Goal: Task Accomplishment & Management: Complete application form

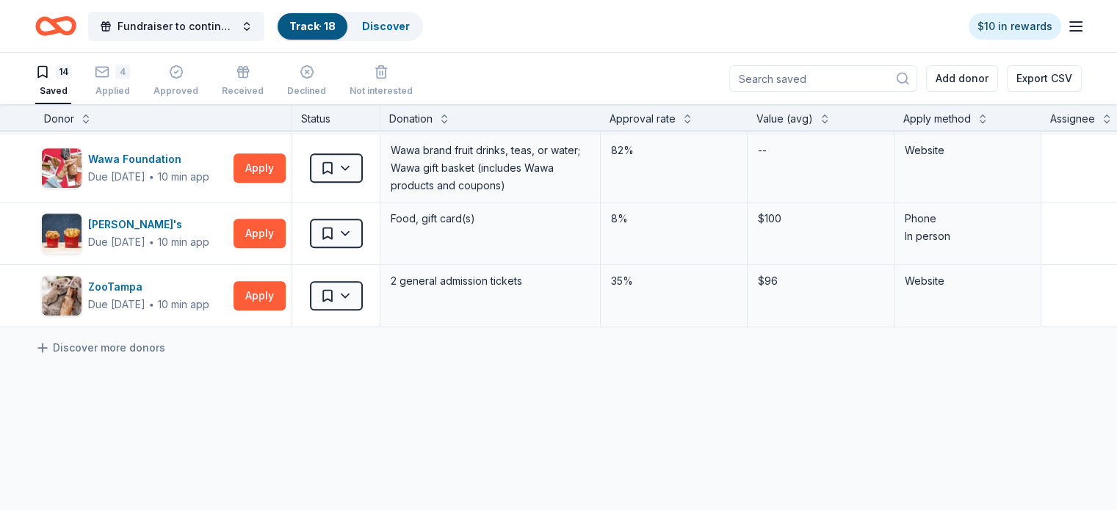
scroll to position [688, 0]
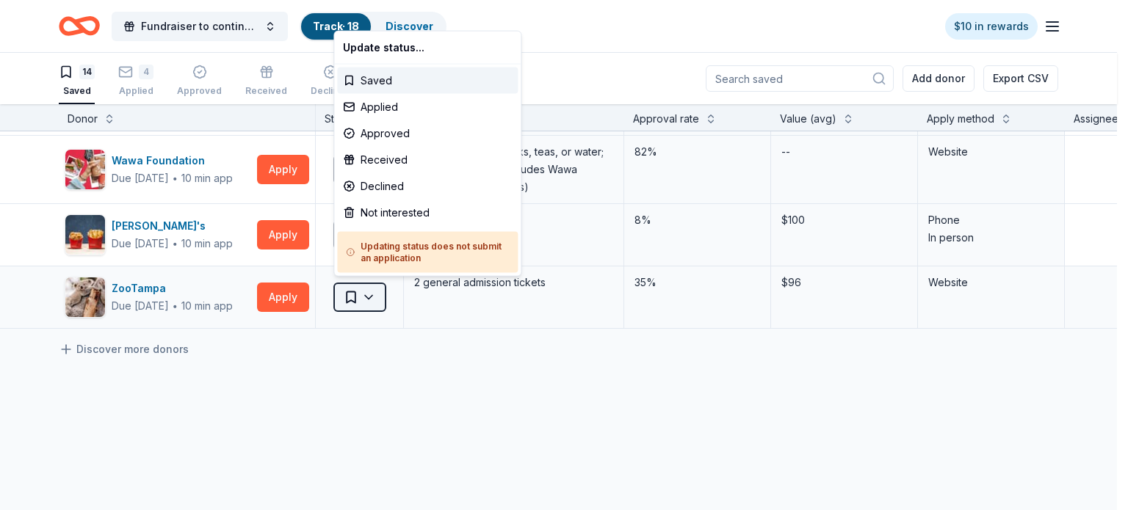
click at [375, 300] on html "Fundraiser to continue KIDpreneur Marketplaces Track · 18 Discover $10 in rewar…" at bounding box center [564, 255] width 1128 height 510
click at [376, 109] on div "Applied" at bounding box center [427, 107] width 181 height 26
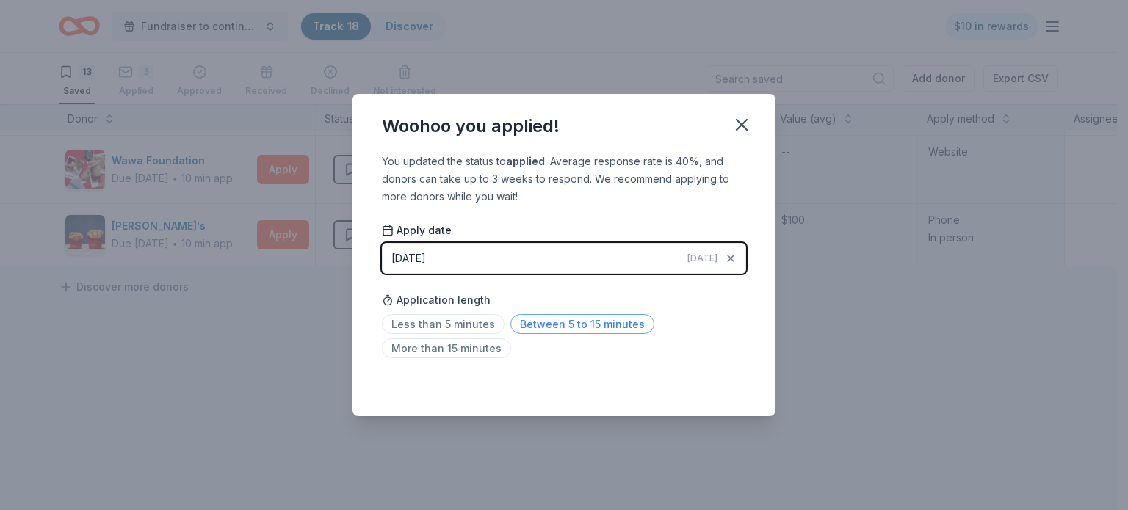
click at [564, 326] on span "Between 5 to 15 minutes" at bounding box center [582, 324] width 144 height 20
click at [739, 134] on icon "button" at bounding box center [742, 125] width 21 height 21
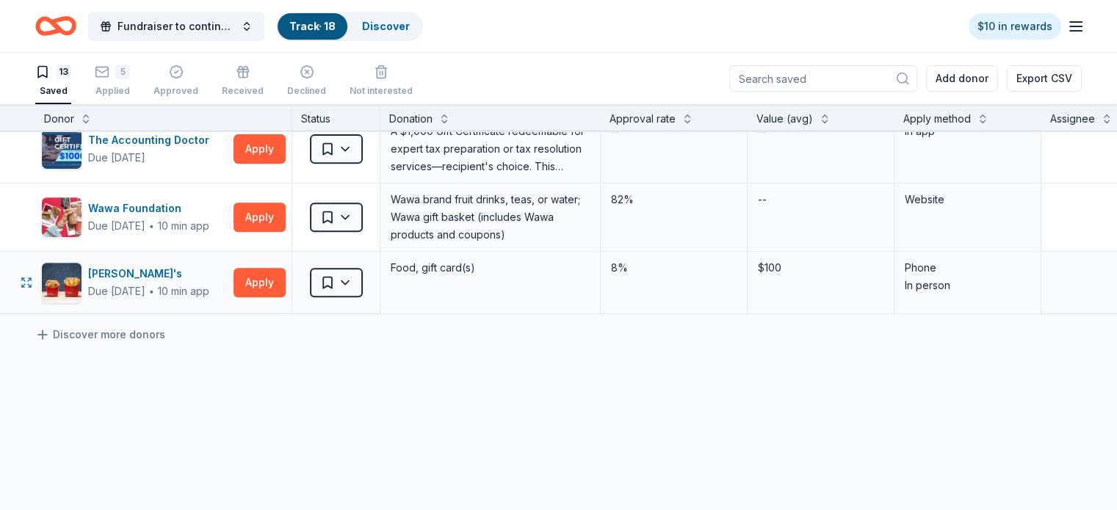
scroll to position [640, 0]
click at [146, 208] on div "Wawa Foundation" at bounding box center [148, 210] width 121 height 18
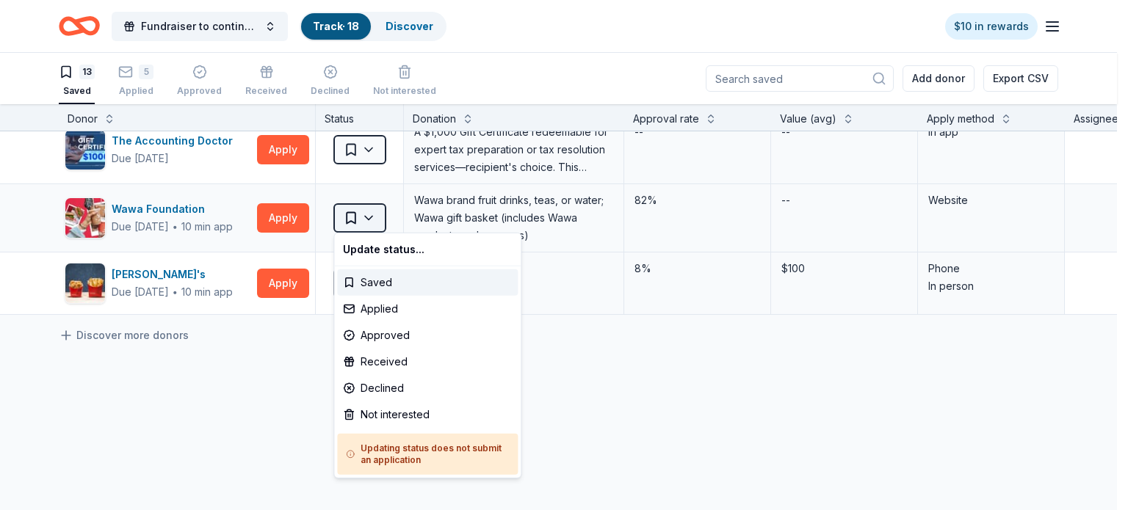
click at [366, 212] on html "Fundraiser to continue KIDpreneur Marketplaces Track · 18 Discover $10 in rewar…" at bounding box center [564, 255] width 1128 height 510
click at [379, 314] on div "Applied" at bounding box center [427, 309] width 181 height 26
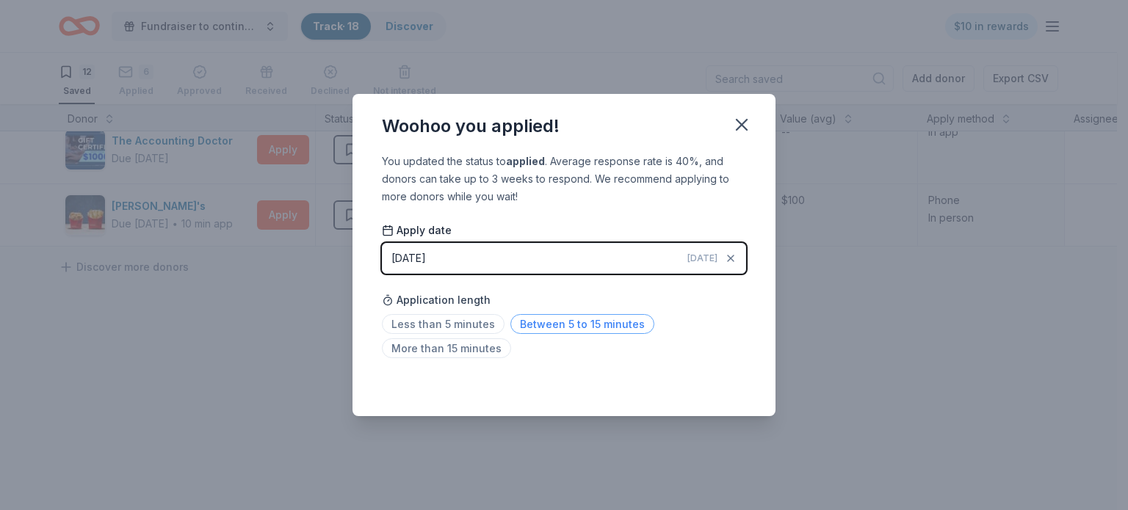
click at [559, 317] on span "Between 5 to 15 minutes" at bounding box center [582, 324] width 144 height 20
click at [738, 129] on icon "button" at bounding box center [742, 125] width 10 height 10
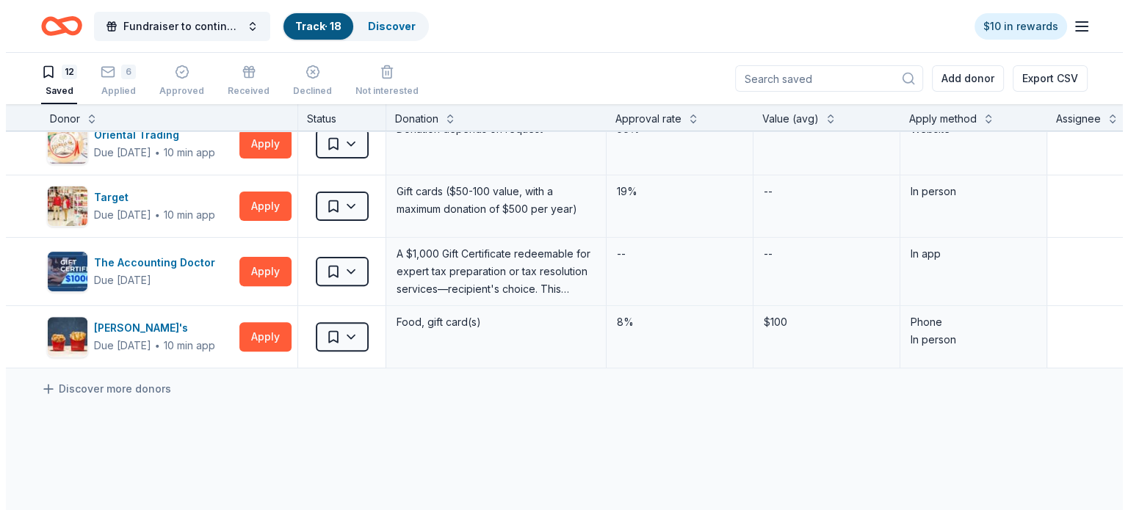
scroll to position [514, 0]
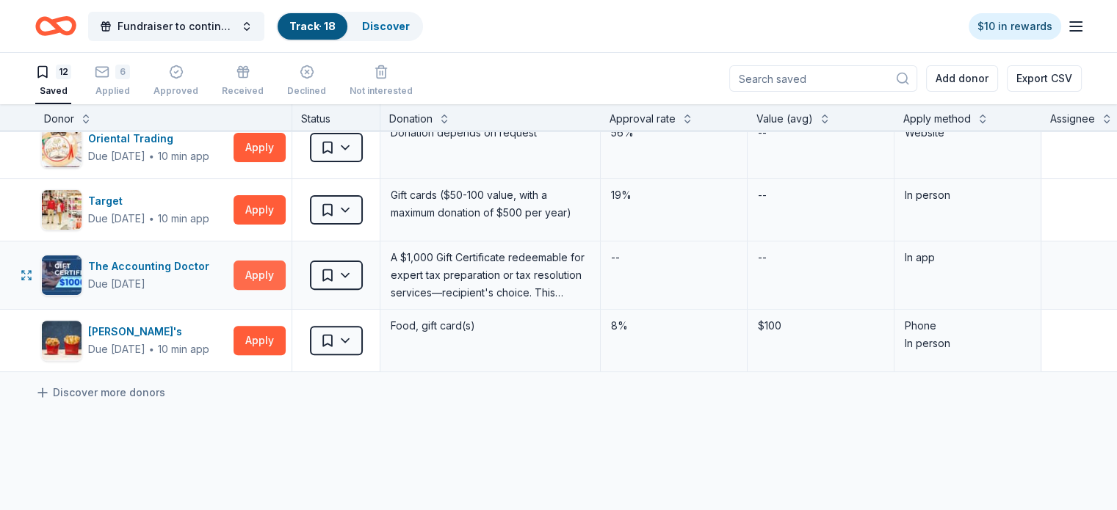
click at [286, 270] on button "Apply" at bounding box center [260, 275] width 52 height 29
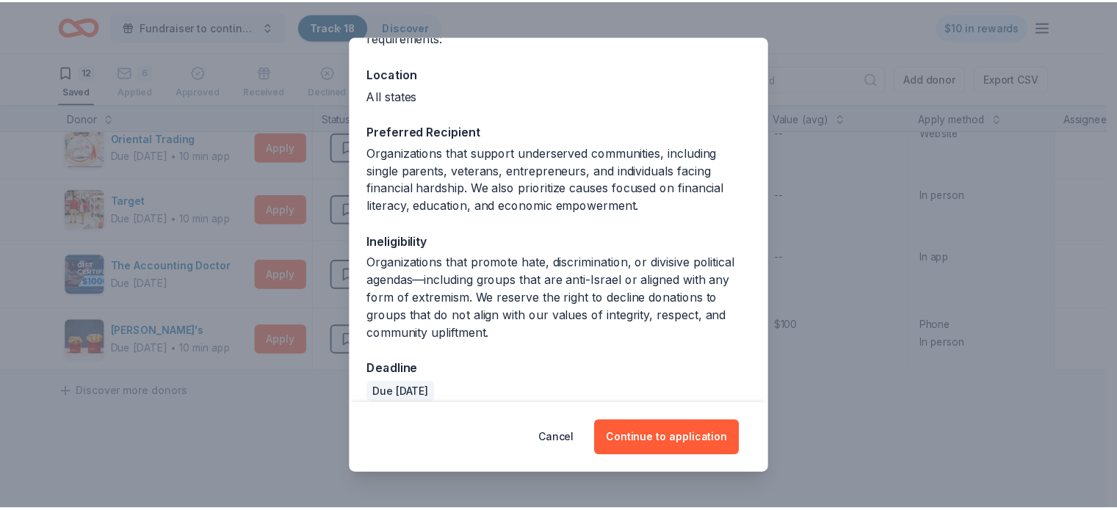
scroll to position [165, 0]
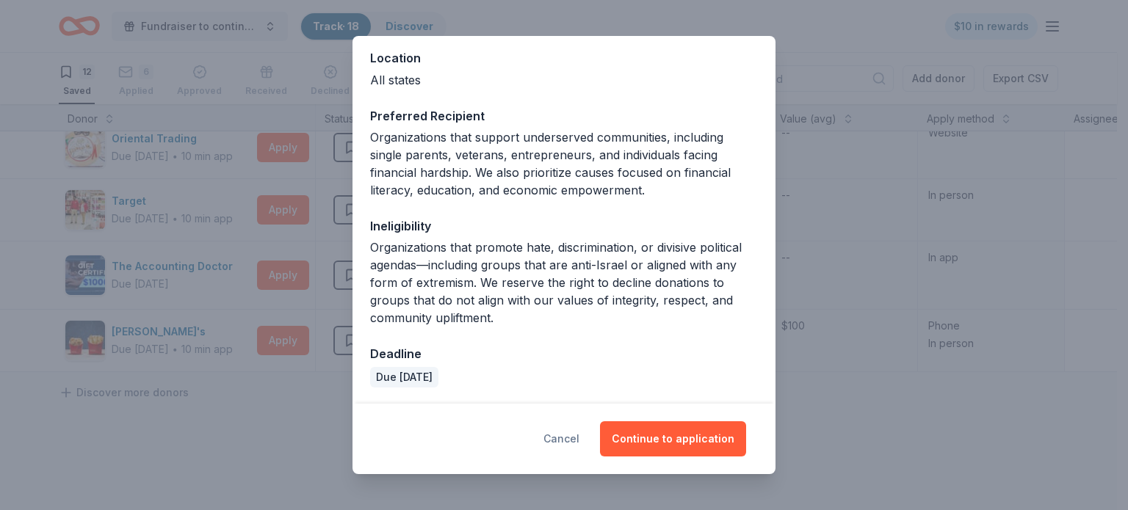
click at [571, 443] on button "Cancel" at bounding box center [561, 439] width 36 height 35
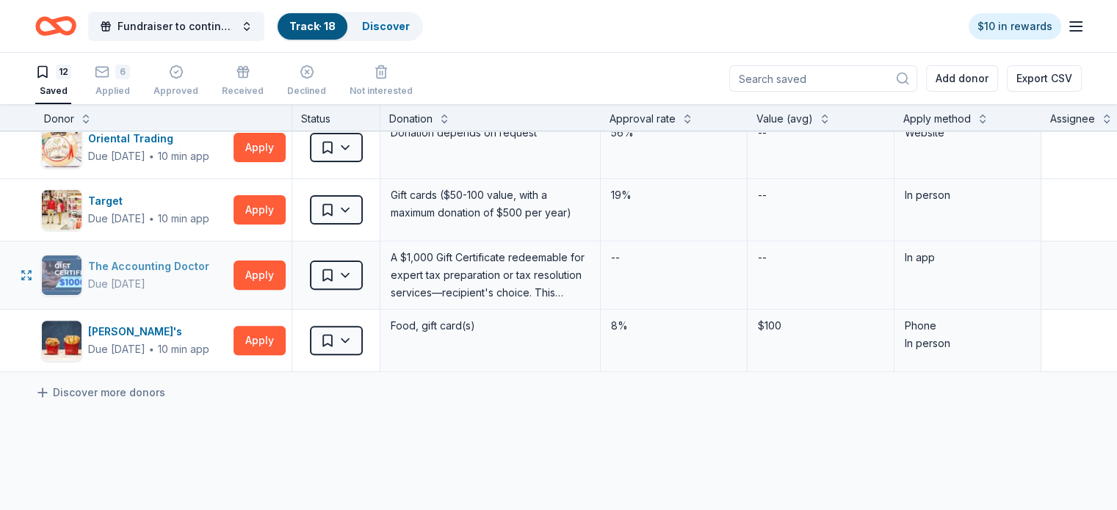
click at [170, 265] on div "The Accounting Doctor" at bounding box center [151, 267] width 127 height 18
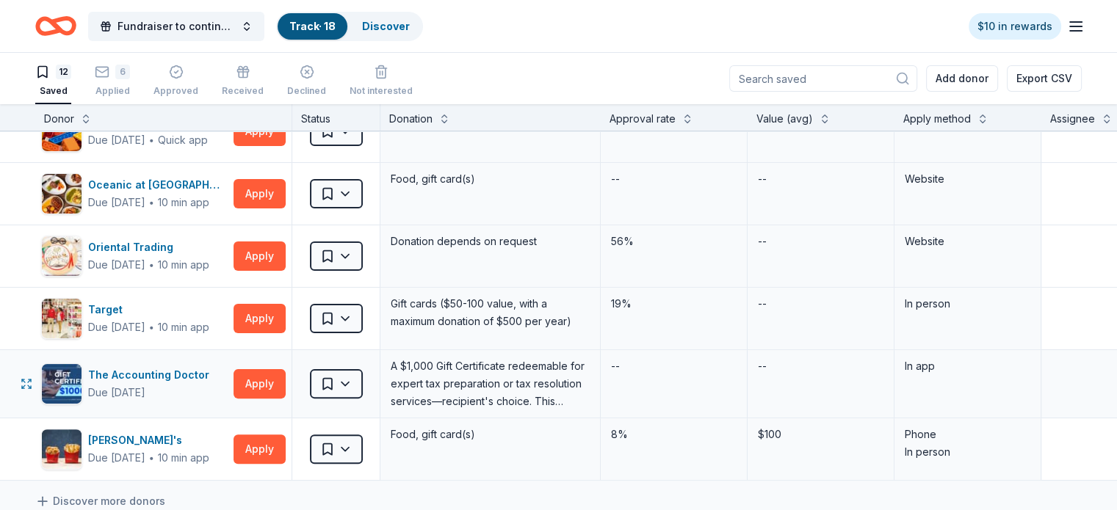
scroll to position [405, 0]
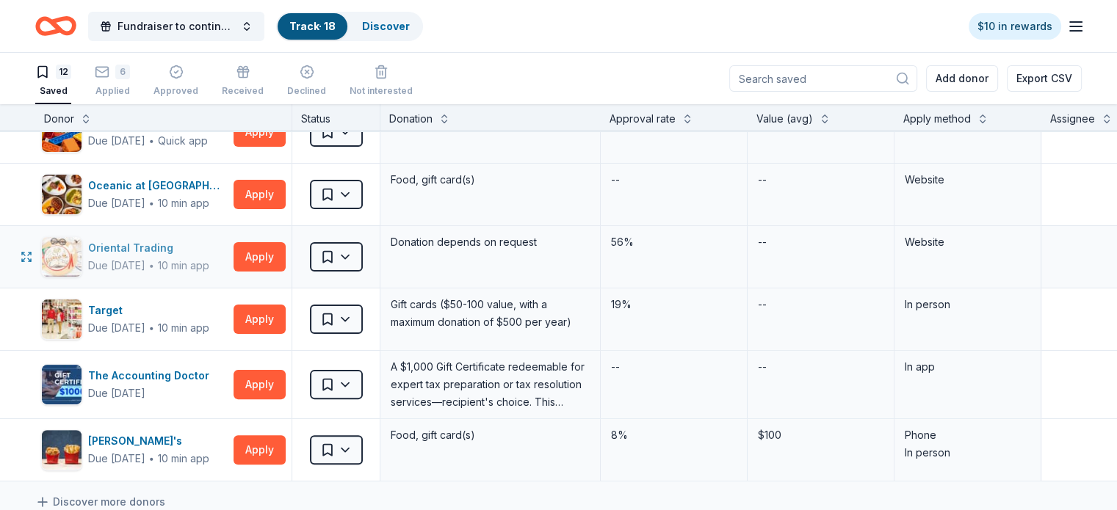
click at [141, 242] on div "Oriental Trading" at bounding box center [148, 248] width 121 height 18
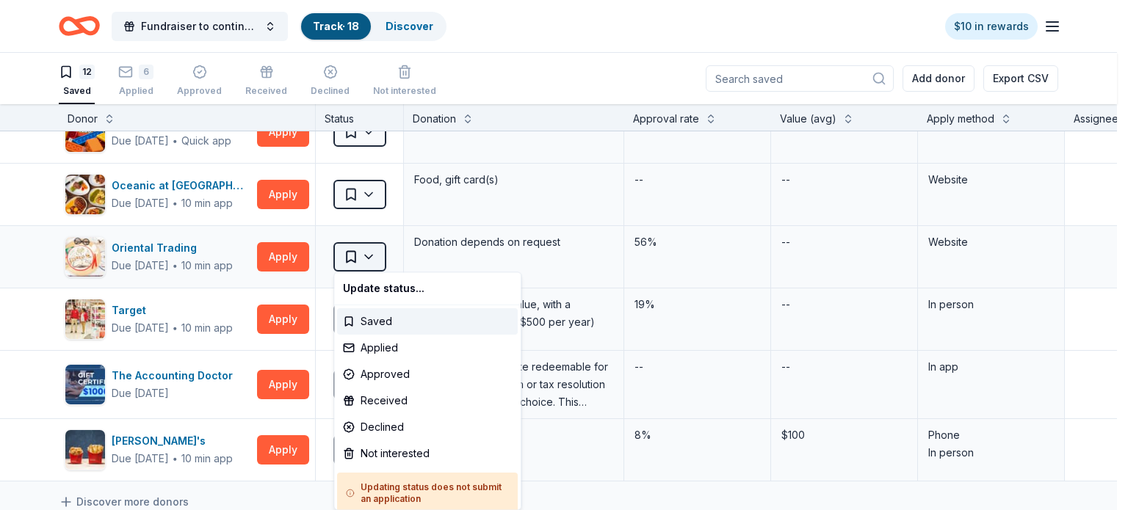
click at [370, 255] on html "Fundraiser to continue KIDpreneur Marketplaces Track · 18 Discover $10 in rewar…" at bounding box center [564, 255] width 1128 height 510
click at [373, 352] on div "Applied" at bounding box center [427, 348] width 181 height 26
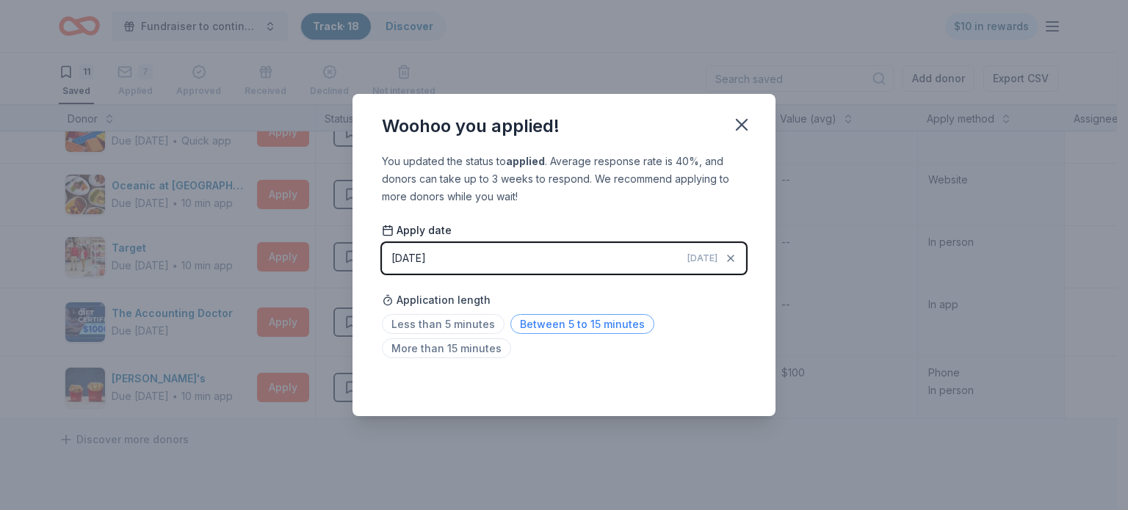
click at [560, 328] on span "Between 5 to 15 minutes" at bounding box center [582, 324] width 144 height 20
click at [745, 123] on icon "button" at bounding box center [742, 125] width 21 height 21
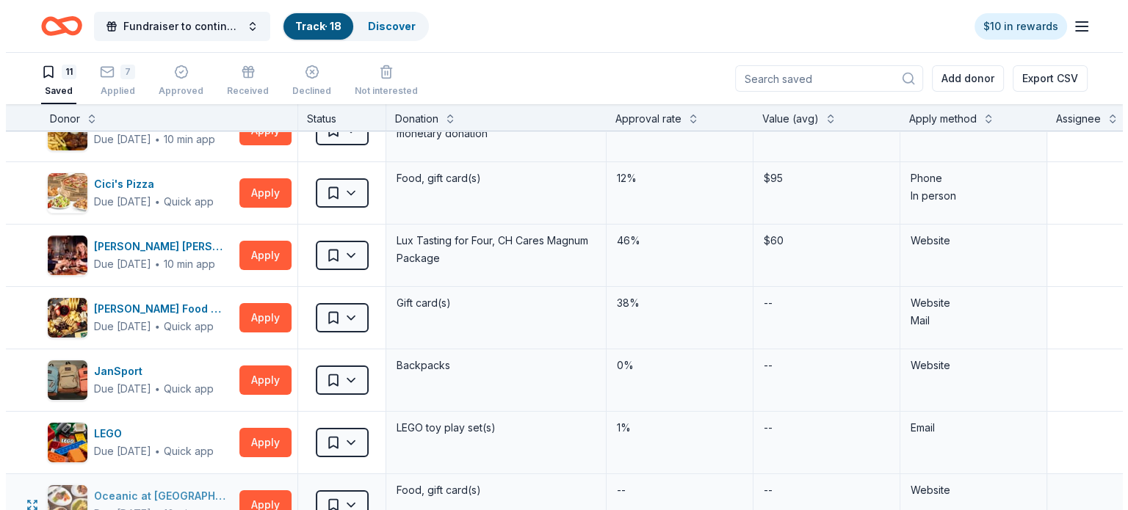
scroll to position [92, 0]
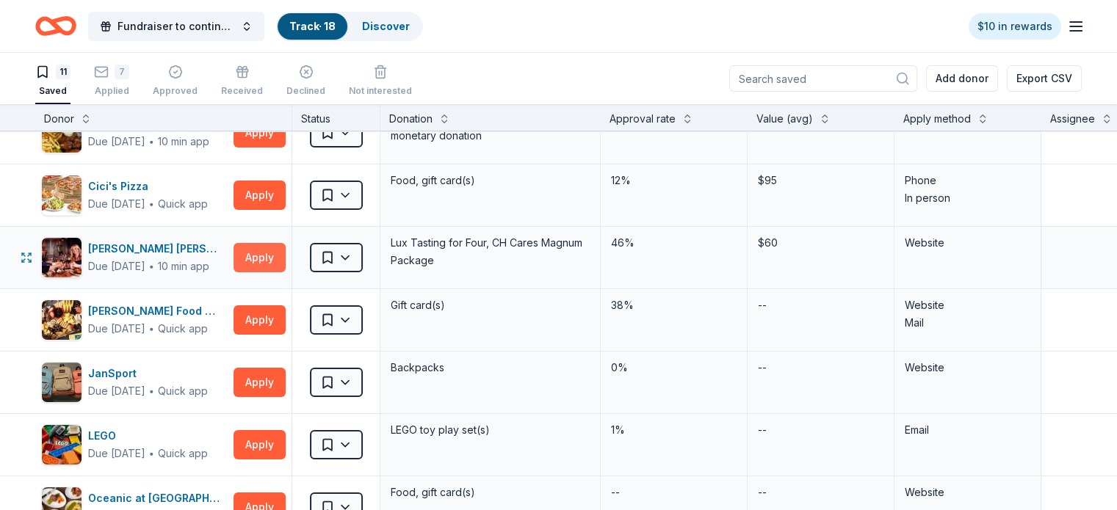
click at [286, 256] on button "Apply" at bounding box center [260, 257] width 52 height 29
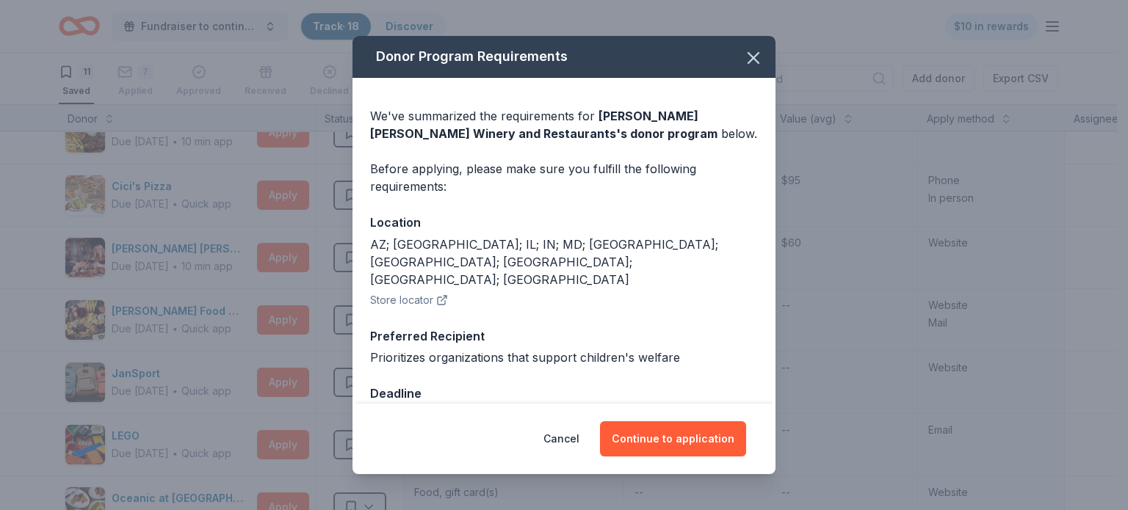
scroll to position [4, 0]
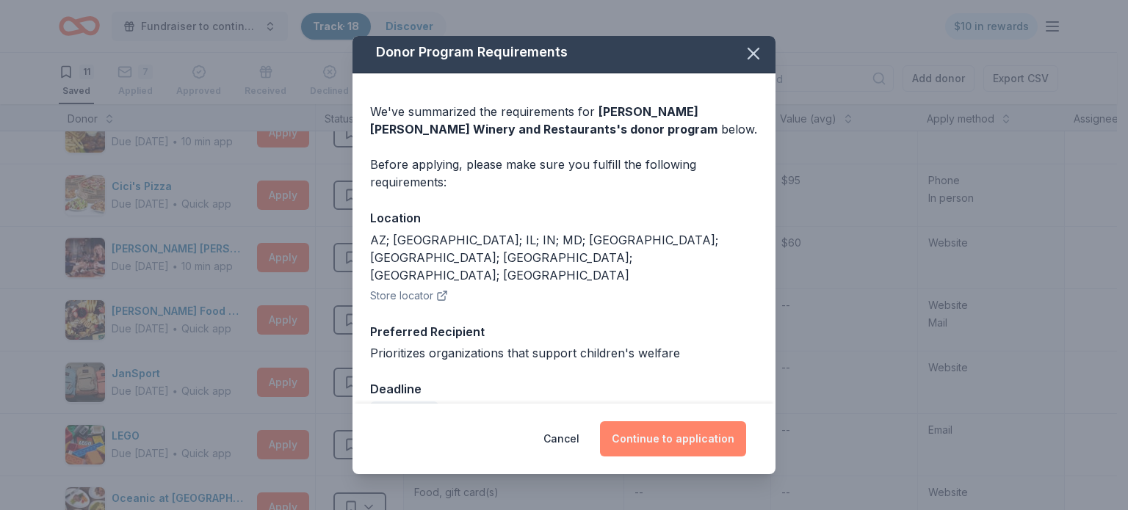
click at [635, 436] on button "Continue to application" at bounding box center [673, 439] width 146 height 35
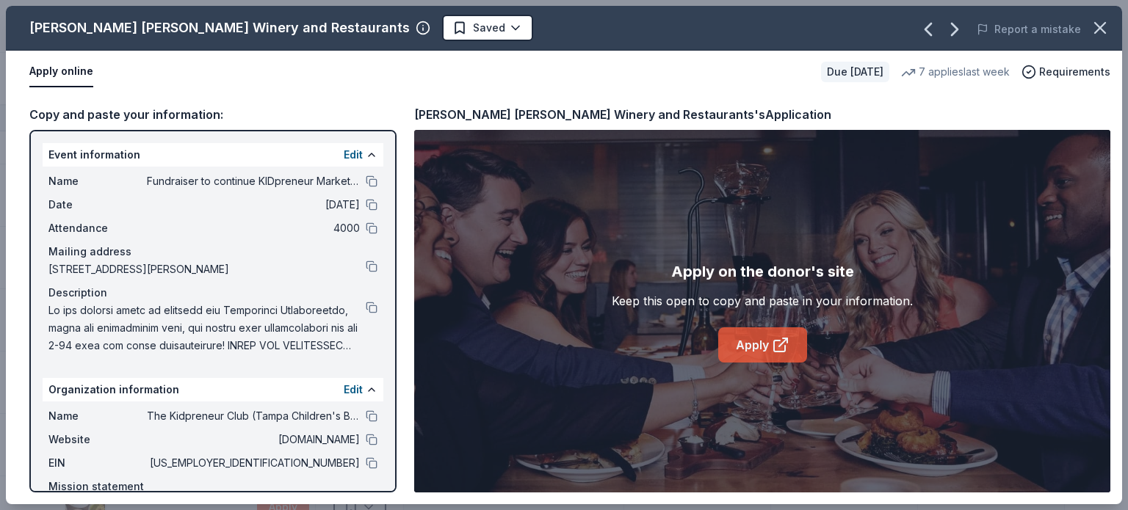
click at [749, 347] on link "Apply" at bounding box center [762, 345] width 89 height 35
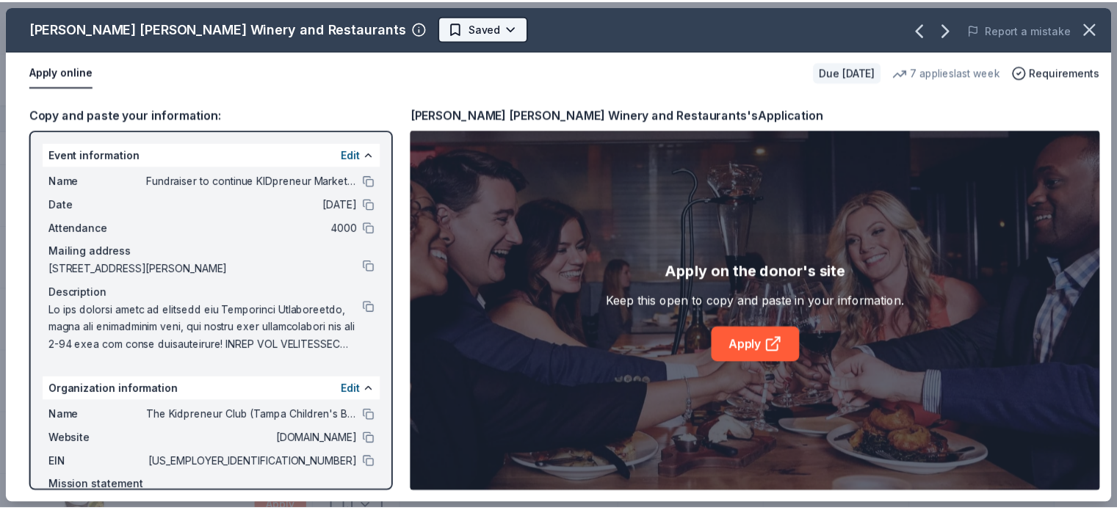
scroll to position [0, 0]
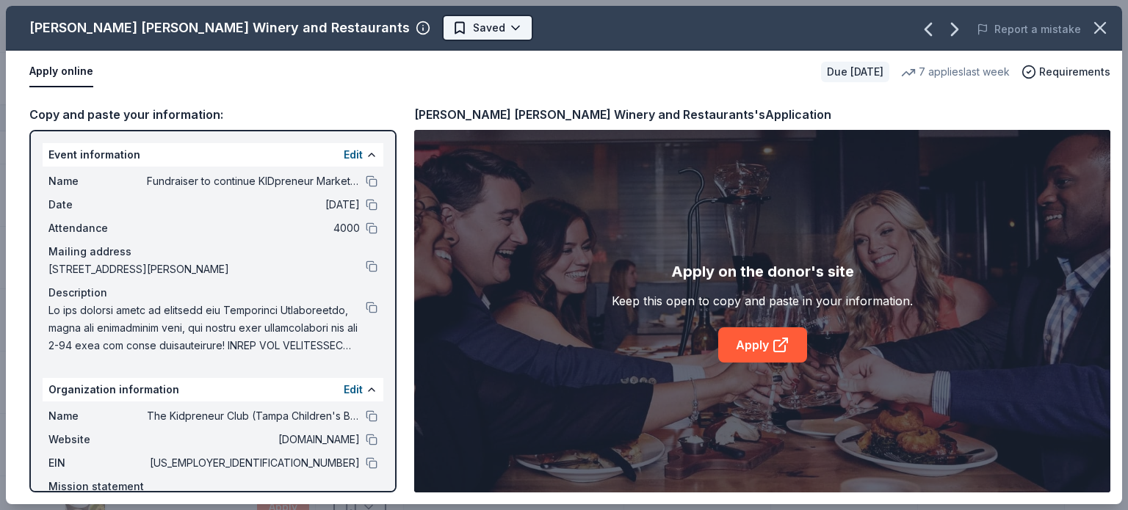
click at [379, 35] on html "Fundraiser to continue KIDpreneur Marketplaces Track · 18 Discover $10 in rewar…" at bounding box center [564, 255] width 1128 height 510
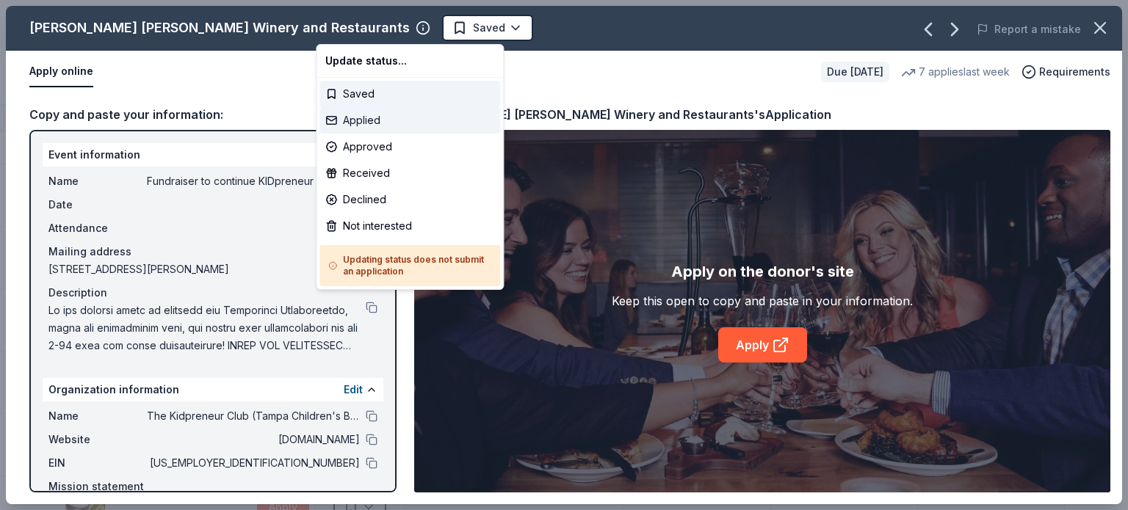
click at [364, 123] on div "Applied" at bounding box center [409, 120] width 181 height 26
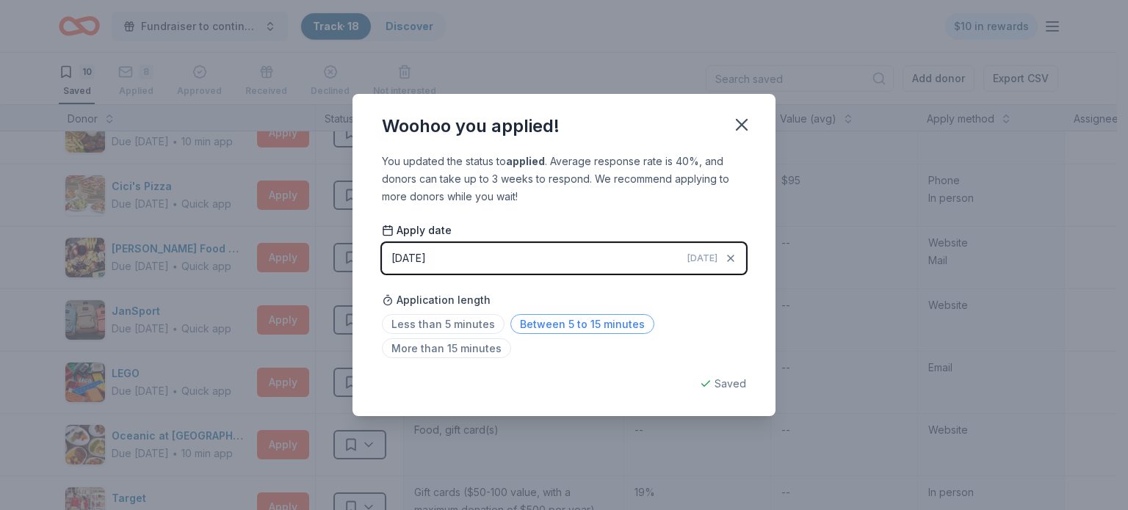
click at [599, 325] on span "Between 5 to 15 minutes" at bounding box center [582, 324] width 144 height 20
click at [739, 126] on icon "button" at bounding box center [742, 125] width 21 height 21
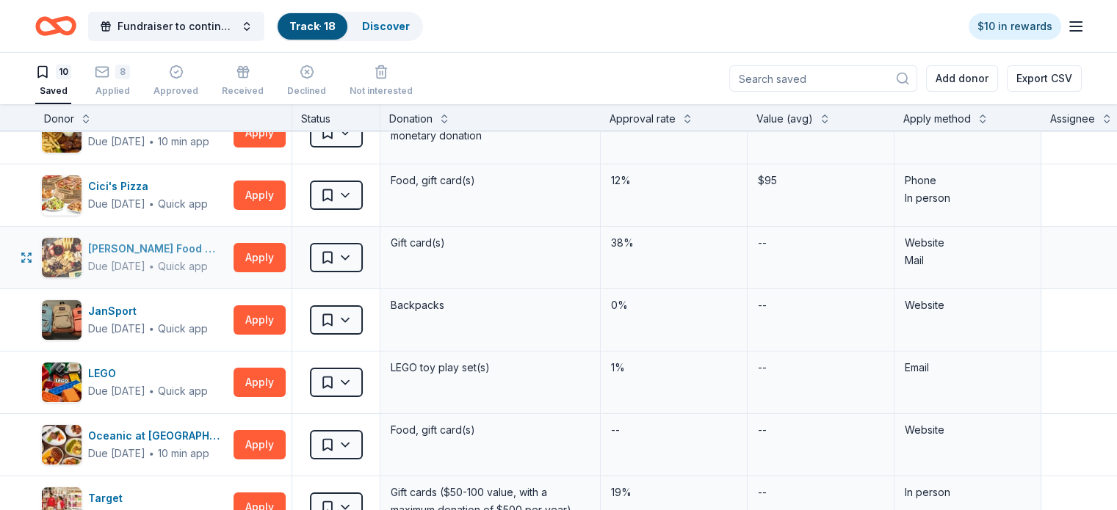
click at [212, 243] on div "Gordon Food Service Store" at bounding box center [158, 249] width 140 height 18
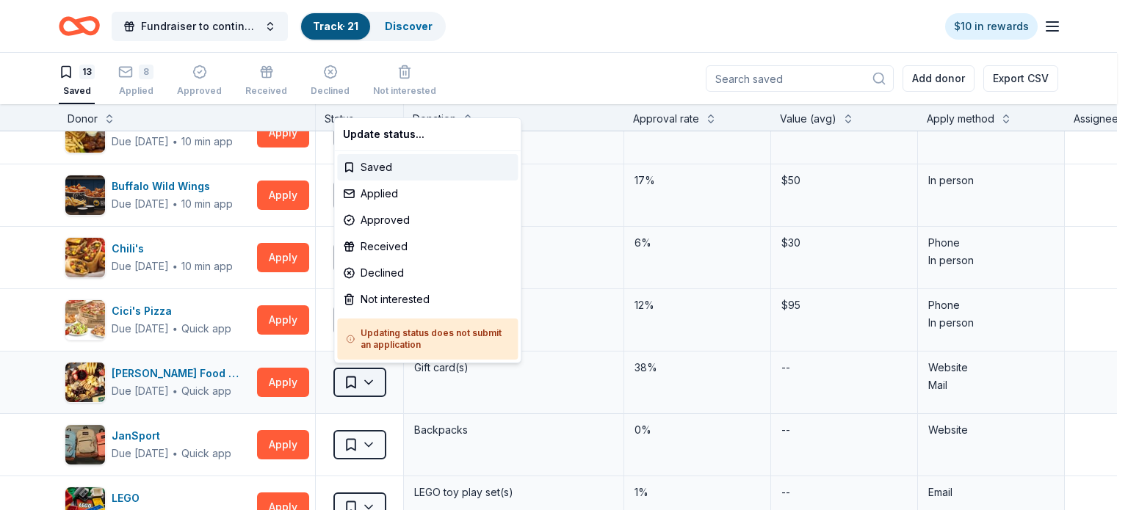
click at [370, 391] on html "Fundraiser to continue KIDpreneur Marketplaces Track · 21 Discover $10 in rewar…" at bounding box center [564, 255] width 1128 height 510
click at [373, 197] on div "Applied" at bounding box center [427, 194] width 181 height 26
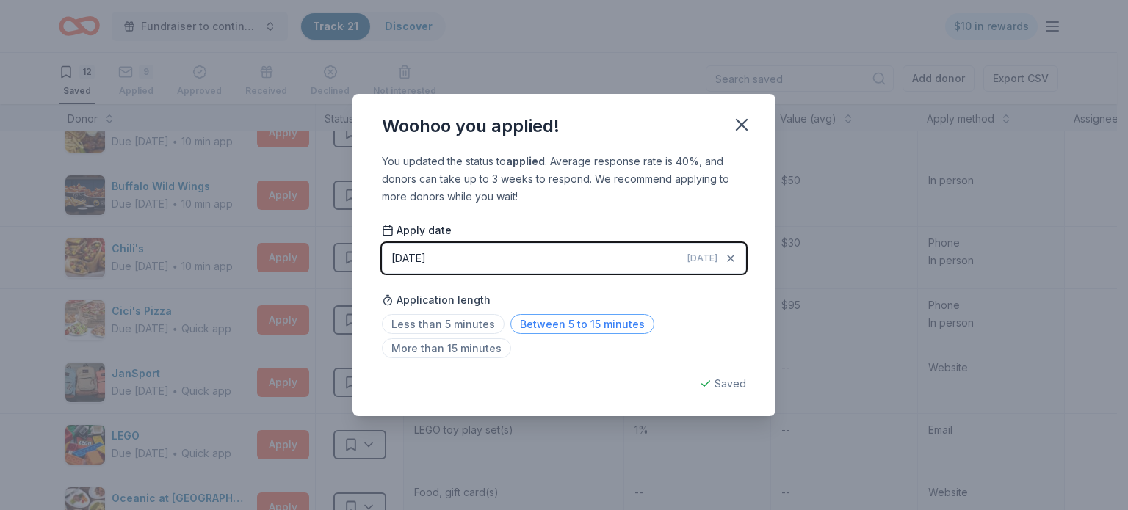
click at [596, 319] on span "Between 5 to 15 minutes" at bounding box center [582, 324] width 144 height 20
click at [745, 129] on icon "button" at bounding box center [742, 125] width 10 height 10
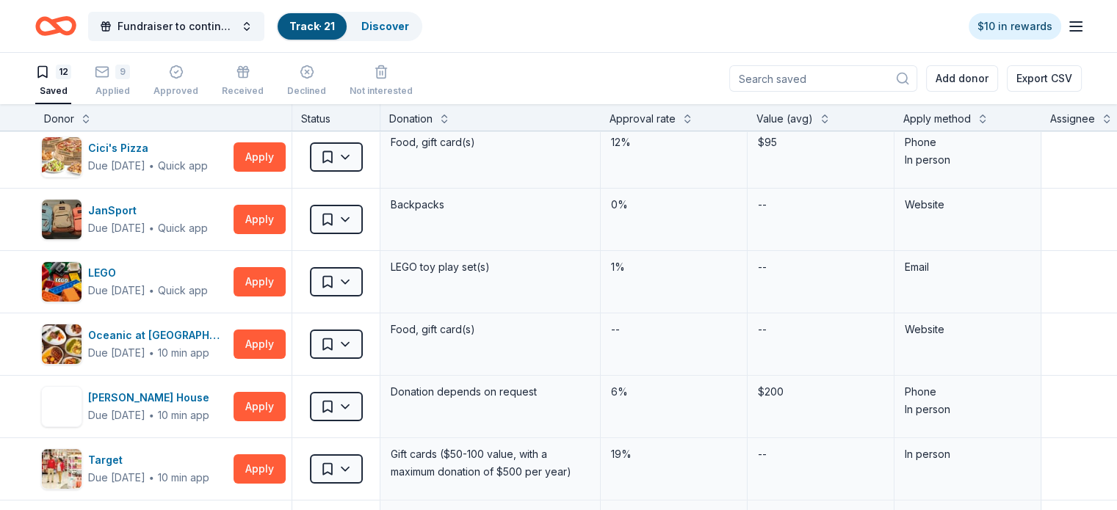
scroll to position [259, 0]
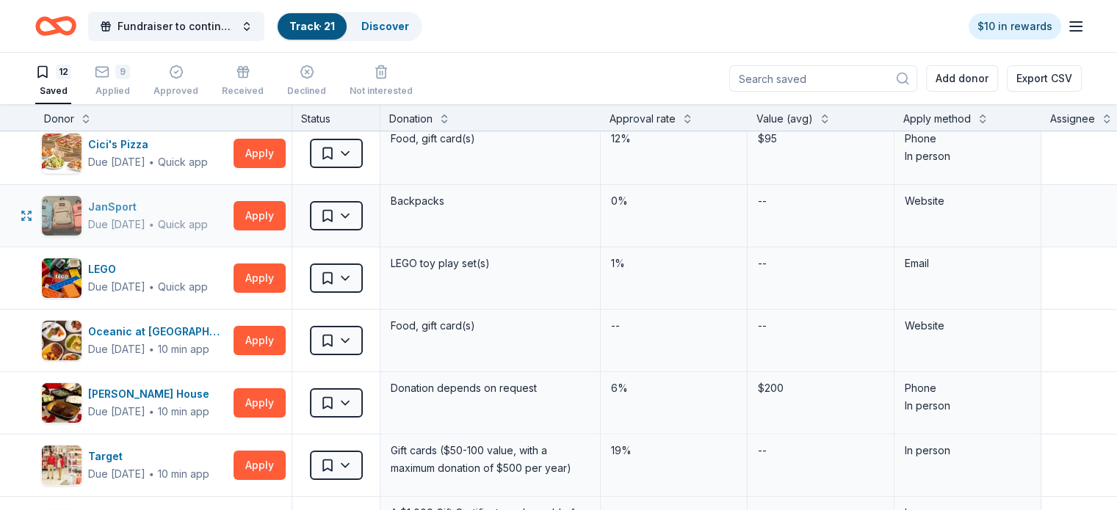
click at [134, 208] on div "JanSport" at bounding box center [148, 207] width 120 height 18
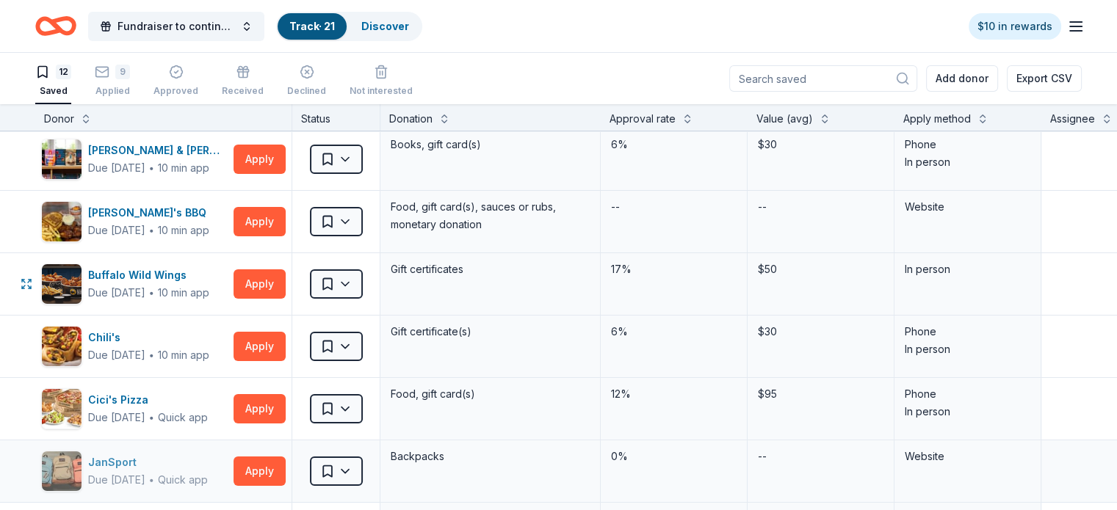
scroll to position [0, 0]
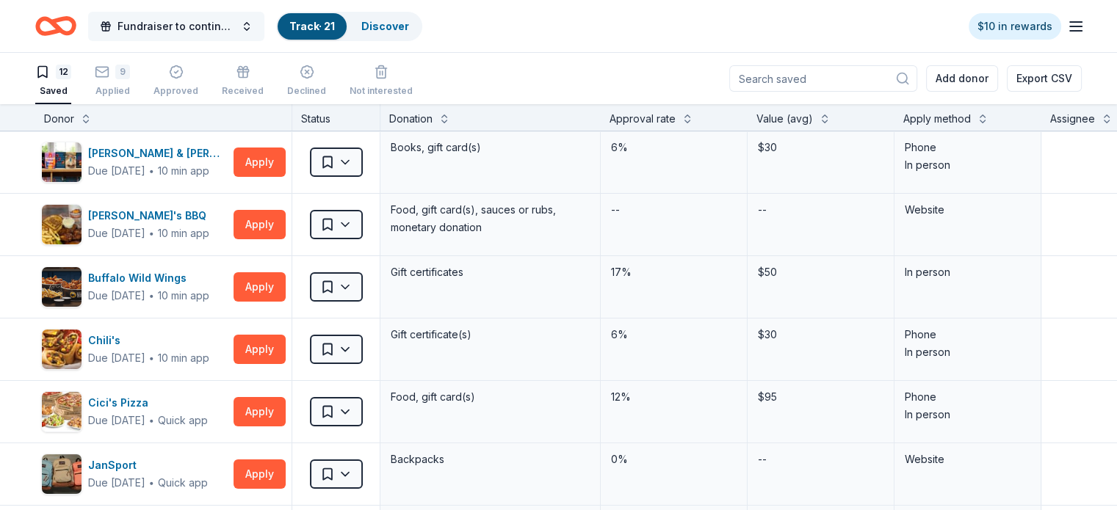
click at [235, 18] on span "Fundraiser to continue KIDpreneur Marketplaces" at bounding box center [177, 27] width 118 height 18
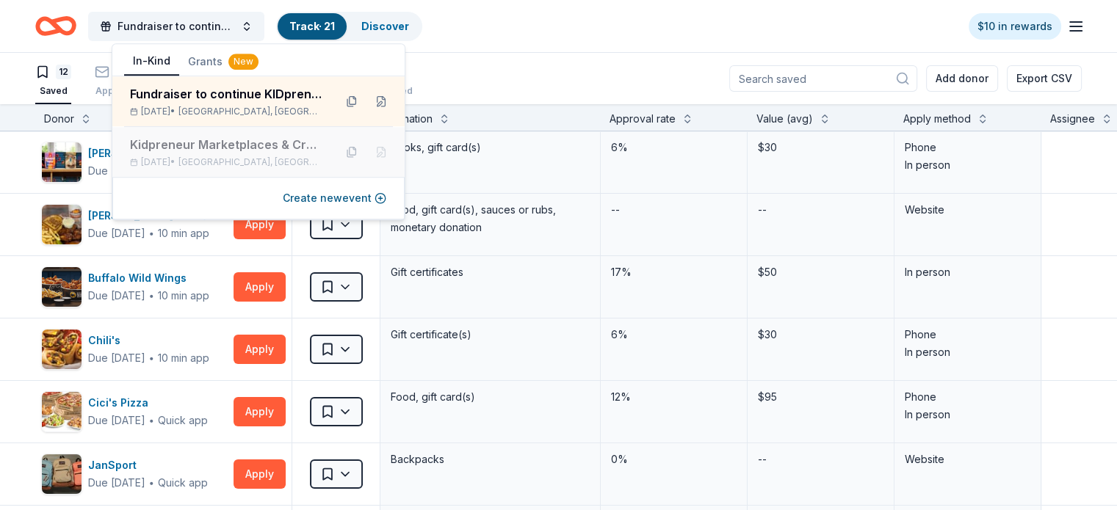
click at [212, 159] on span "East Lake, FL" at bounding box center [250, 162] width 144 height 12
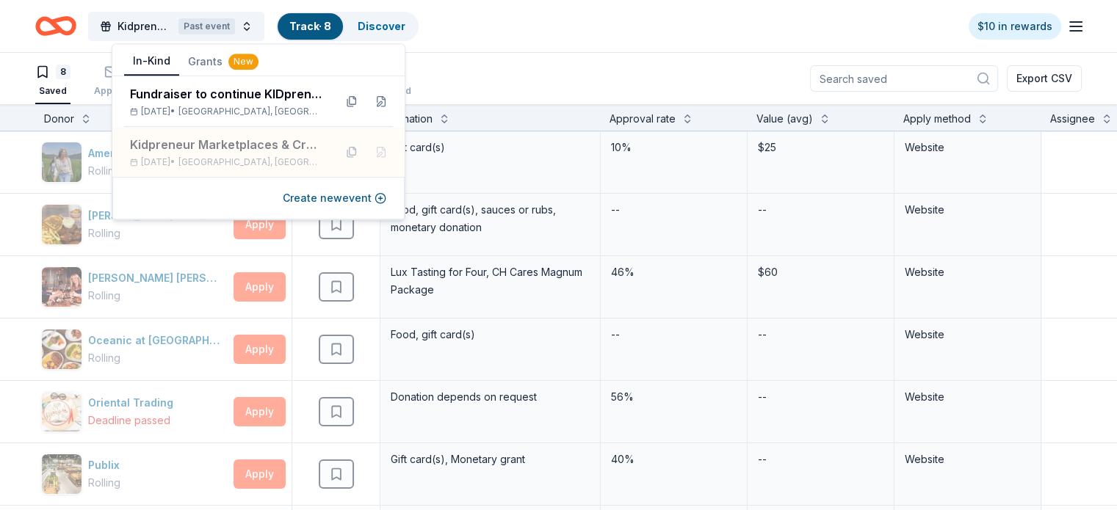
click at [564, 48] on div "Kidpreneur Marketplaces & Creativity Class Past event Track · 8 Discover $10 in…" at bounding box center [558, 26] width 1117 height 52
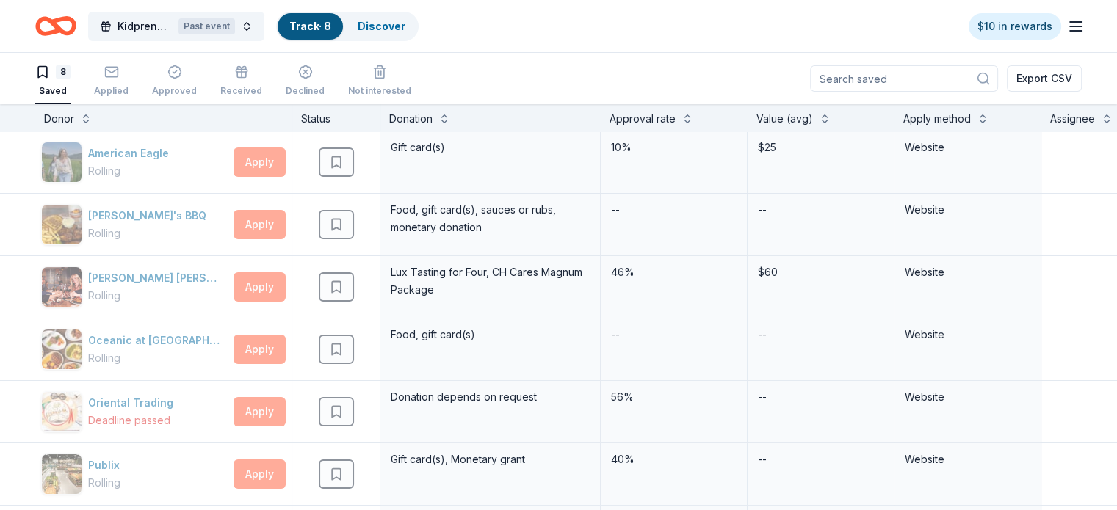
click at [76, 29] on icon "Home" at bounding box center [55, 26] width 41 height 35
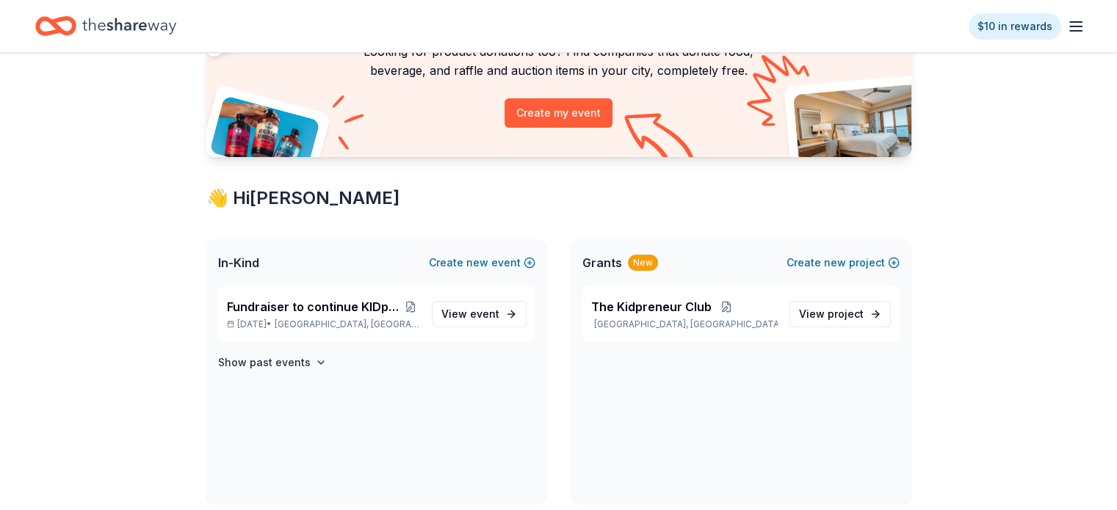
scroll to position [141, 0]
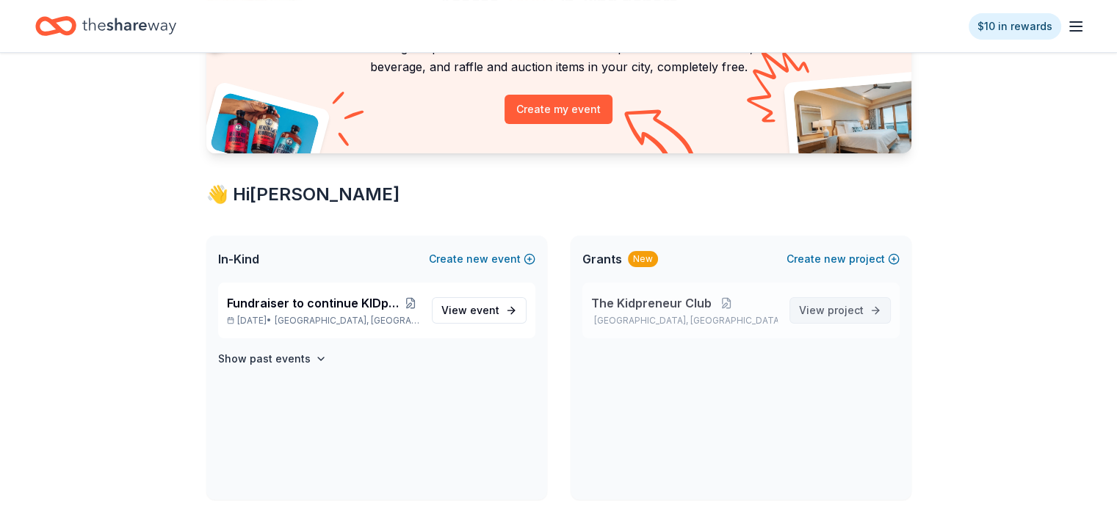
click at [873, 310] on link "View project" at bounding box center [840, 310] width 101 height 26
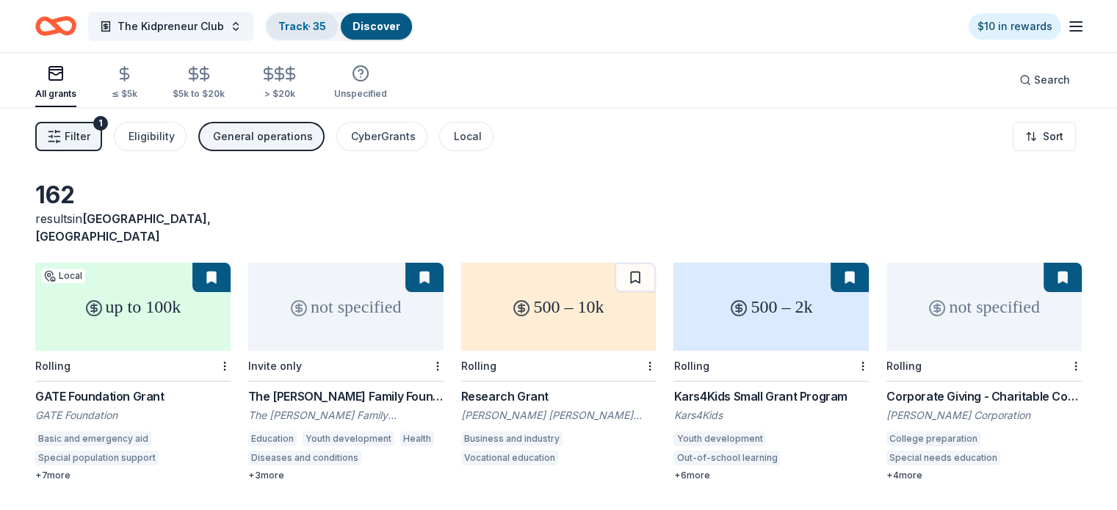
click at [311, 26] on link "Track · 35" at bounding box center [302, 26] width 48 height 12
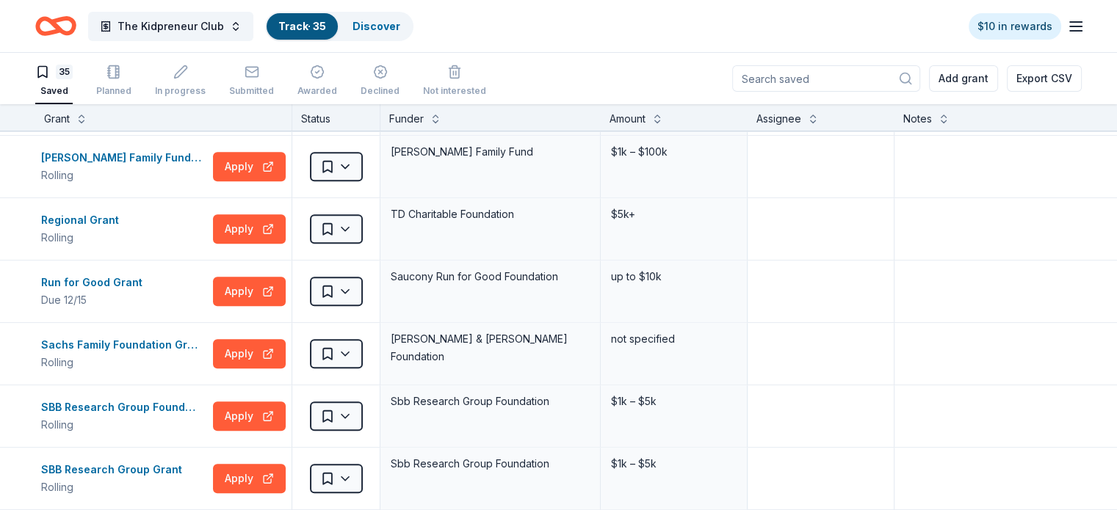
scroll to position [1119, 0]
click at [663, 116] on button at bounding box center [657, 117] width 12 height 15
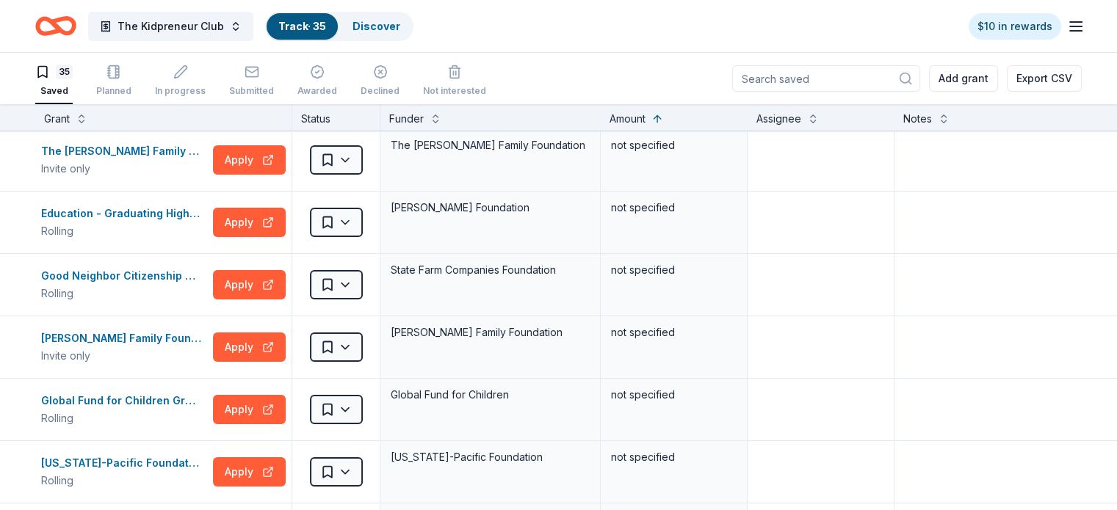
scroll to position [0, 0]
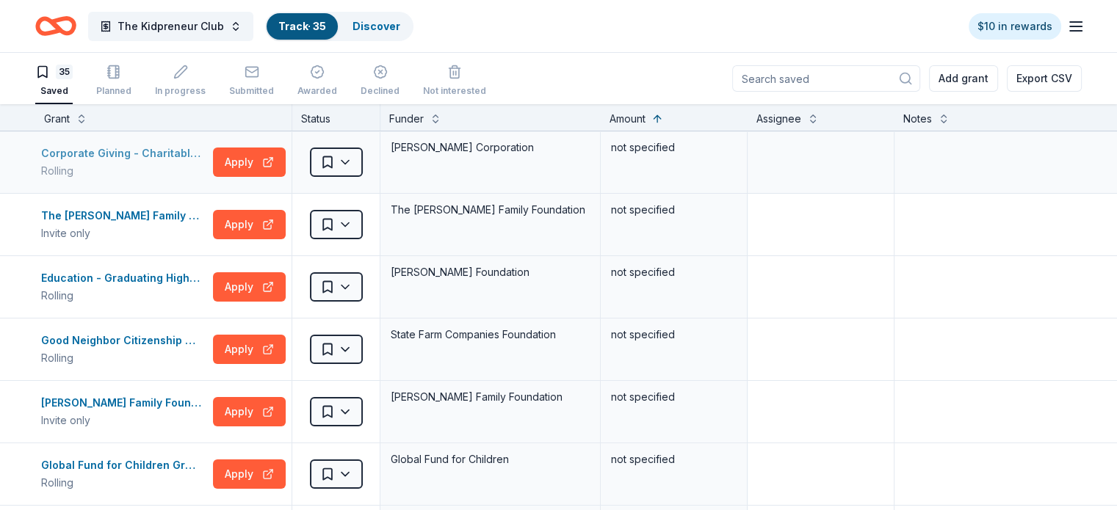
click at [129, 157] on div "Corporate Giving - Charitable Contributions" at bounding box center [124, 154] width 166 height 18
click at [155, 223] on div "The Webb Family Foundation Grant" at bounding box center [124, 216] width 166 height 18
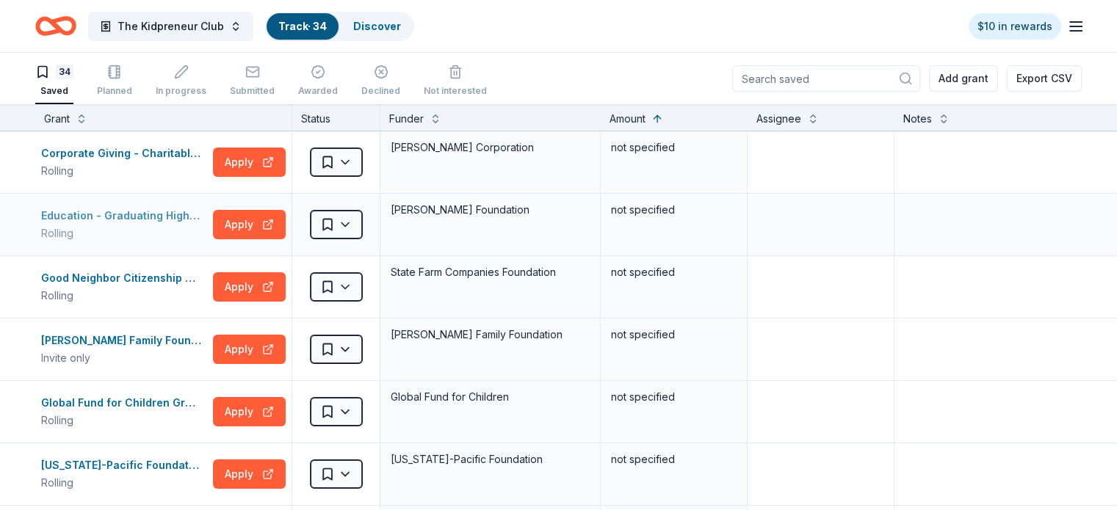
click at [196, 214] on div "Education - Graduating High School College & Career Ready" at bounding box center [124, 216] width 166 height 18
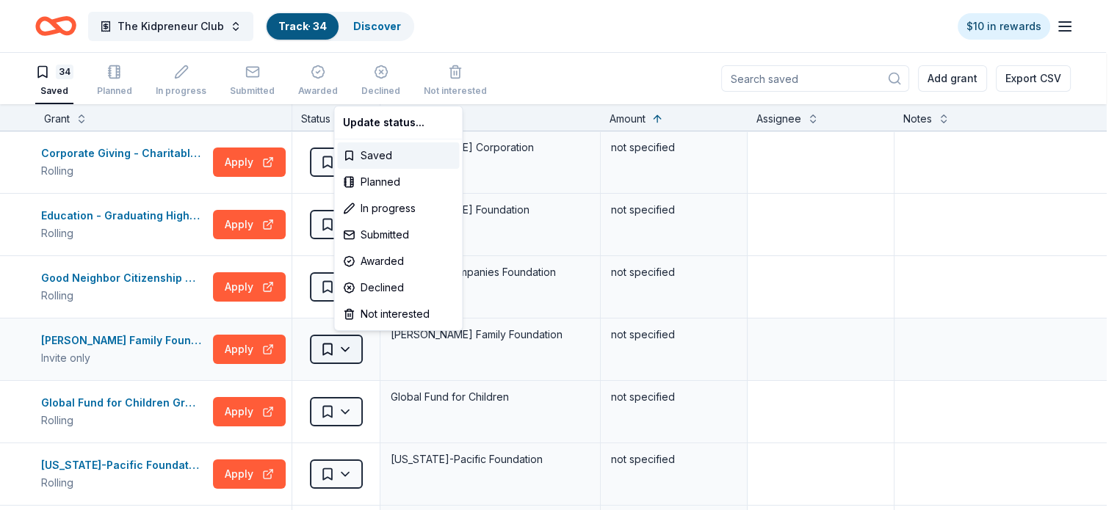
click at [380, 354] on html "The Kidpreneur Club Track · 34 Discover $10 in rewards 34 Saved Planned In prog…" at bounding box center [558, 255] width 1117 height 510
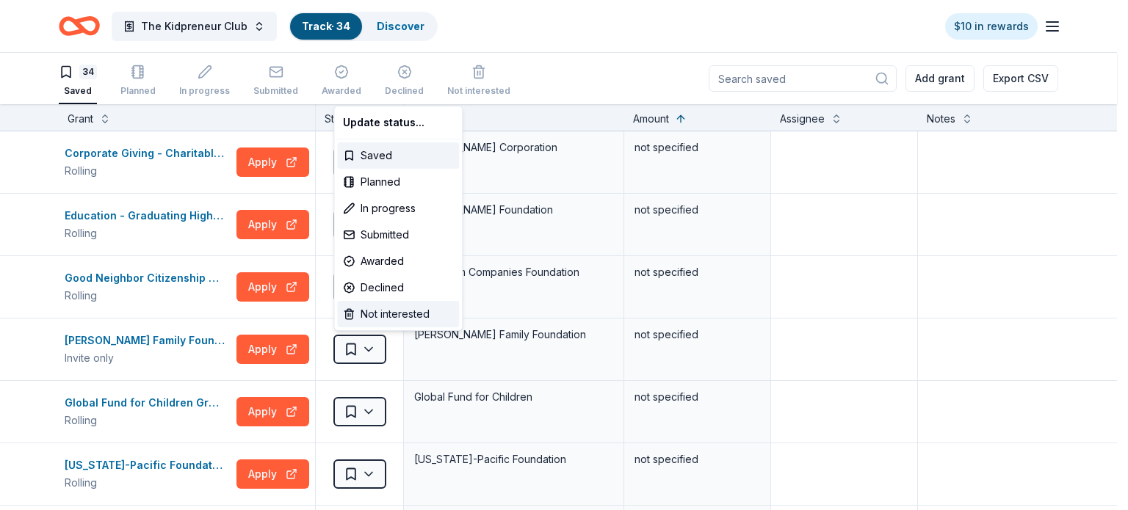
click at [371, 314] on div "Not interested" at bounding box center [398, 314] width 122 height 26
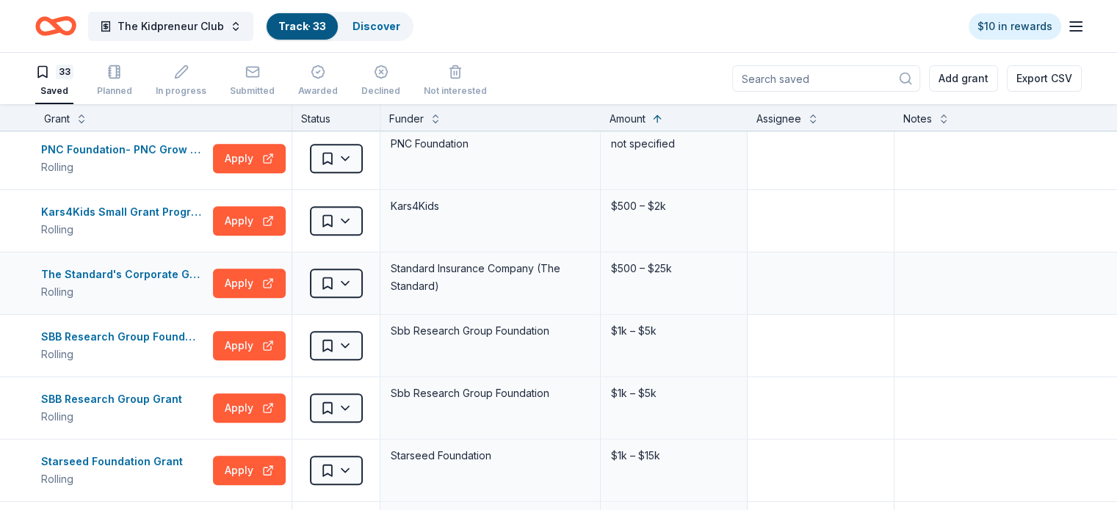
scroll to position [814, 0]
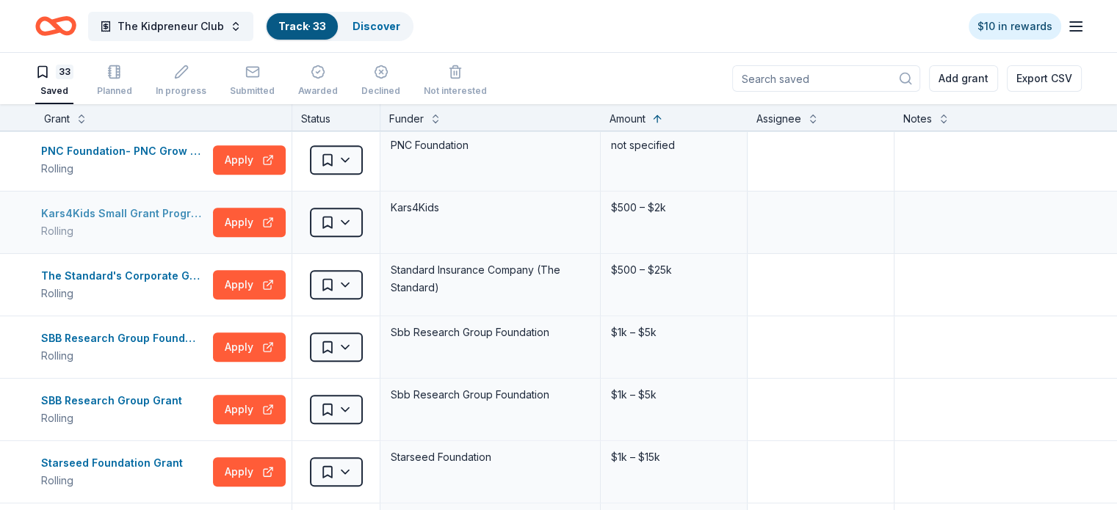
click at [126, 206] on div "Kars4Kids Small Grant Program" at bounding box center [124, 214] width 166 height 18
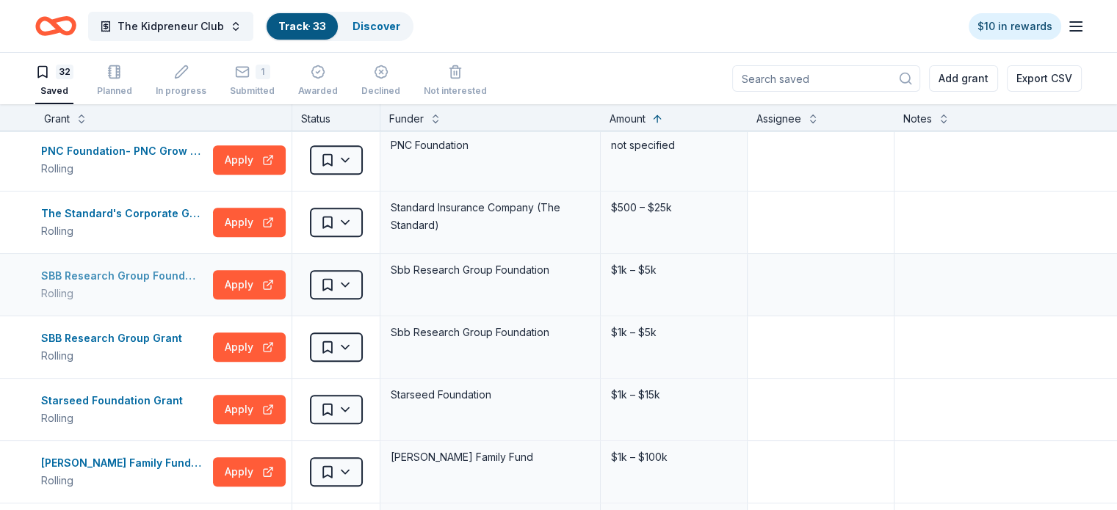
click at [175, 275] on div "SBB Research Group Foundation Grant" at bounding box center [124, 276] width 166 height 18
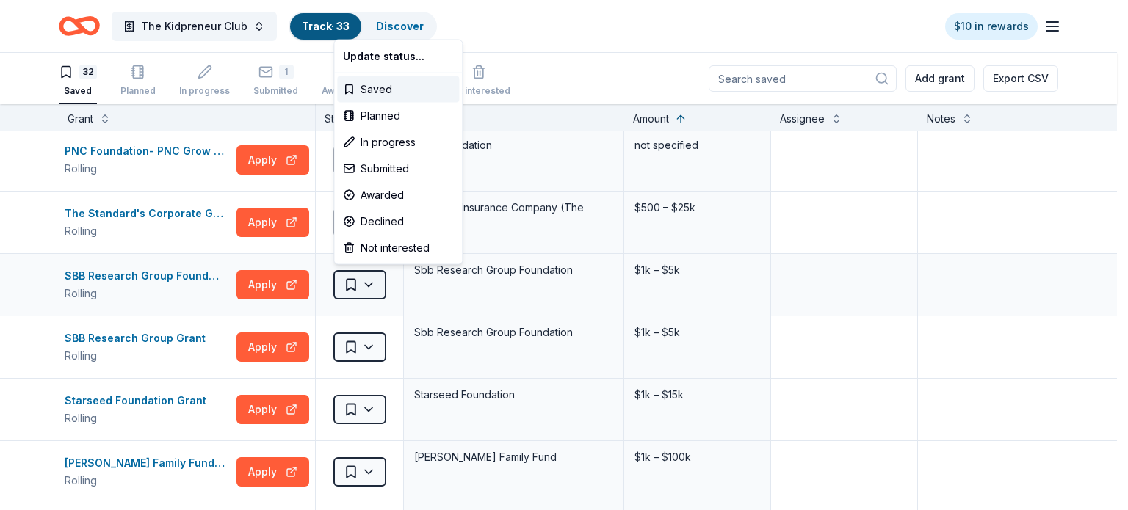
click at [372, 284] on html "The Kidpreneur Club Track · 33 Discover $10 in rewards 32 Saved Planned In prog…" at bounding box center [564, 255] width 1128 height 510
click at [376, 167] on div "Submitted" at bounding box center [398, 169] width 122 height 26
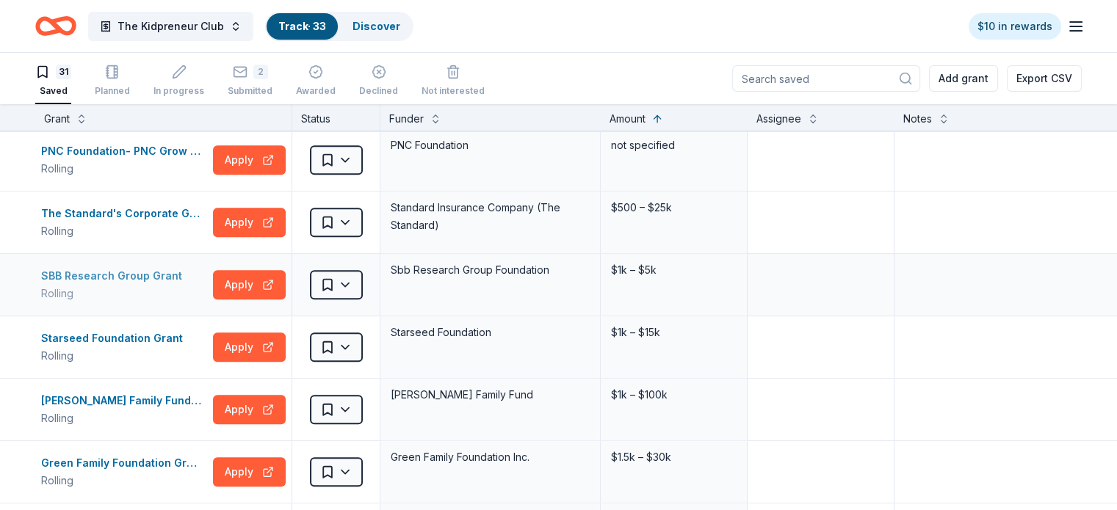
click at [176, 275] on div "SBB Research Group Grant" at bounding box center [114, 276] width 147 height 18
click at [106, 275] on div "Starseed Foundation Grant" at bounding box center [115, 276] width 148 height 18
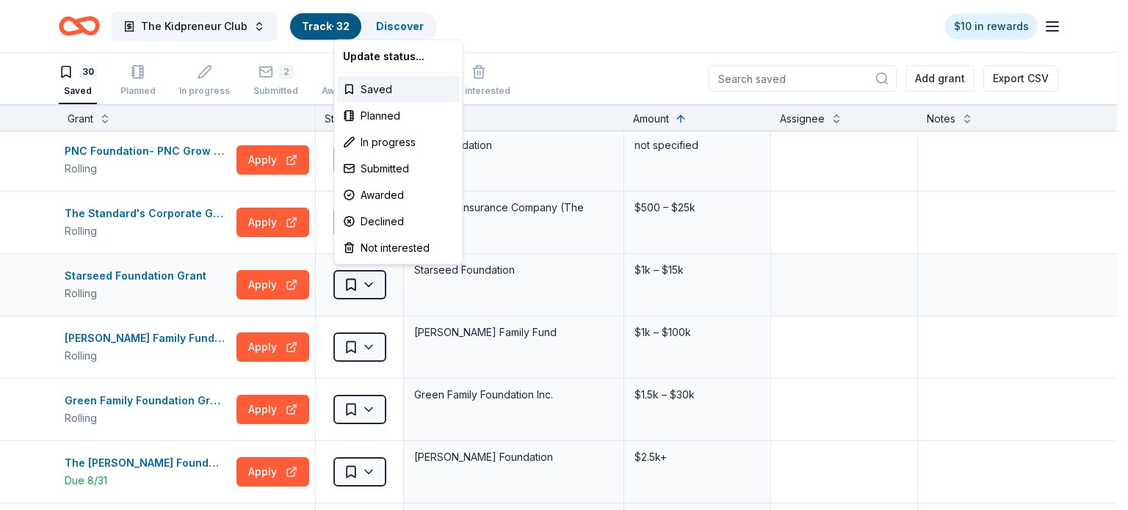
click at [382, 287] on html "The Kidpreneur Club Track · 32 Discover $10 in rewards 30 Saved Planned In prog…" at bounding box center [564, 255] width 1128 height 510
click at [382, 173] on div "Submitted" at bounding box center [398, 169] width 122 height 26
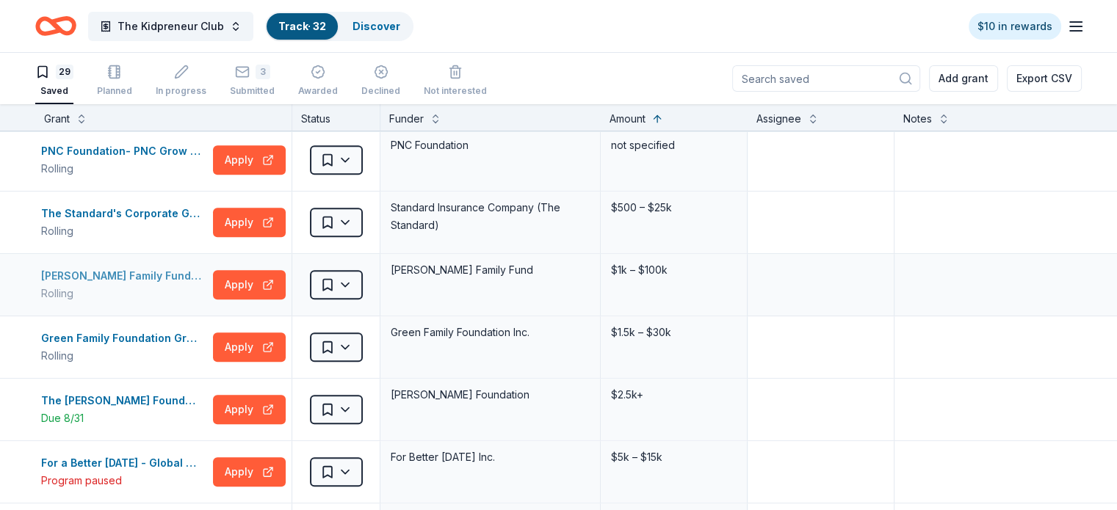
click at [166, 277] on div "Rasmussen Family Fund Grant" at bounding box center [124, 276] width 166 height 18
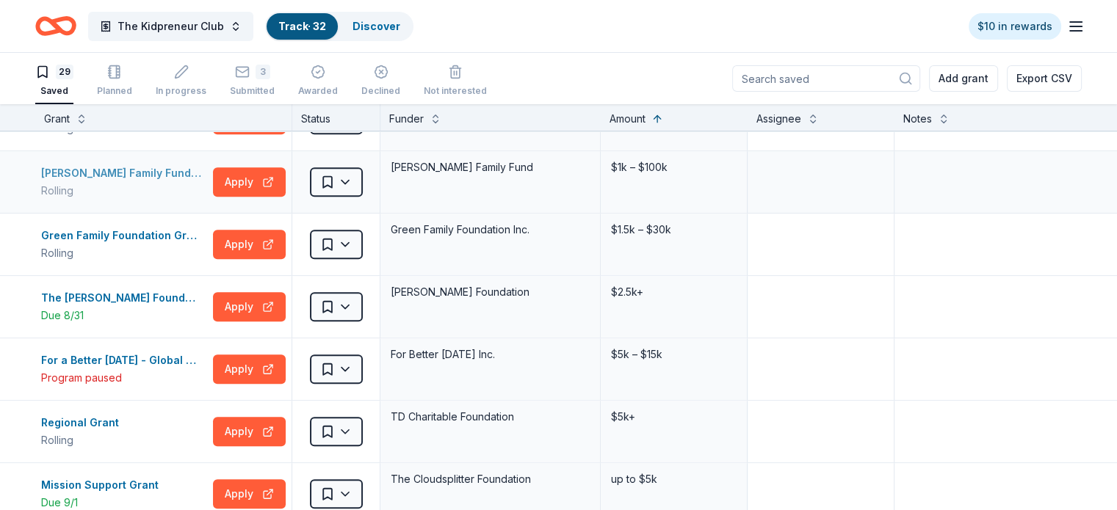
scroll to position [922, 0]
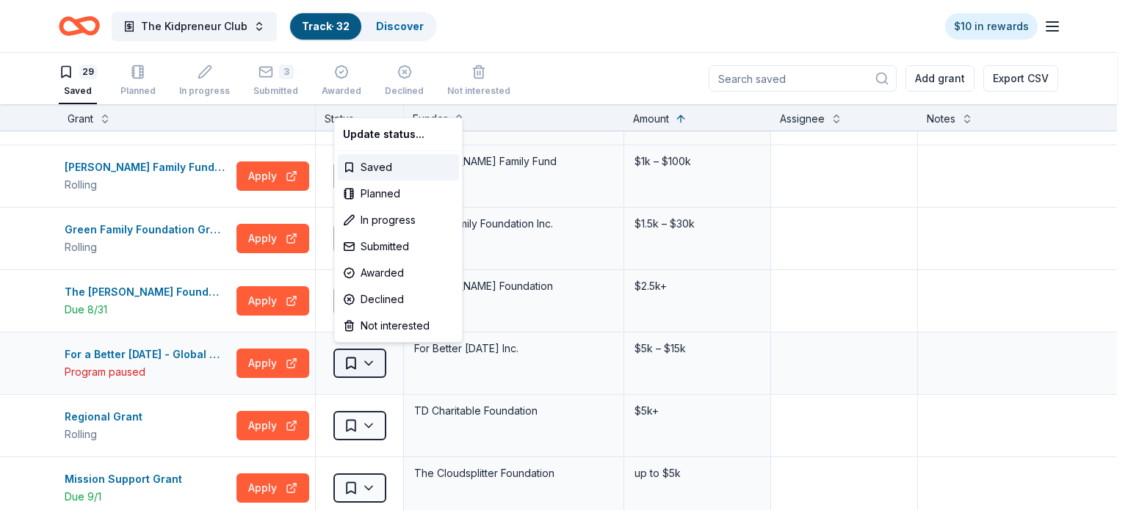
click at [372, 365] on html "The Kidpreneur Club Track · 32 Discover $10 in rewards 29 Saved Planned In prog…" at bounding box center [564, 255] width 1128 height 510
click at [369, 326] on div "Not interested" at bounding box center [398, 326] width 122 height 26
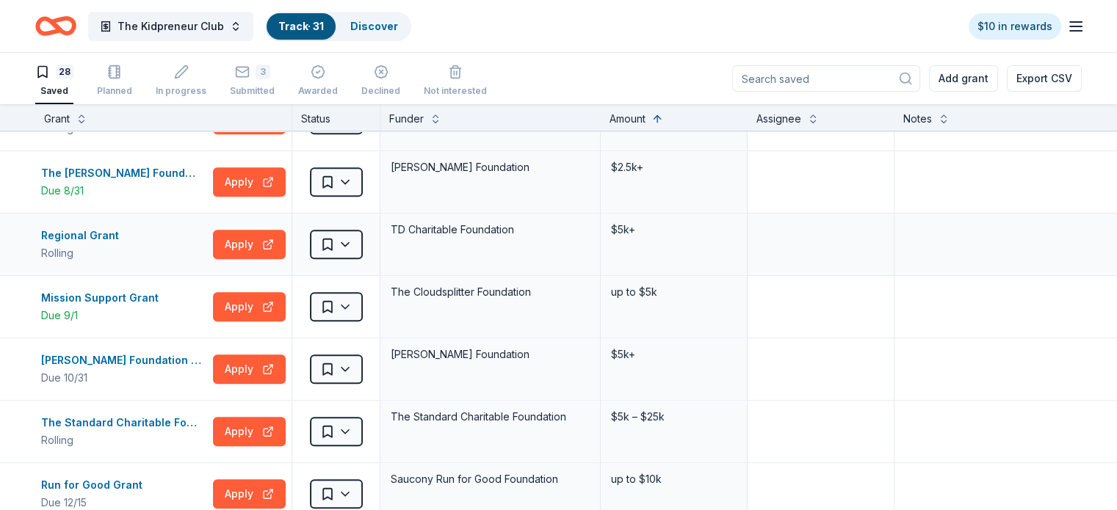
scroll to position [1043, 0]
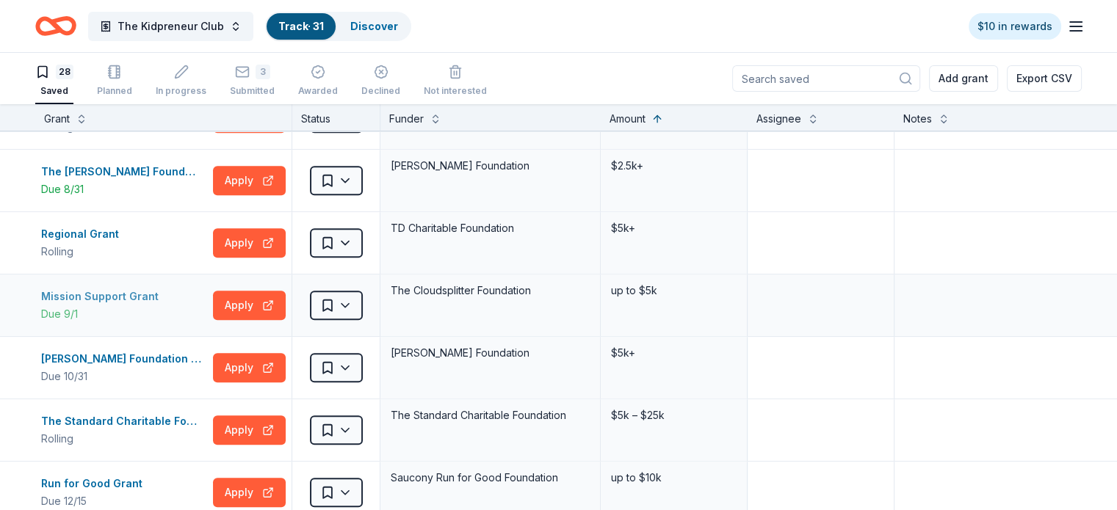
click at [123, 294] on div "Mission Support Grant" at bounding box center [102, 297] width 123 height 18
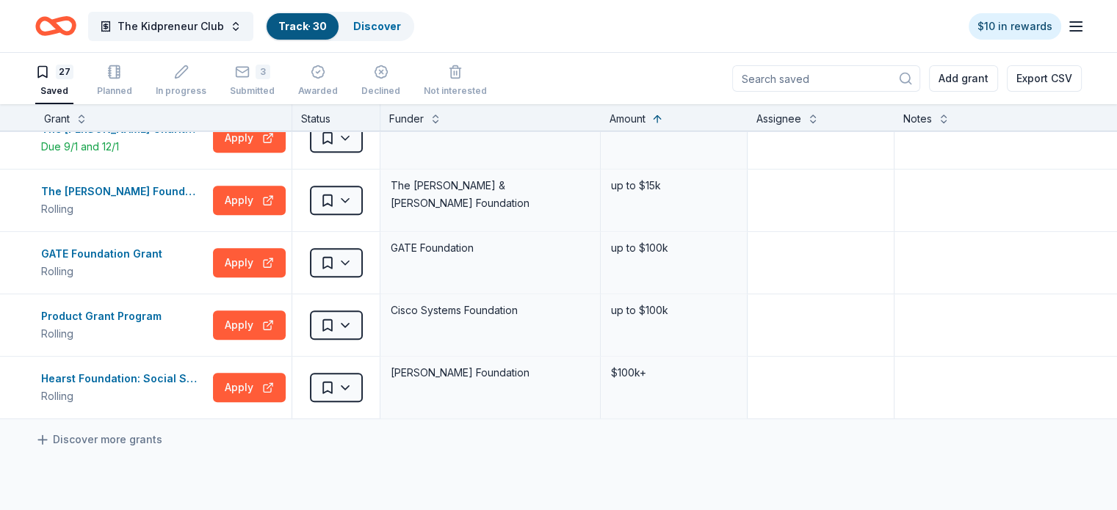
scroll to position [1395, 0]
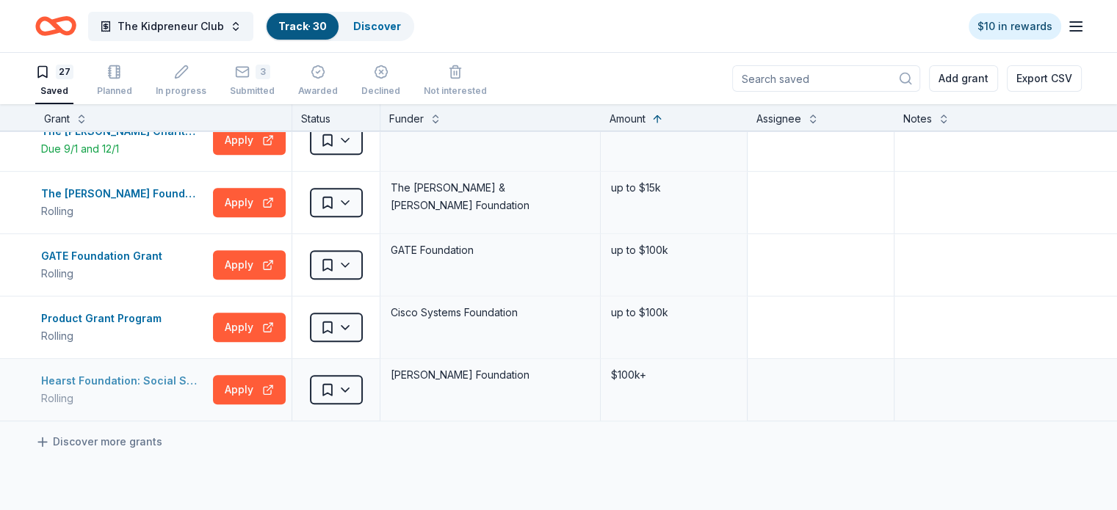
click at [127, 372] on div "Hearst Foundation: Social Service Grant" at bounding box center [124, 381] width 166 height 18
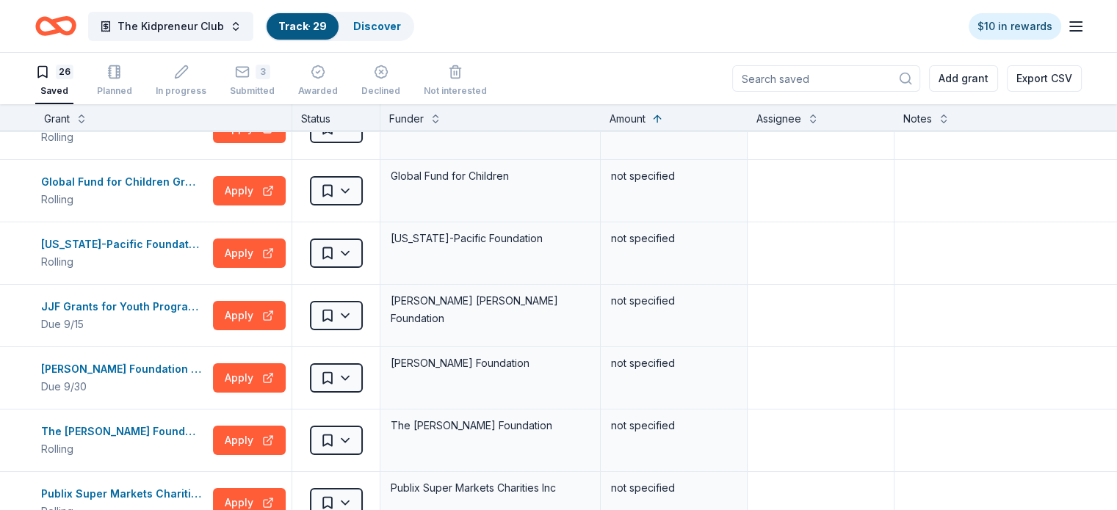
scroll to position [159, 0]
click at [172, 312] on div "JJF Grants for Youth Programs" at bounding box center [124, 307] width 166 height 18
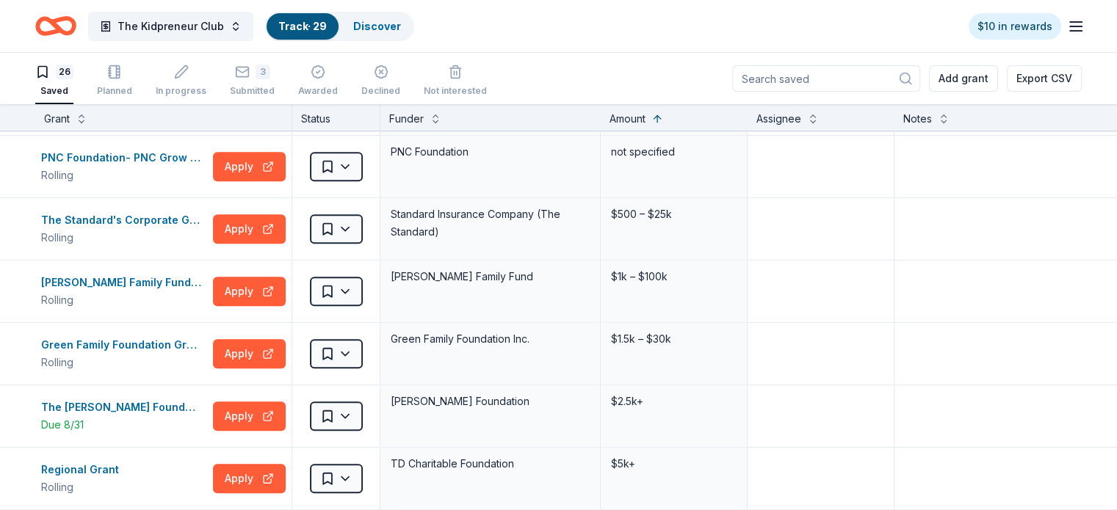
scroll to position [806, 0]
click at [115, 217] on div "The Standard's Corporate Giving Program" at bounding box center [124, 221] width 166 height 18
click at [368, 228] on html "The Kidpreneur Club Track · 29 Discover $10 in rewards 26 Saved Planned In prog…" at bounding box center [558, 255] width 1117 height 510
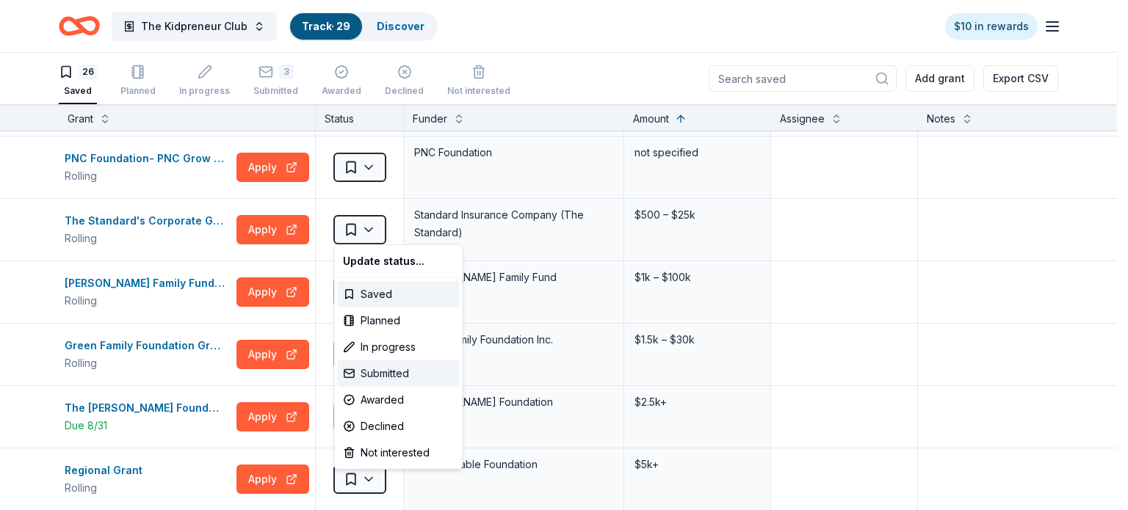
click at [397, 375] on div "Submitted" at bounding box center [398, 374] width 122 height 26
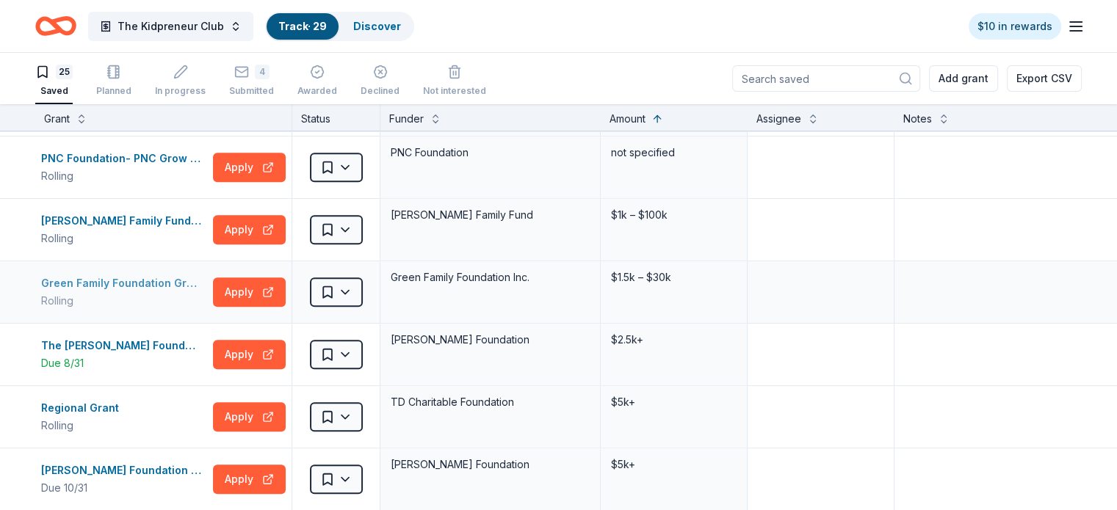
click at [147, 281] on div "Green Family Foundation Grants" at bounding box center [124, 284] width 166 height 18
click at [181, 341] on div "The Nora Roberts Foundation Grant" at bounding box center [124, 346] width 166 height 18
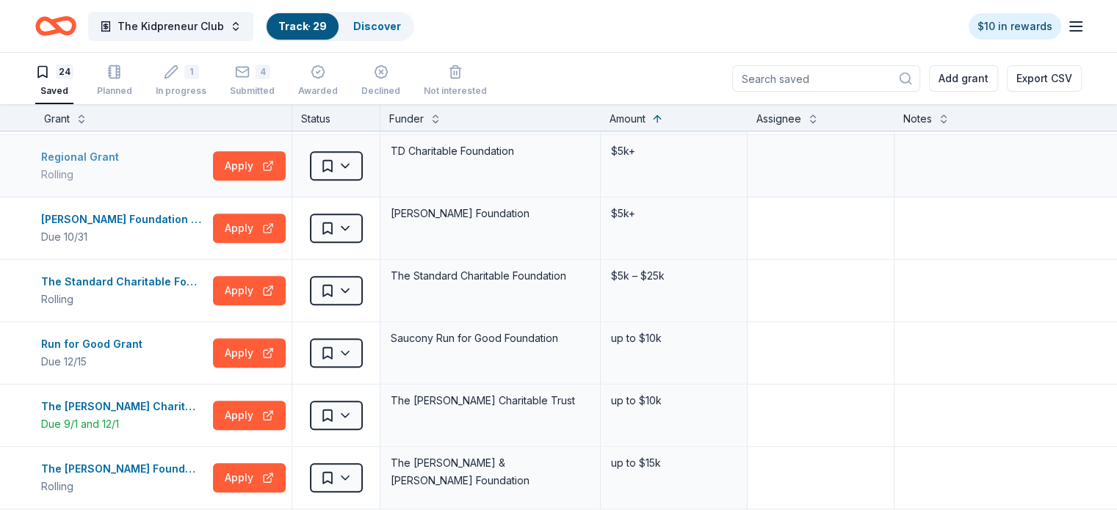
scroll to position [1004, 0]
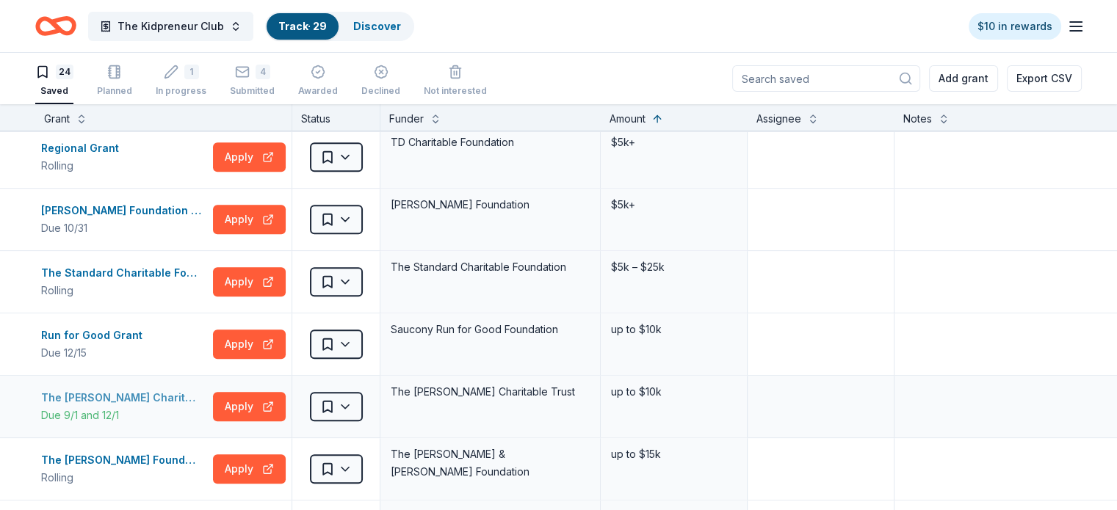
click at [147, 397] on div "The Cowles Charitable Trust Grant" at bounding box center [124, 398] width 166 height 18
click at [121, 333] on div "Run for Good Grant" at bounding box center [94, 336] width 107 height 18
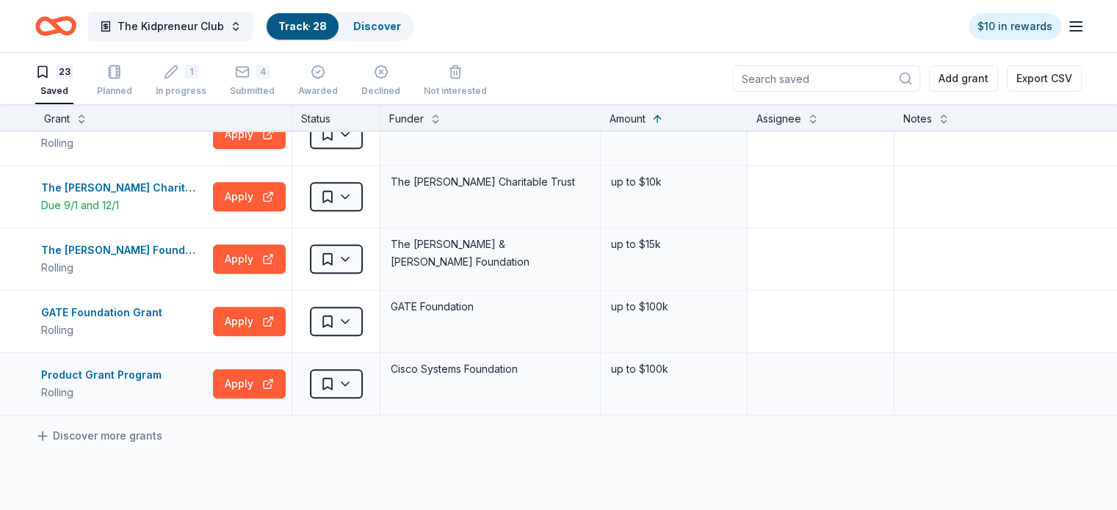
scroll to position [1153, 0]
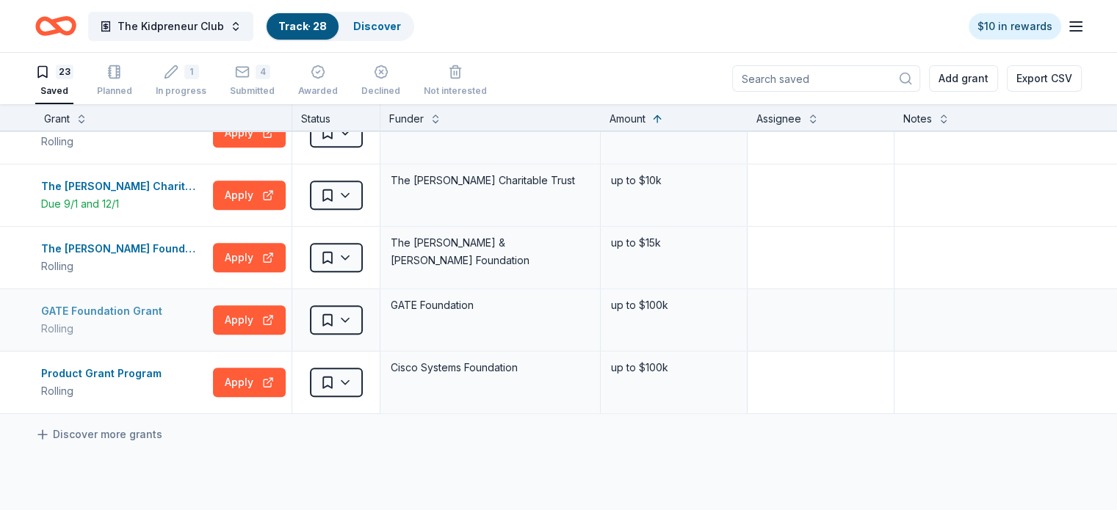
click at [167, 305] on div "GATE Foundation Grant" at bounding box center [104, 312] width 127 height 18
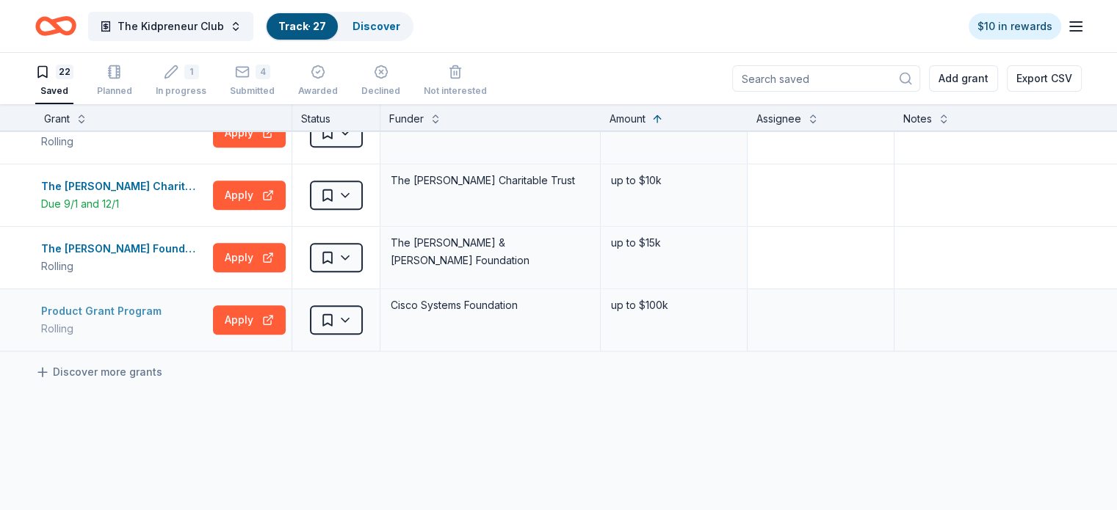
click at [141, 309] on div "Product Grant Program" at bounding box center [104, 312] width 126 height 18
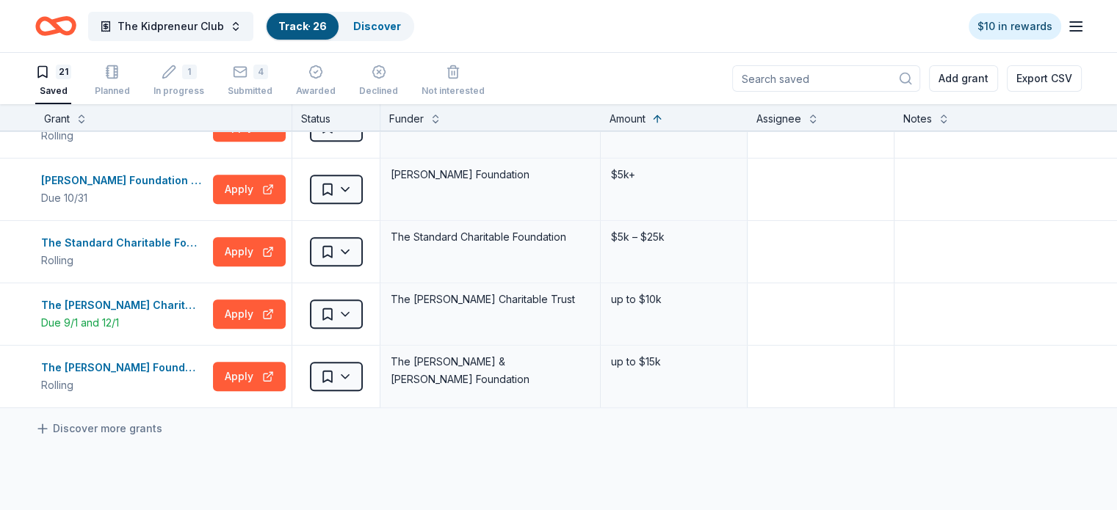
scroll to position [1031, 0]
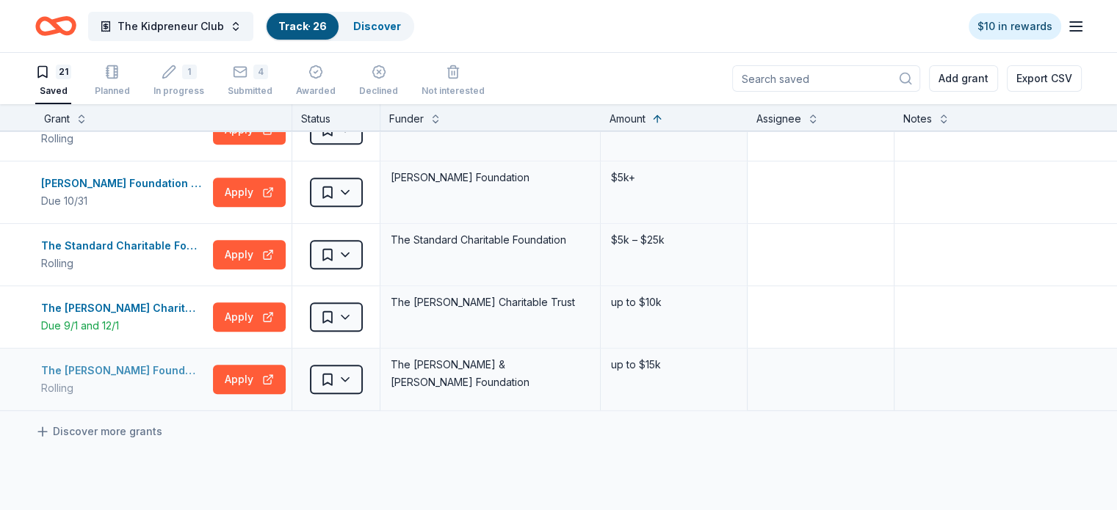
click at [144, 367] on div "The Chapman Foundation Grant" at bounding box center [124, 371] width 166 height 18
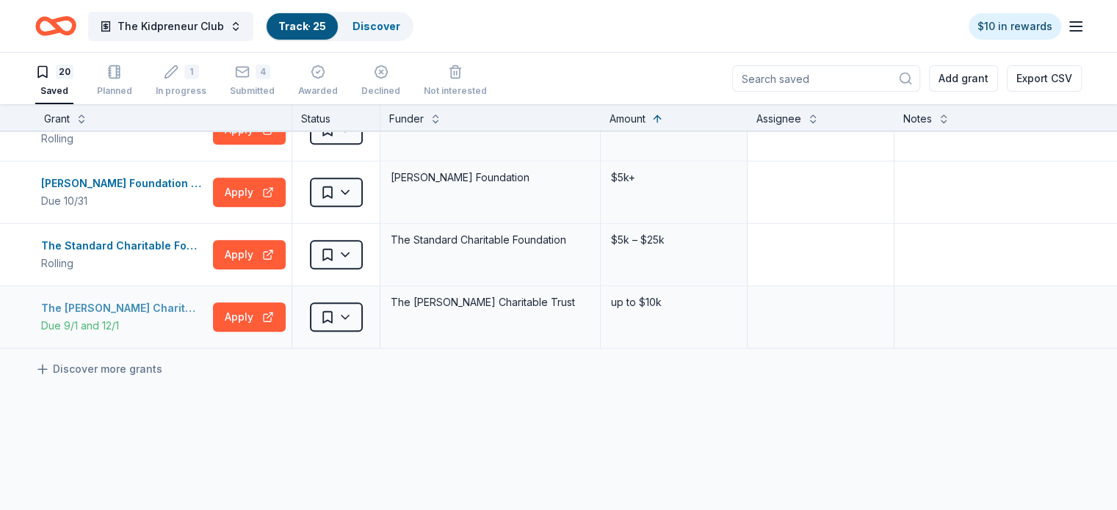
click at [185, 306] on div "The Cowles Charitable Trust Grant" at bounding box center [124, 309] width 166 height 18
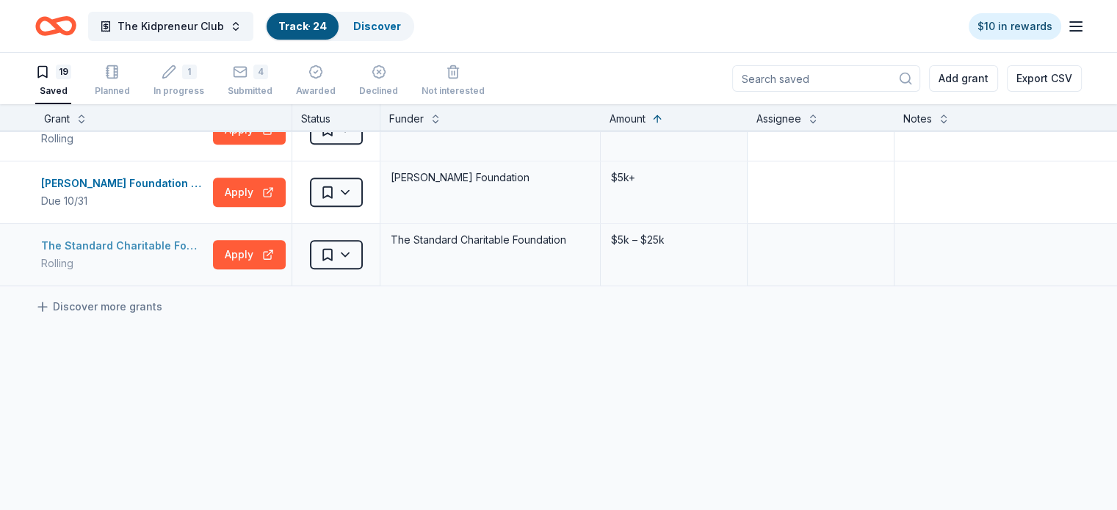
click at [144, 243] on div "The Standard Charitable Foundation Grant" at bounding box center [124, 246] width 166 height 18
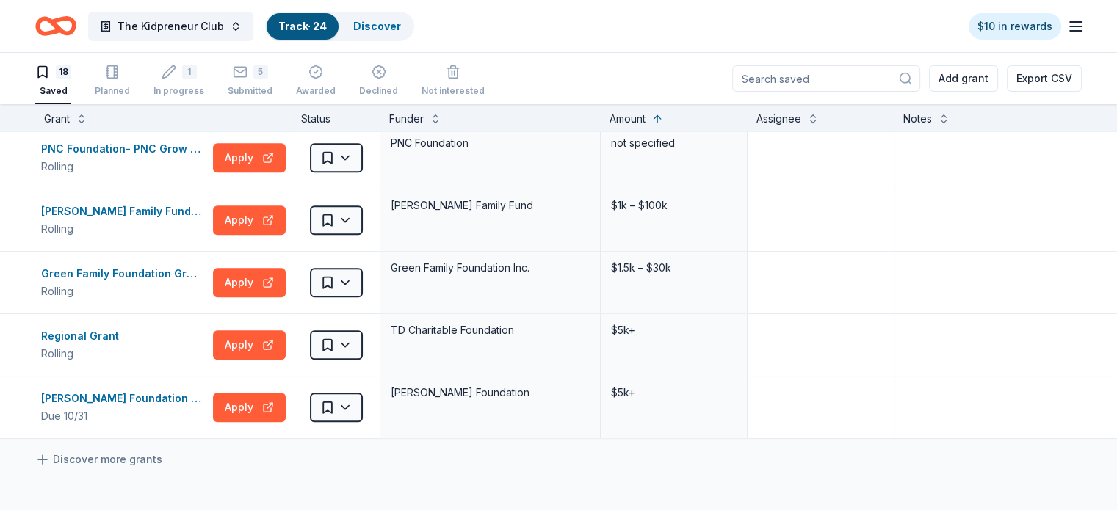
scroll to position [817, 0]
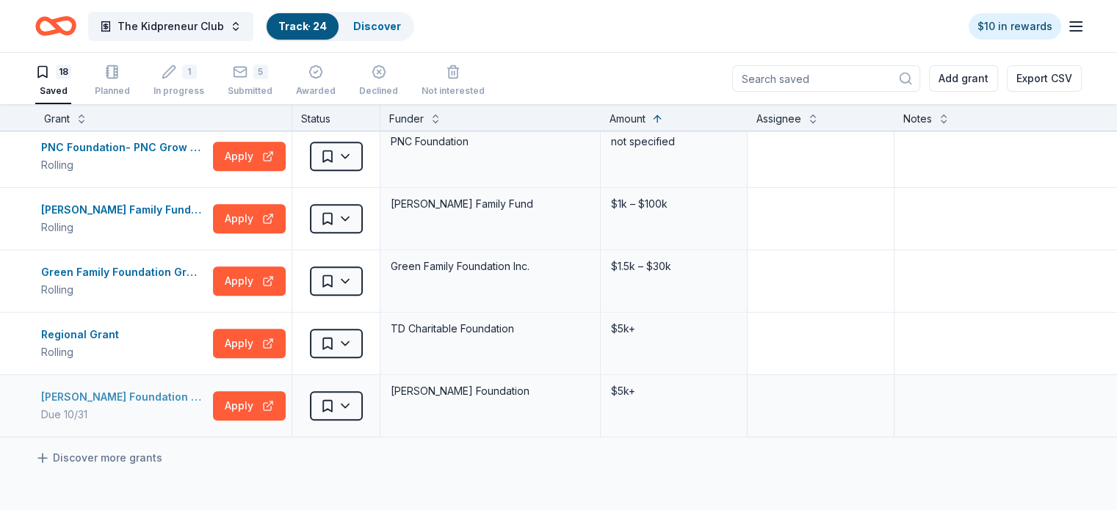
click at [121, 394] on div "Lawrence Foundation Grant" at bounding box center [124, 398] width 166 height 18
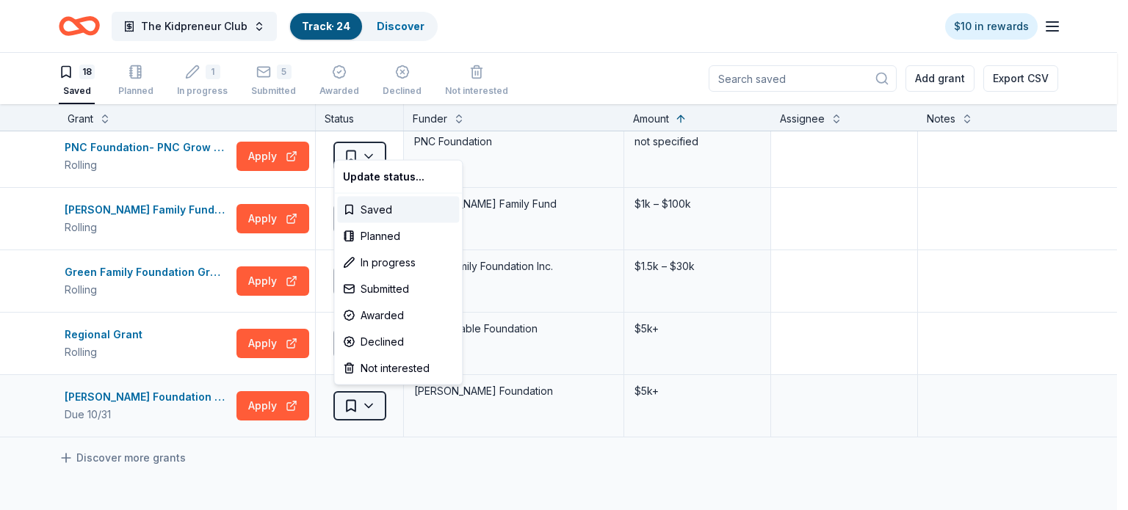
click at [371, 406] on html "The Kidpreneur Club Track · 24 Discover $10 in rewards 18 Saved Planned 1 In pr…" at bounding box center [564, 255] width 1128 height 510
click at [378, 372] on div "Not interested" at bounding box center [398, 368] width 122 height 26
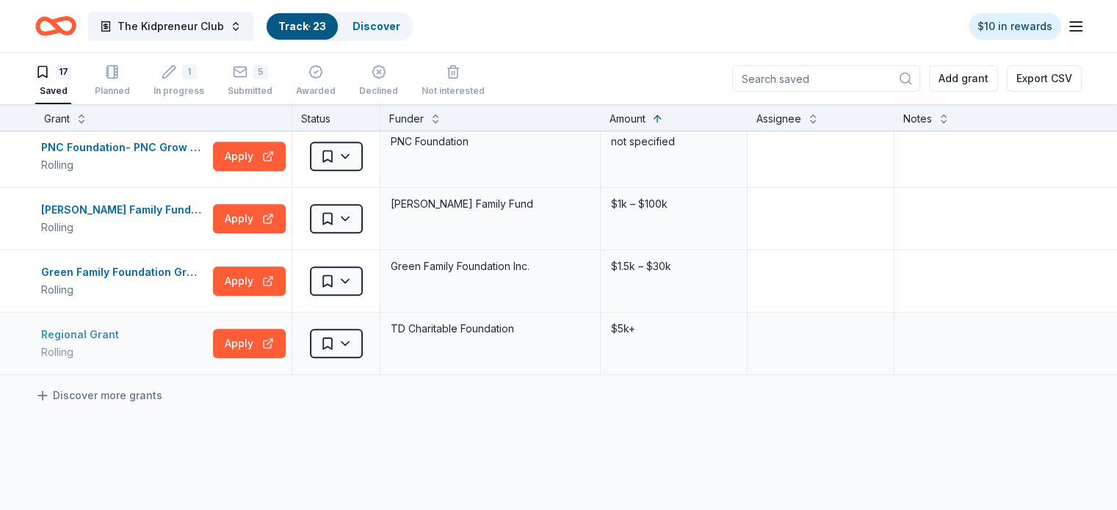
click at [97, 335] on div "Regional Grant" at bounding box center [83, 335] width 84 height 18
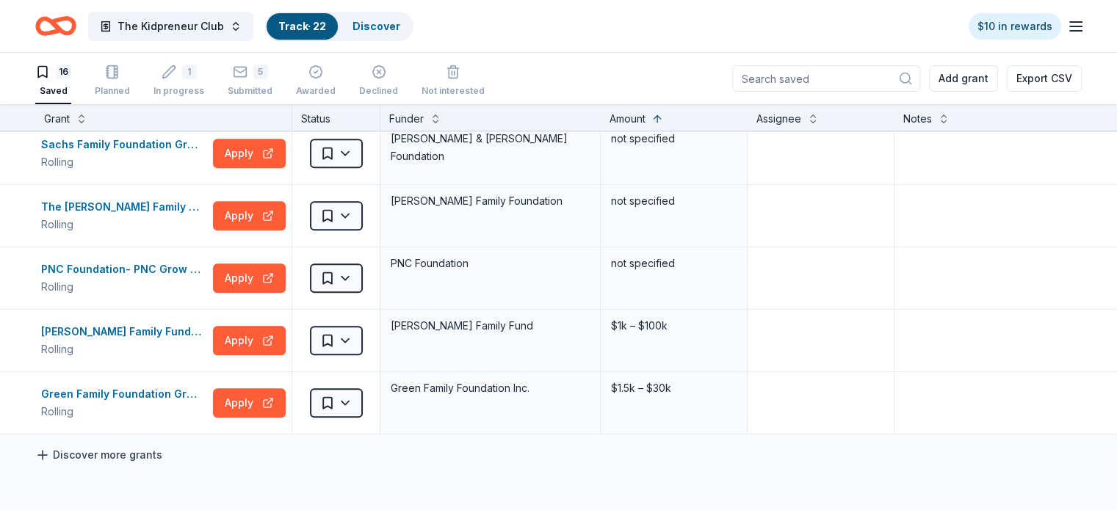
scroll to position [694, 0]
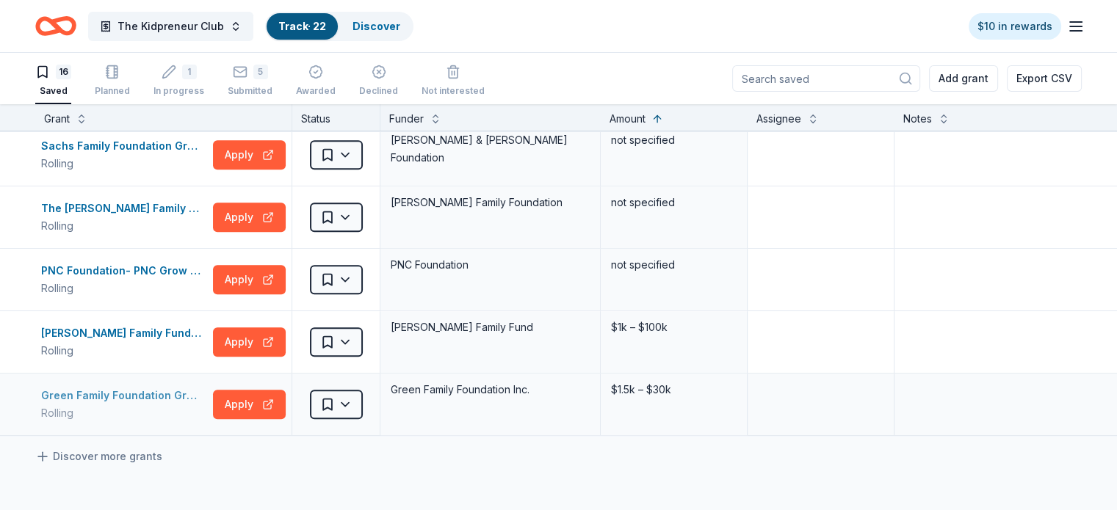
click at [145, 396] on div "Green Family Foundation Grants" at bounding box center [124, 396] width 166 height 18
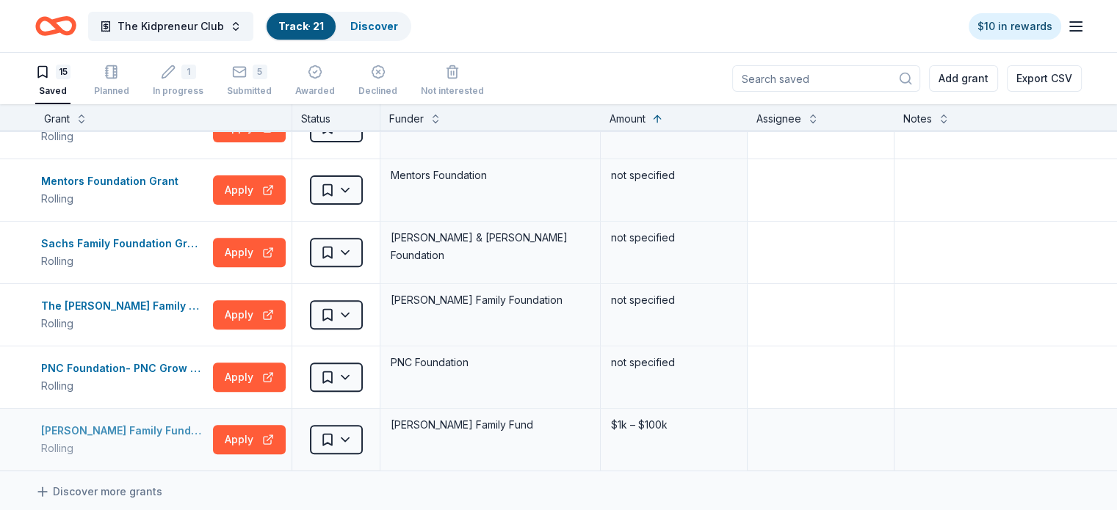
scroll to position [591, 0]
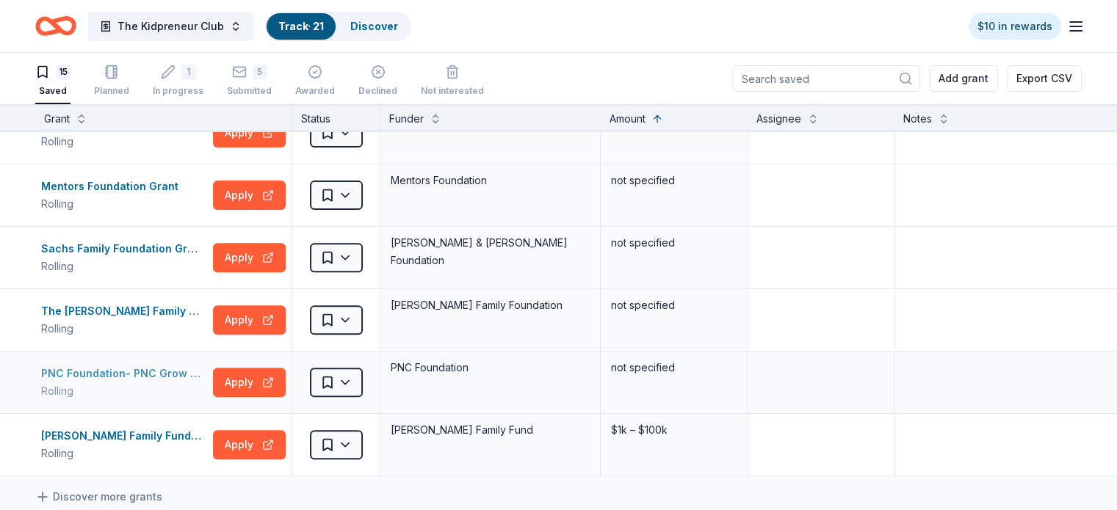
click at [167, 370] on div "PNC Foundation- PNC Grow Up Great" at bounding box center [124, 374] width 166 height 18
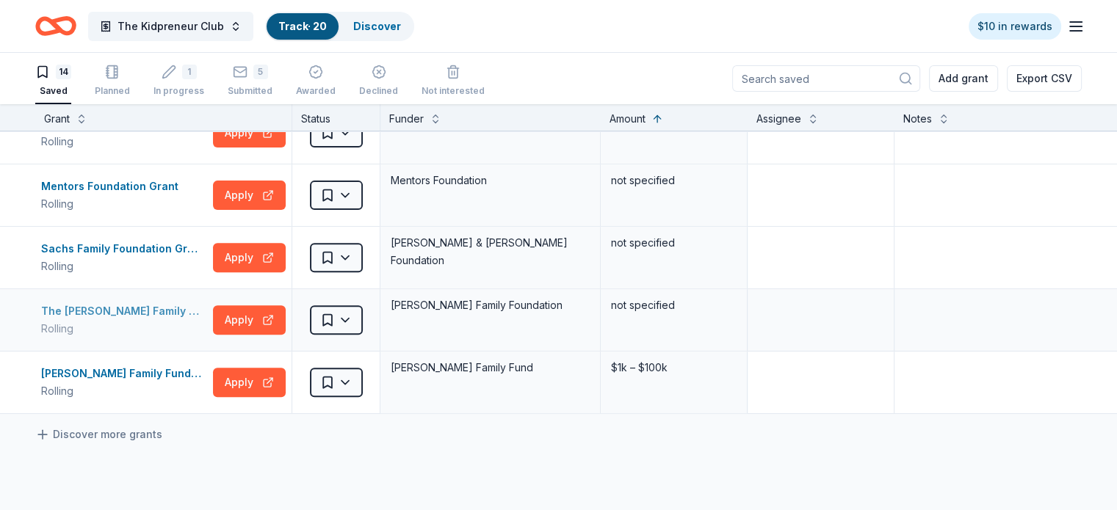
click at [177, 311] on div "The DeBartolo Family Foundation Grant" at bounding box center [124, 312] width 166 height 18
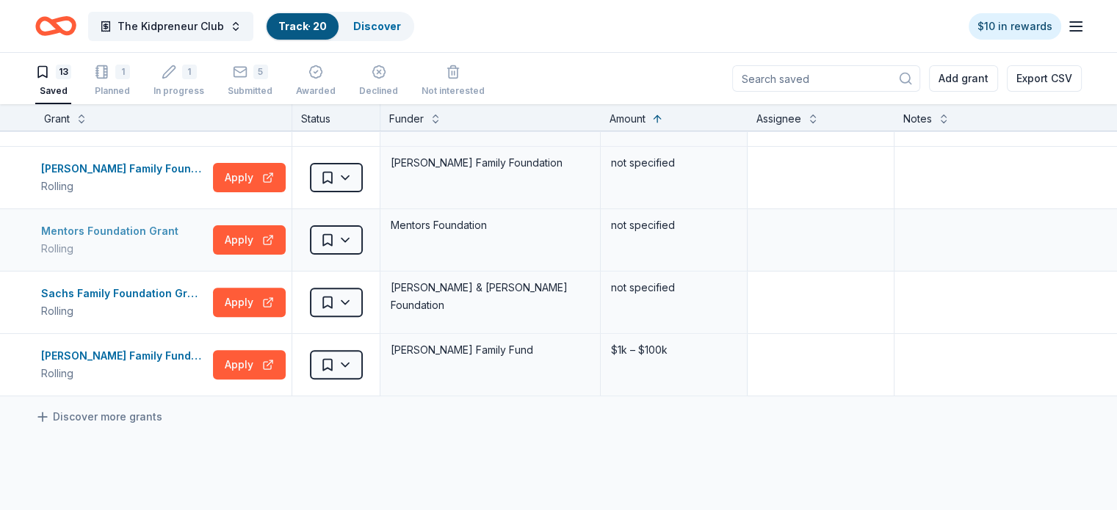
scroll to position [541, 0]
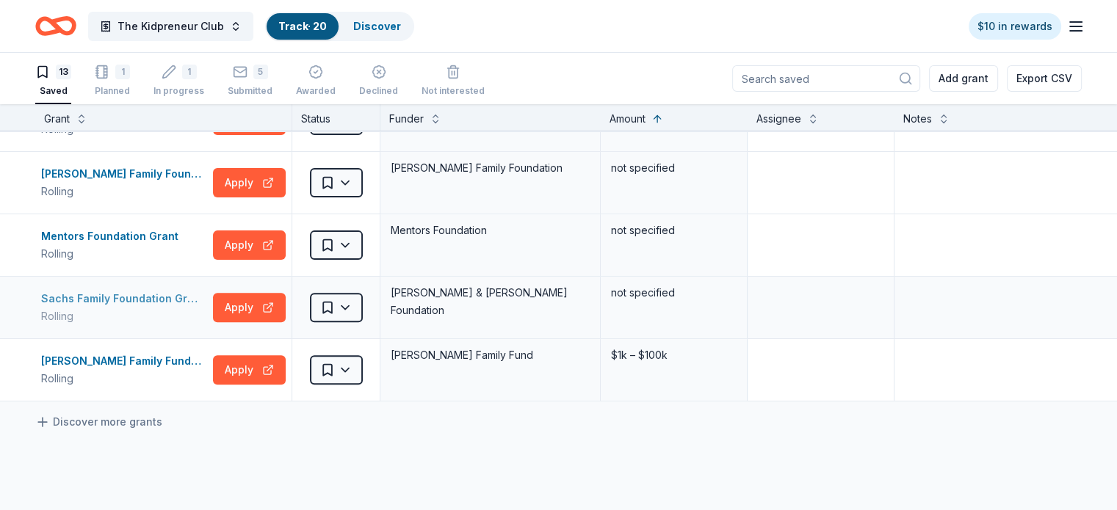
click at [152, 294] on div "Sachs Family Foundation Grant" at bounding box center [124, 299] width 166 height 18
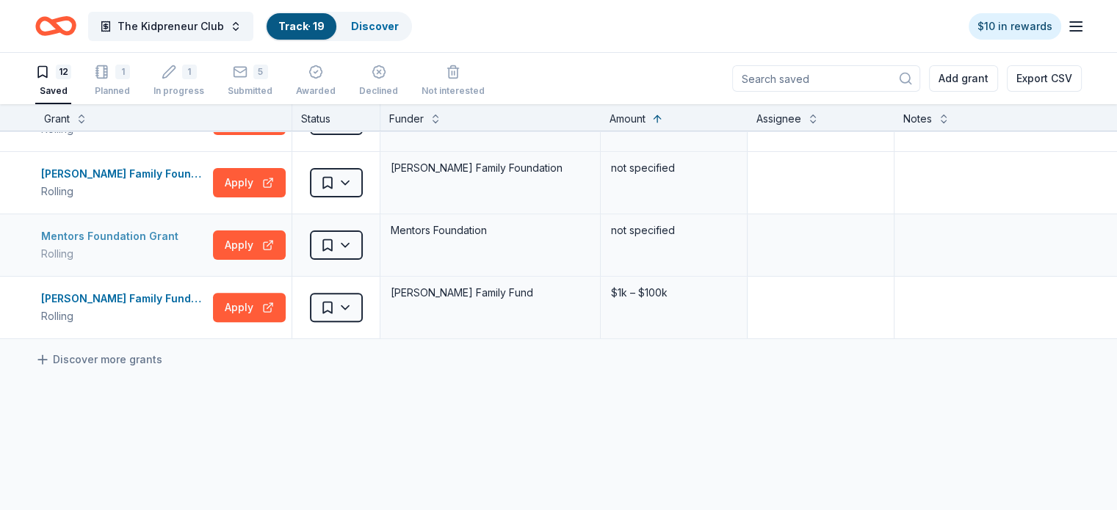
click at [132, 239] on div "Mentors Foundation Grant" at bounding box center [112, 237] width 143 height 18
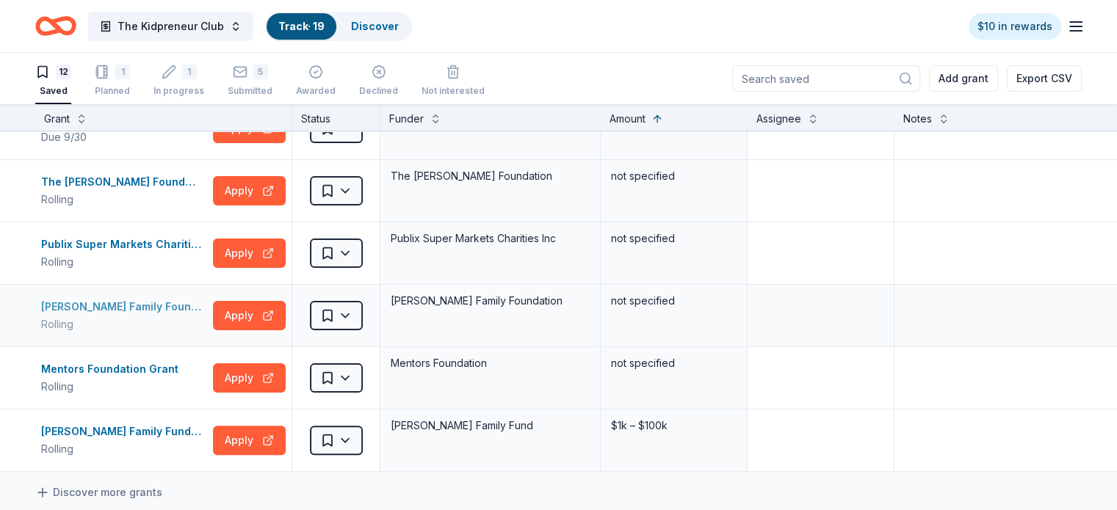
scroll to position [399, 0]
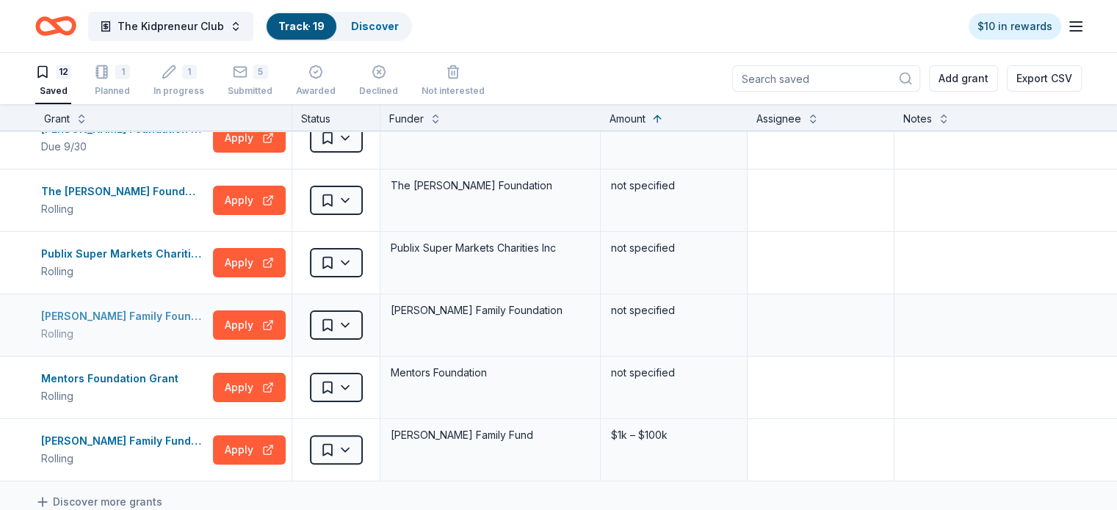
click at [149, 317] on div "Zukerman Family Foundation Grant" at bounding box center [124, 317] width 166 height 18
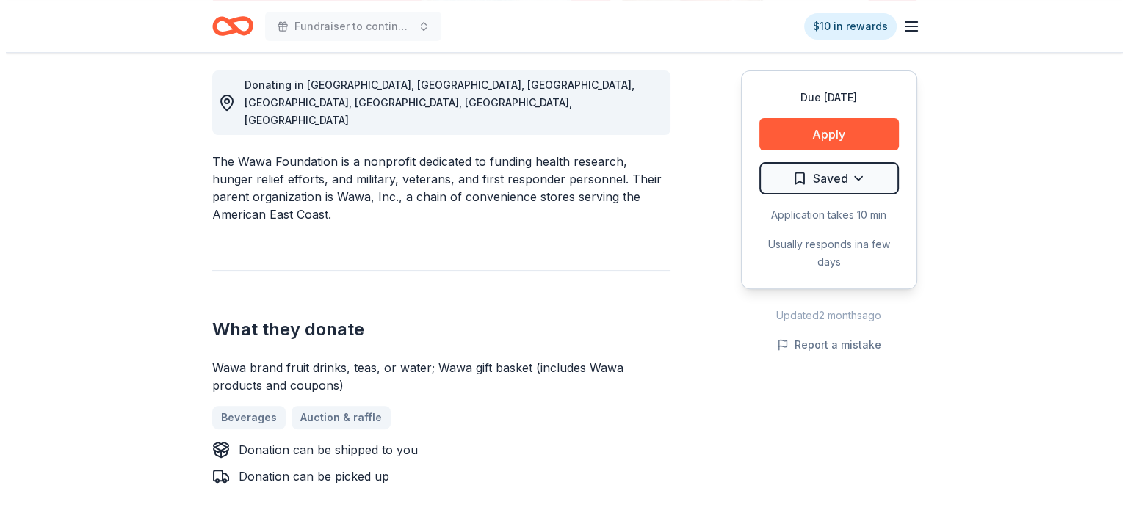
scroll to position [413, 0]
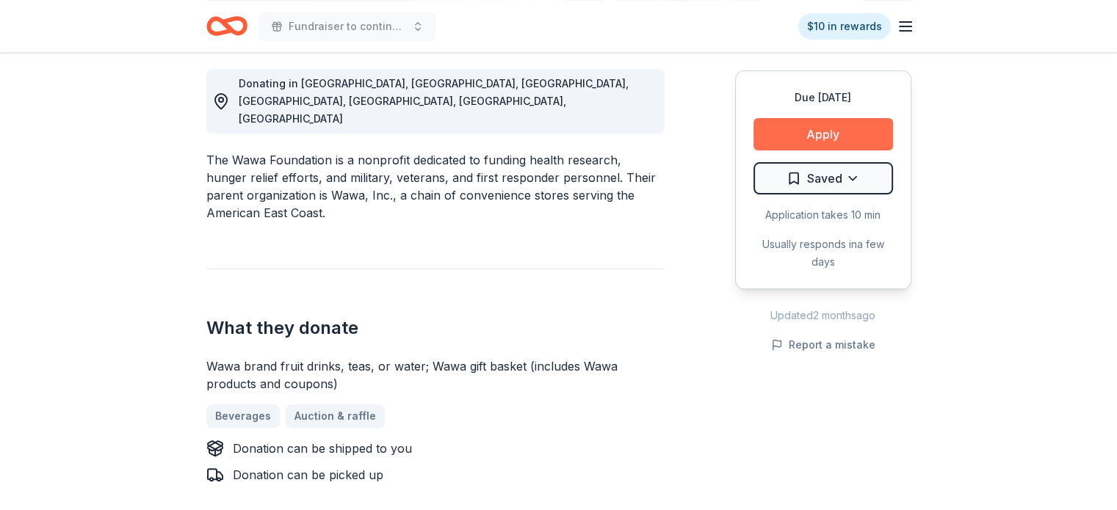
click at [809, 135] on button "Apply" at bounding box center [824, 134] width 140 height 32
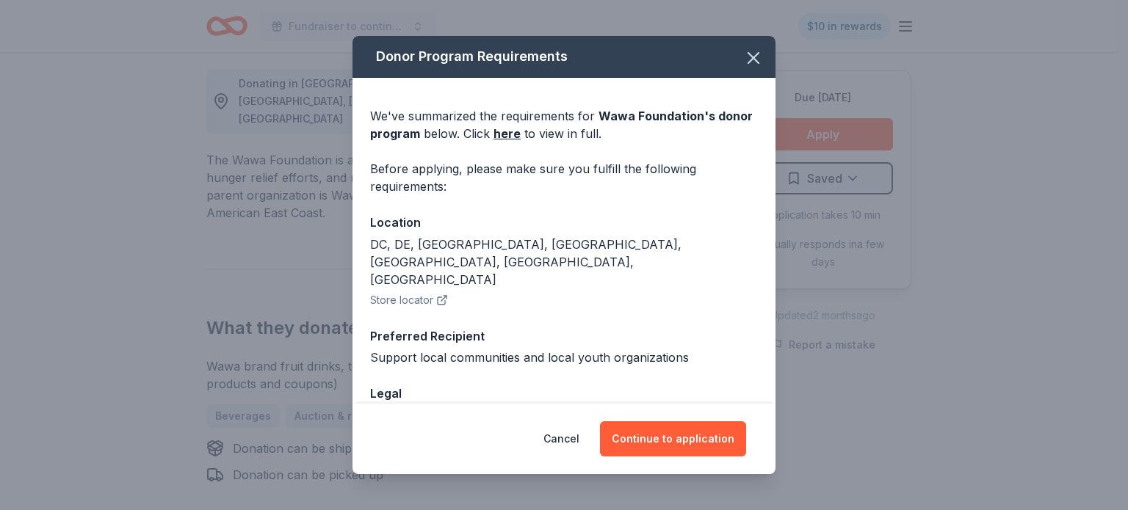
scroll to position [62, 0]
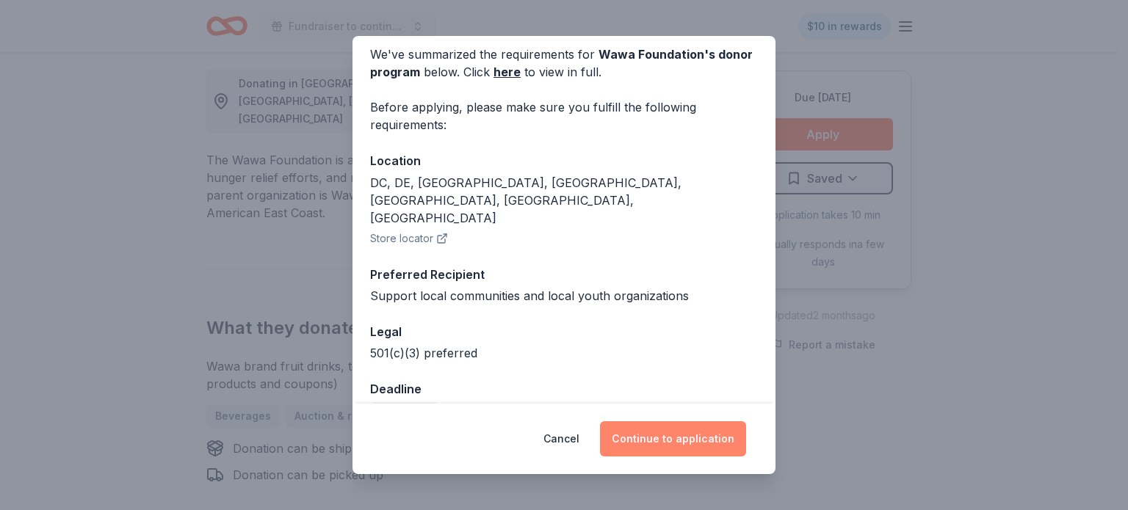
click at [679, 434] on button "Continue to application" at bounding box center [673, 439] width 146 height 35
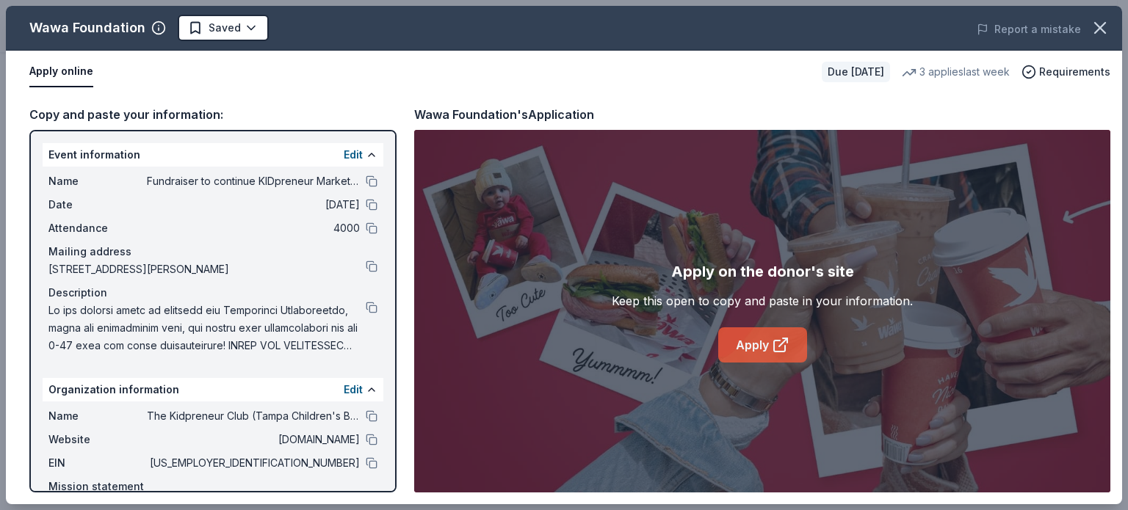
click at [759, 349] on link "Apply" at bounding box center [762, 345] width 89 height 35
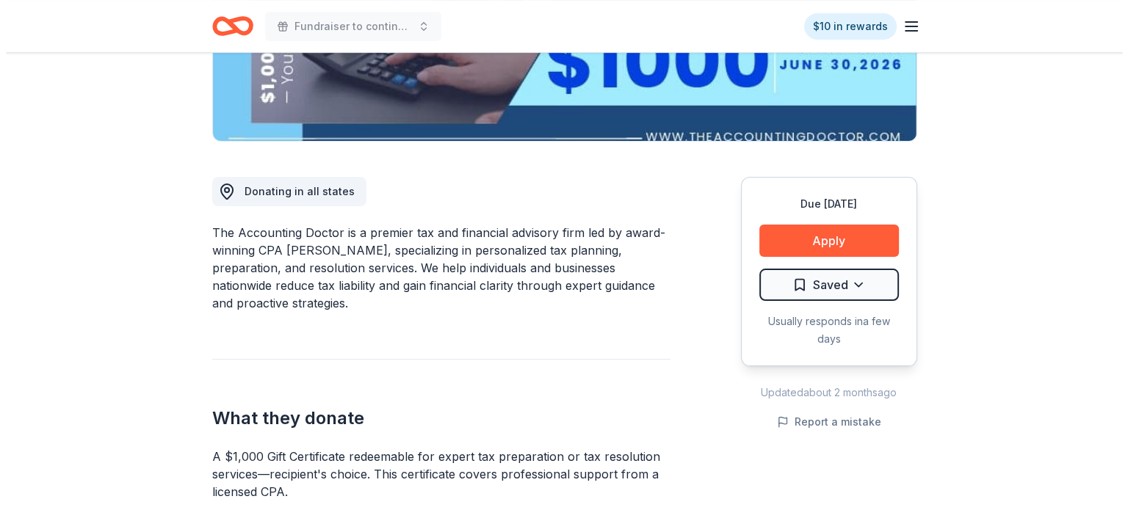
scroll to position [306, 0]
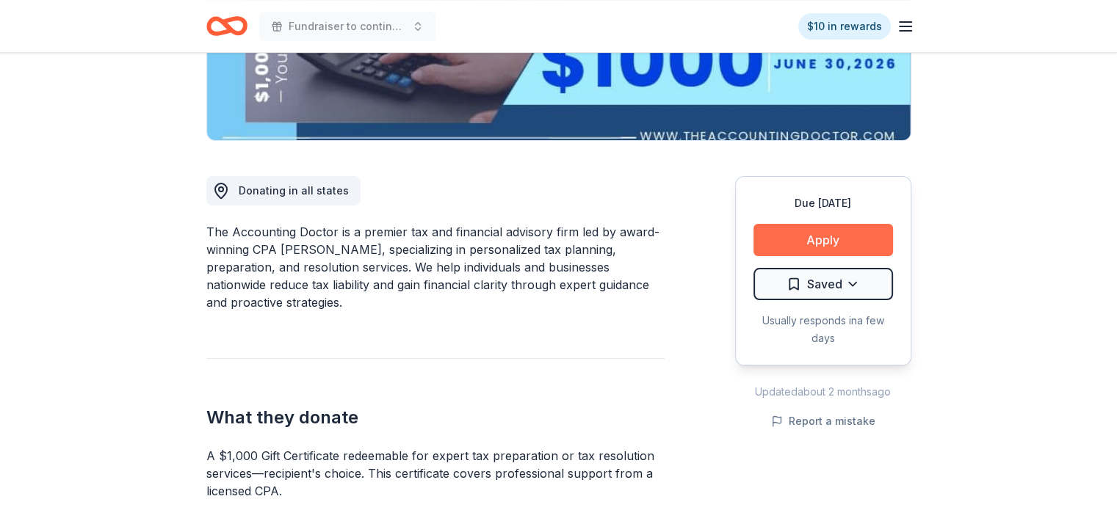
click at [834, 236] on button "Apply" at bounding box center [824, 240] width 140 height 32
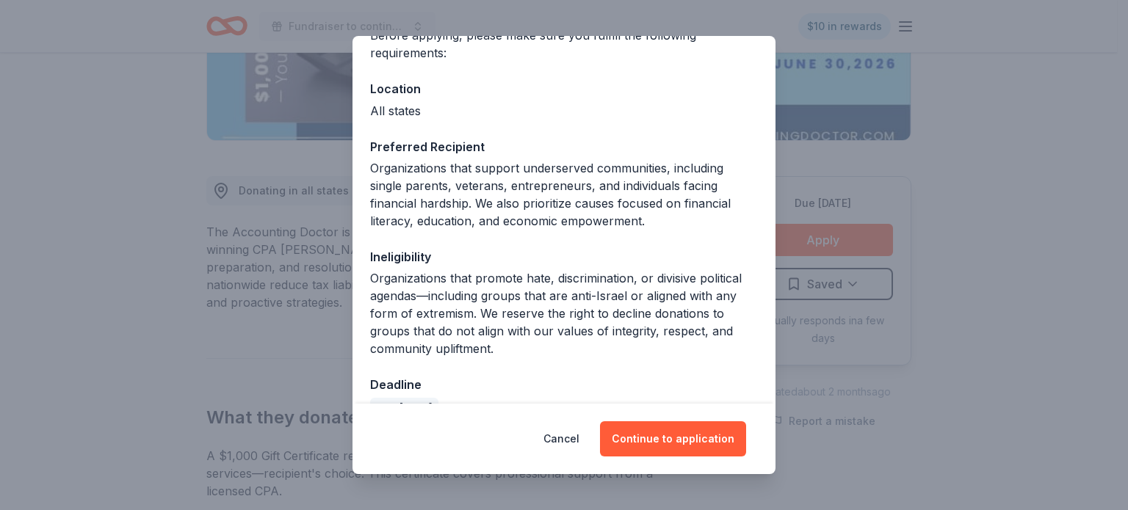
scroll to position [165, 0]
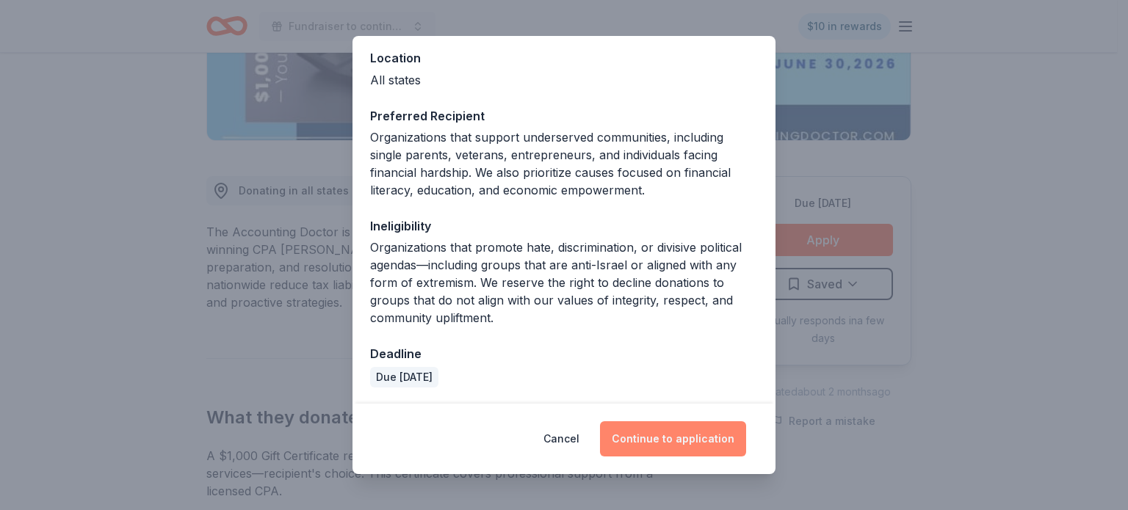
click at [663, 434] on button "Continue to application" at bounding box center [673, 439] width 146 height 35
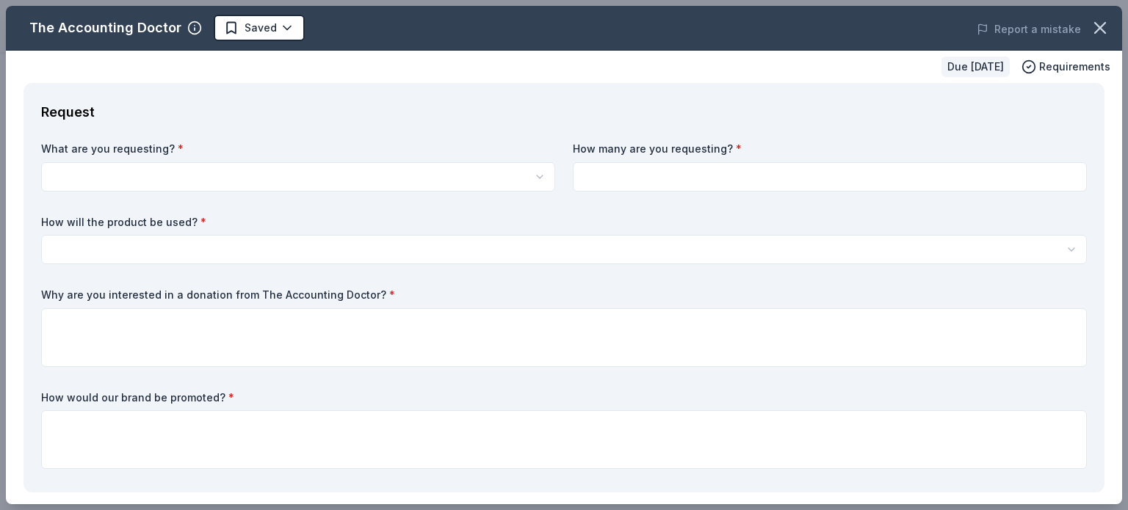
scroll to position [0, 0]
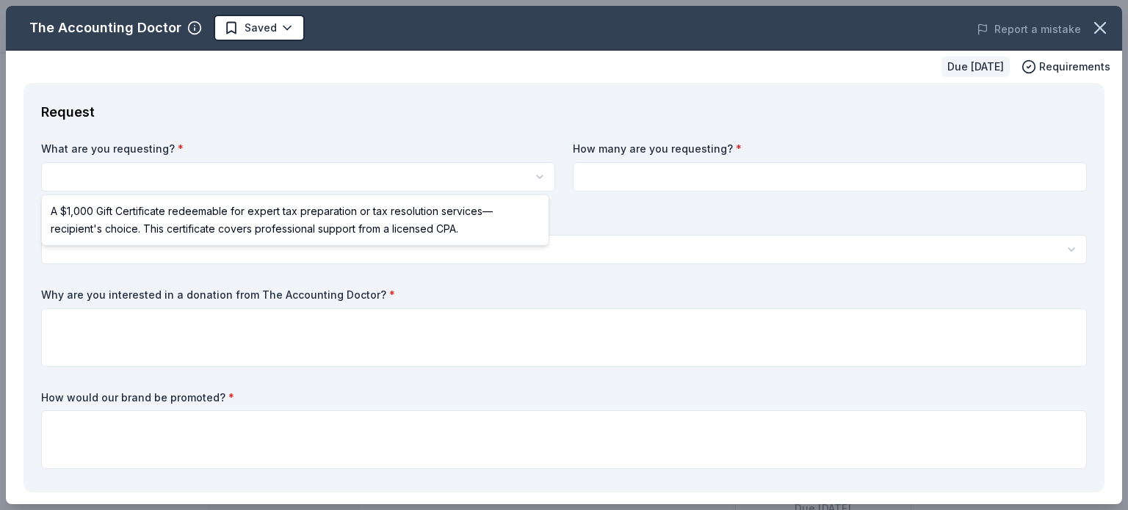
click at [405, 184] on html "Fundraiser to continue KIDpreneur Marketplaces Saved Apply Due in 40 days Share…" at bounding box center [564, 255] width 1128 height 510
select select "A $1,000 Gift Certificate redeemable for expert tax preparation or tax resoluti…"
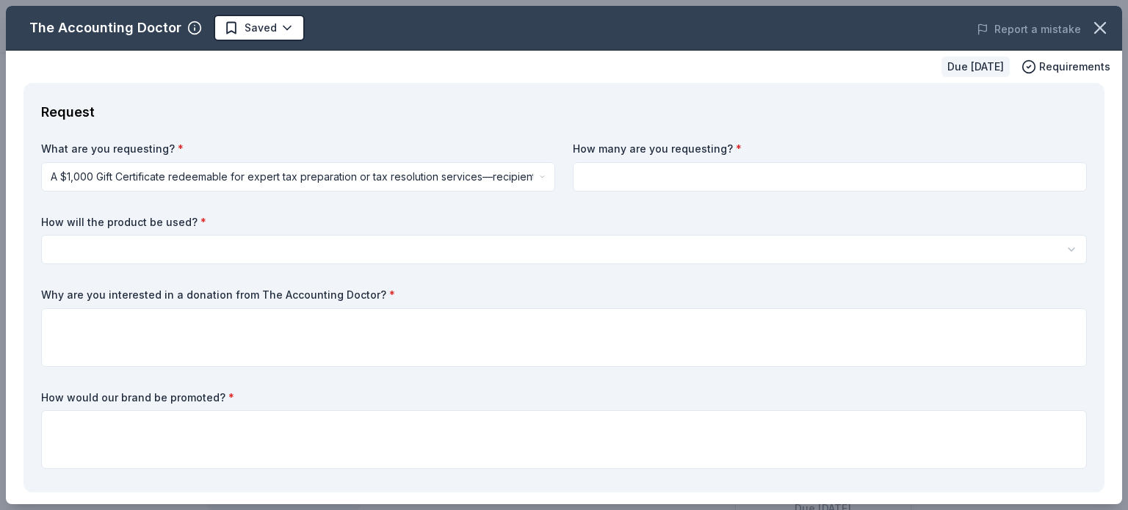
click at [657, 189] on input at bounding box center [830, 176] width 514 height 29
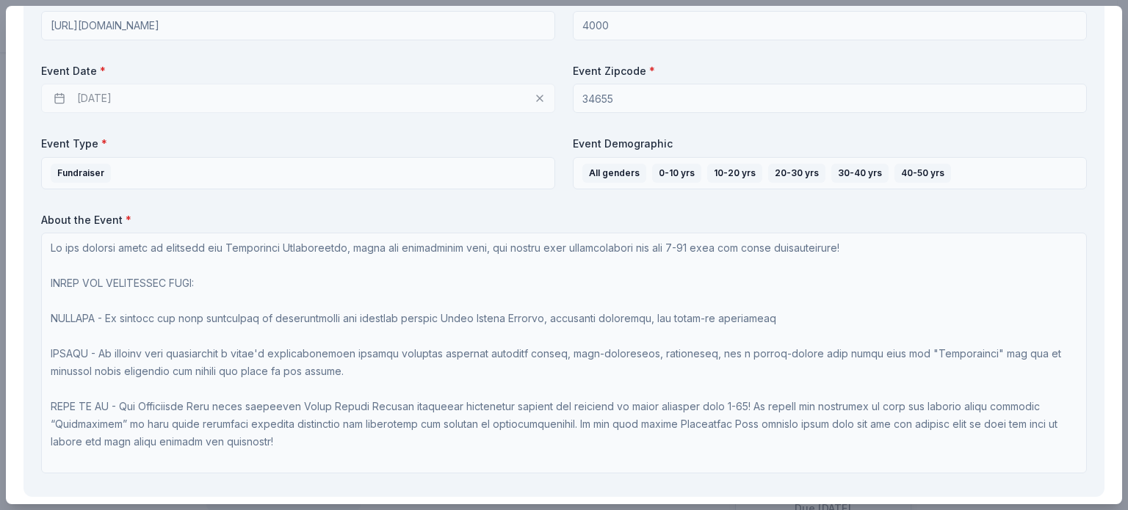
scroll to position [667, 0]
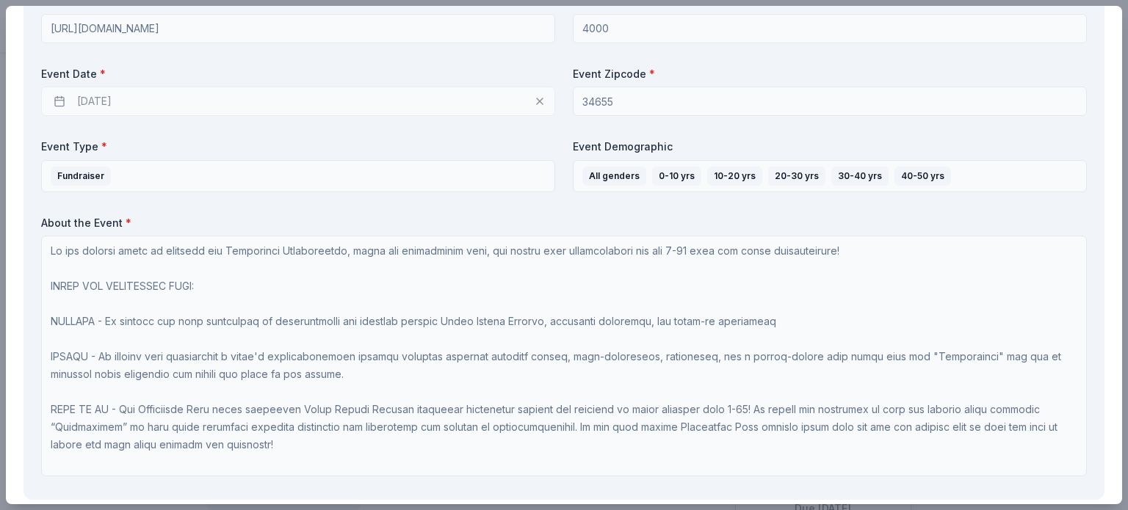
type input "1"
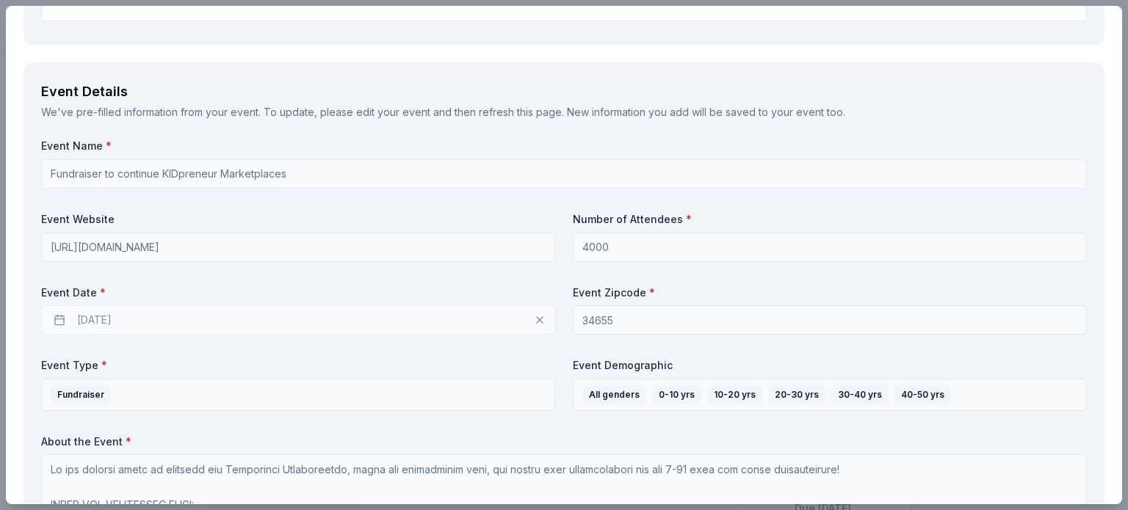
scroll to position [444, 0]
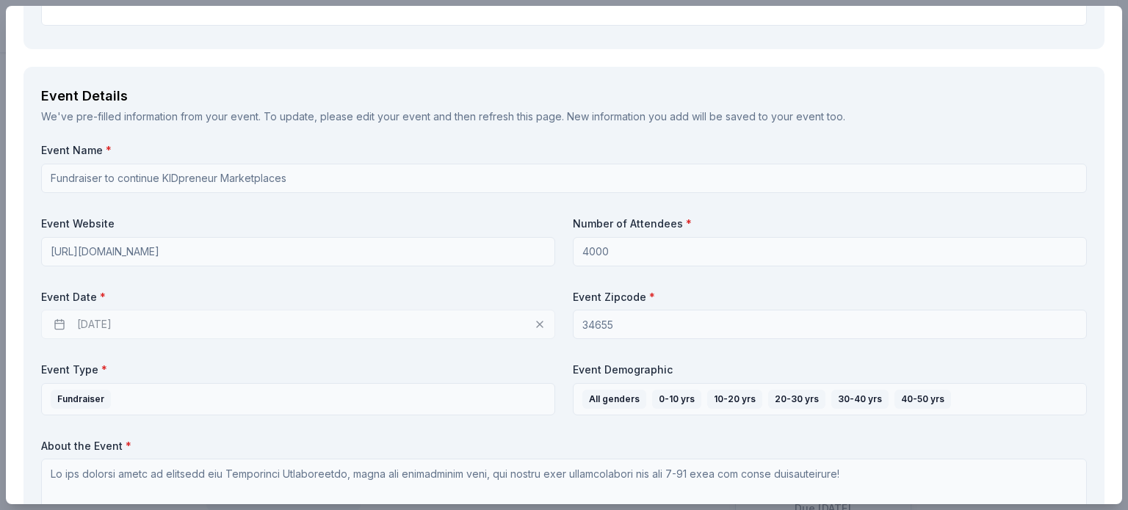
click at [378, 120] on div "We've pre-filled information from your event. To update, please edit your event…" at bounding box center [564, 117] width 1046 height 18
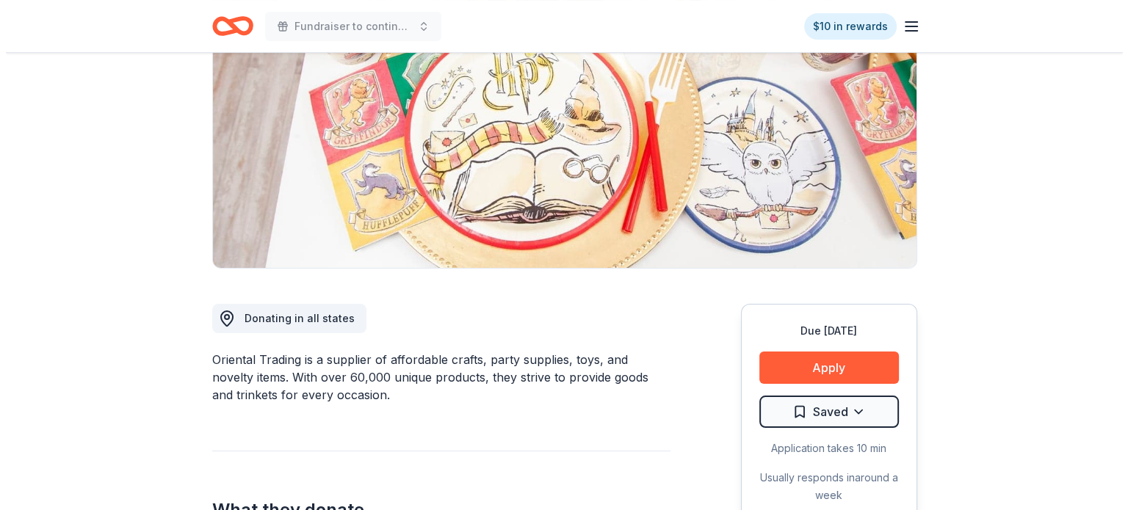
scroll to position [190, 0]
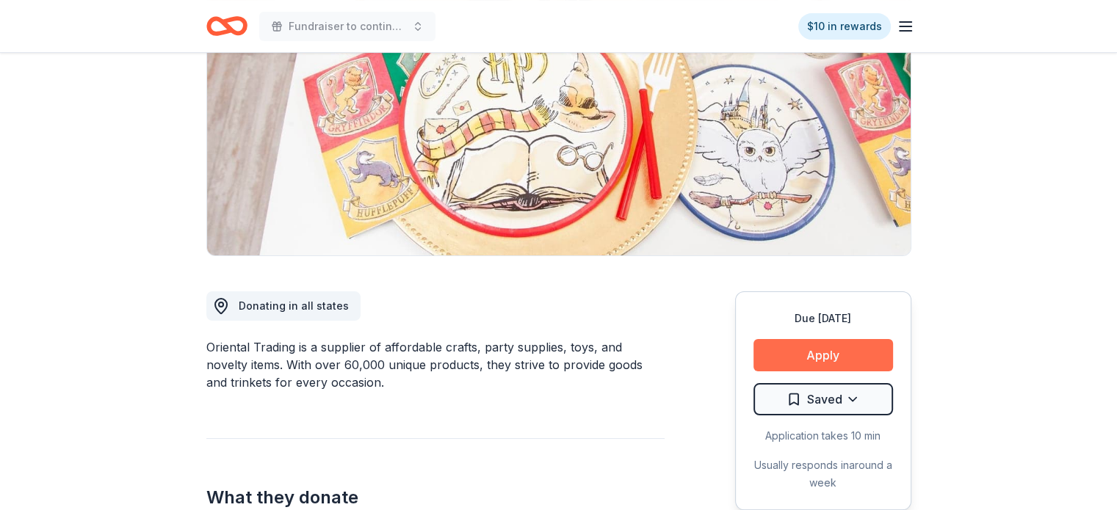
click at [822, 355] on button "Apply" at bounding box center [824, 355] width 140 height 32
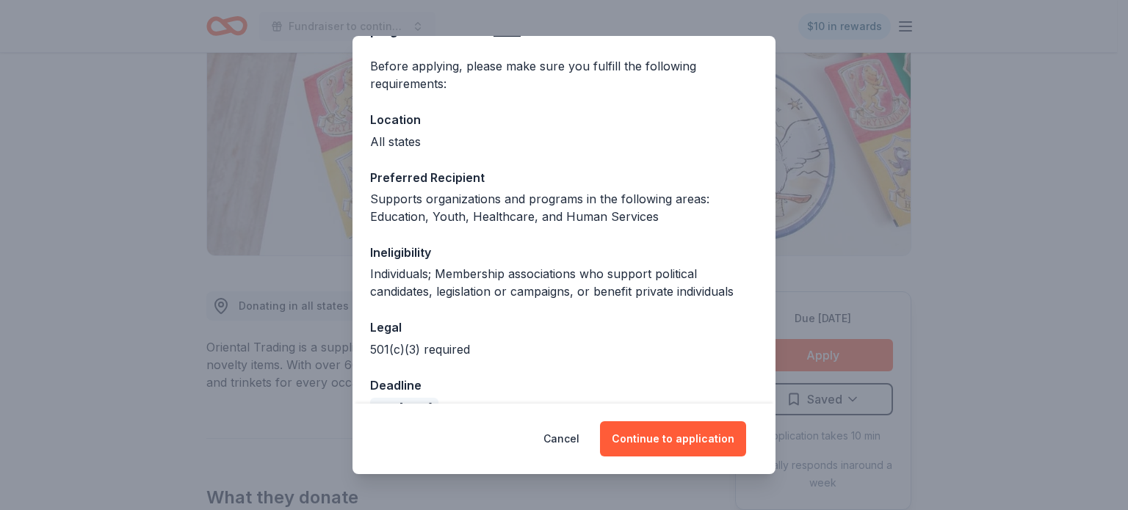
scroll to position [134, 0]
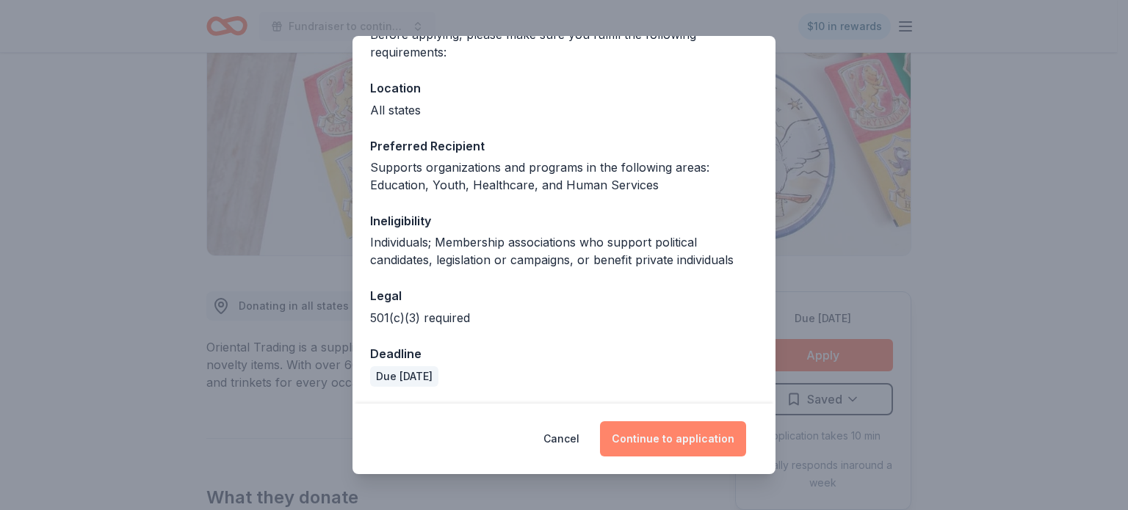
click at [681, 443] on button "Continue to application" at bounding box center [673, 439] width 146 height 35
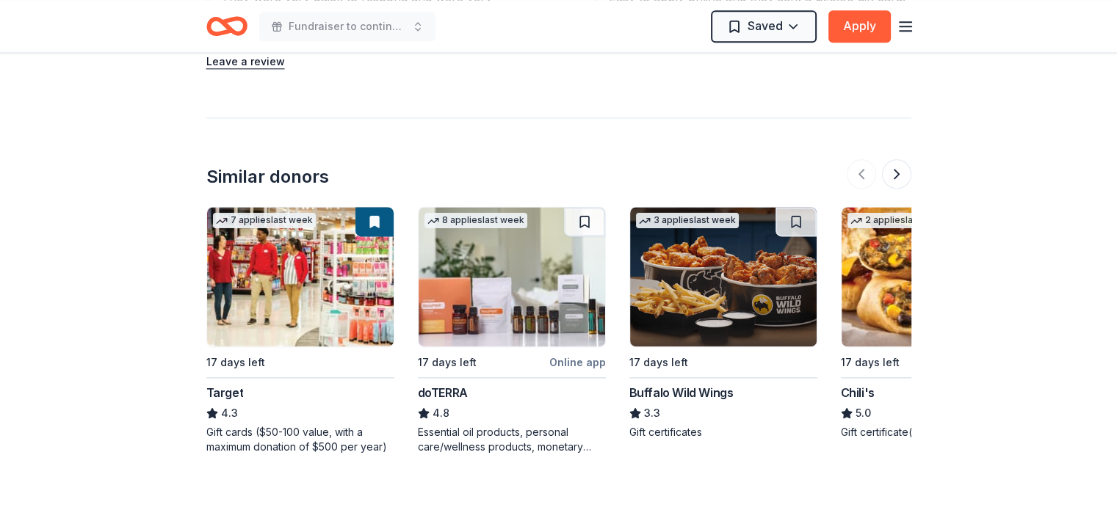
scroll to position [1932, 0]
click at [789, 206] on button at bounding box center [796, 220] width 41 height 29
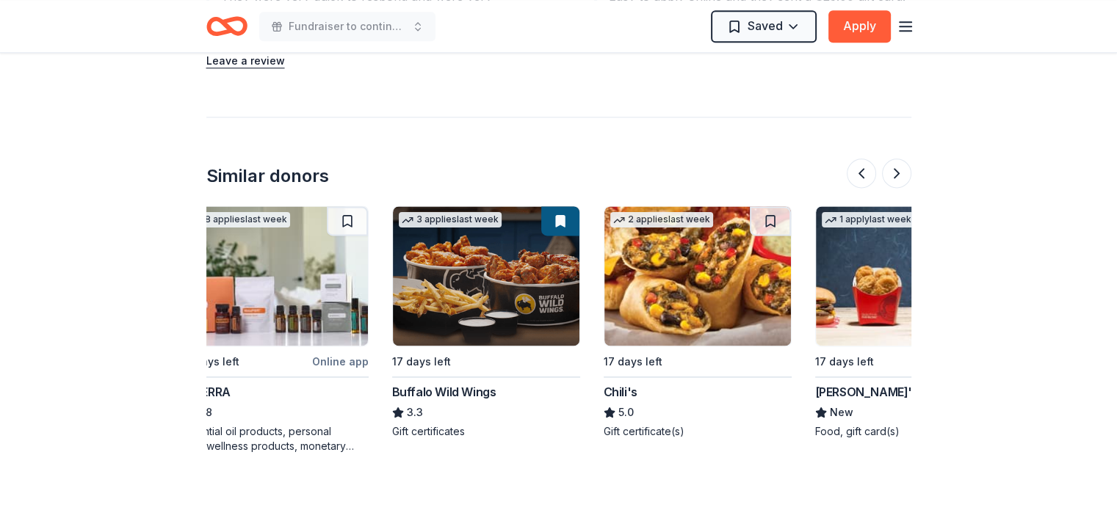
scroll to position [0, 251]
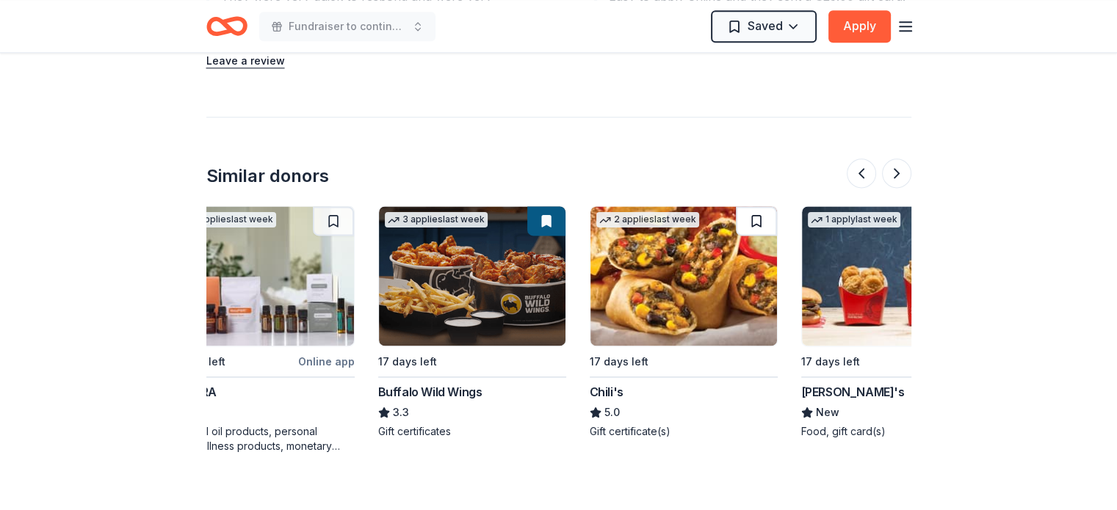
click at [757, 206] on button at bounding box center [756, 220] width 41 height 29
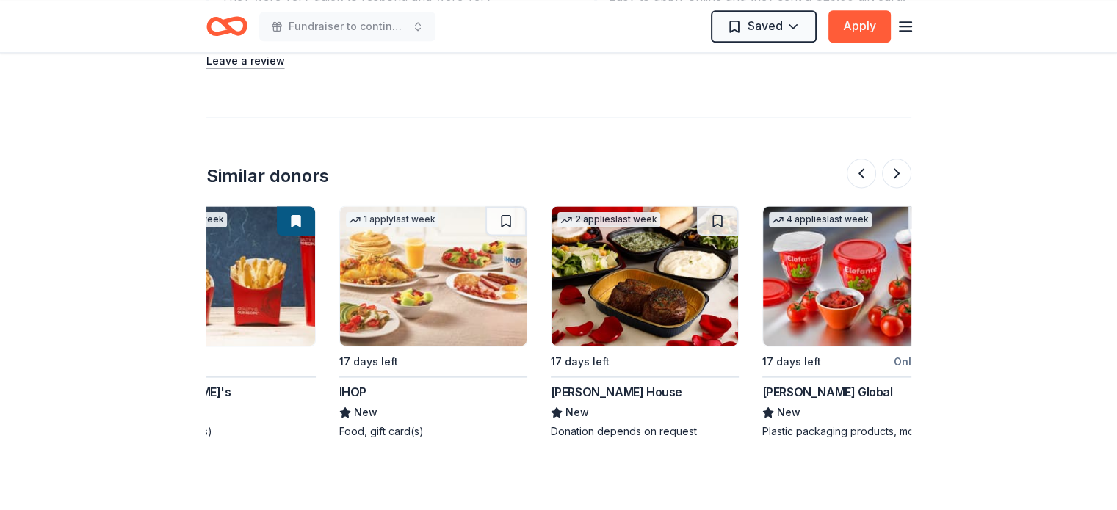
scroll to position [0, 925]
click at [718, 206] on button at bounding box center [716, 220] width 41 height 29
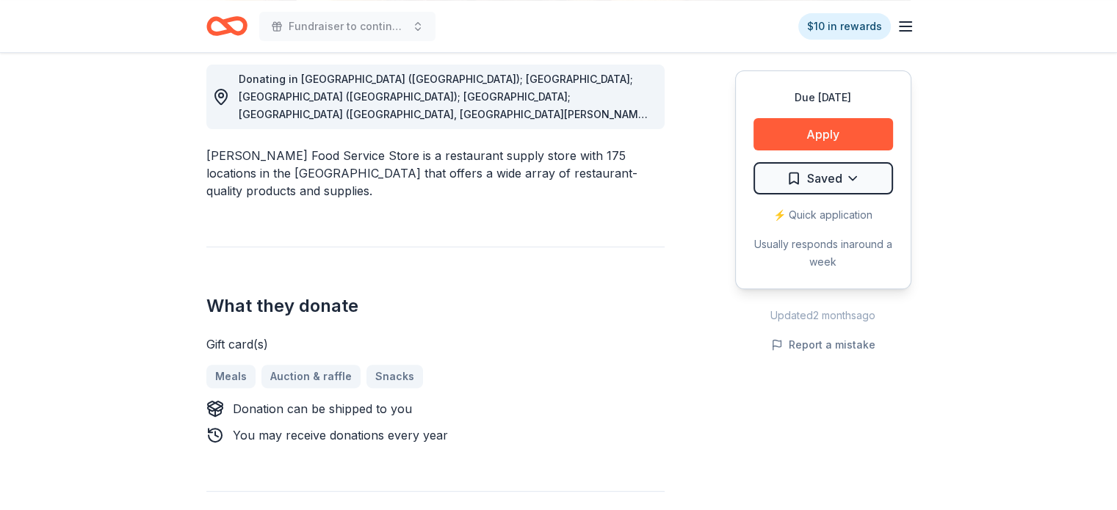
scroll to position [417, 0]
drag, startPoint x: 205, startPoint y: 155, endPoint x: 332, endPoint y: 156, distance: 127.1
drag, startPoint x: 357, startPoint y: 155, endPoint x: 218, endPoint y: 167, distance: 139.3
click at [218, 167] on div "Gordon Food Service Store is a restaurant supply store with 175 locations in th…" at bounding box center [435, 173] width 458 height 53
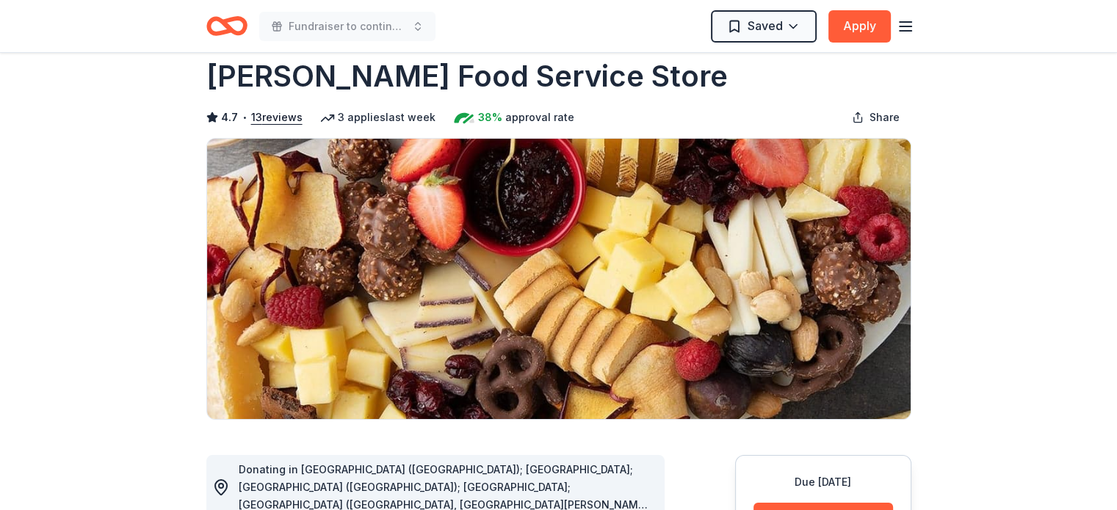
scroll to position [0, 0]
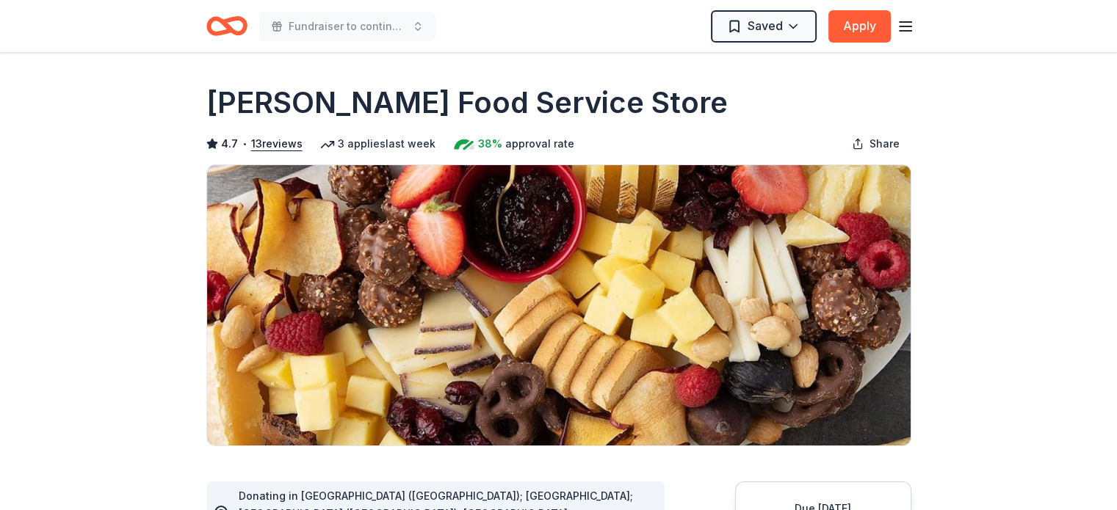
drag, startPoint x: 214, startPoint y: 97, endPoint x: 693, endPoint y: 76, distance: 478.6
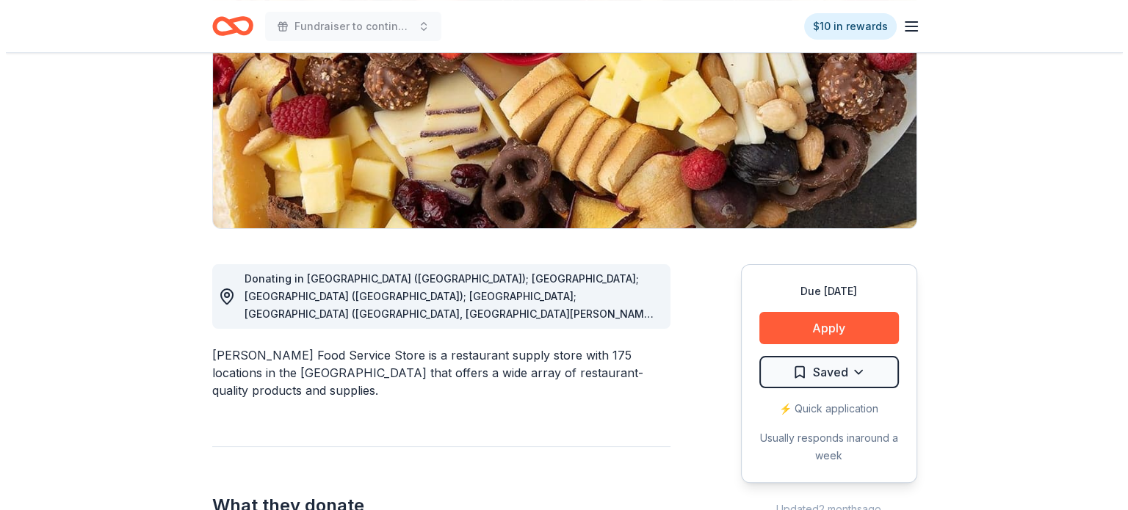
scroll to position [219, 0]
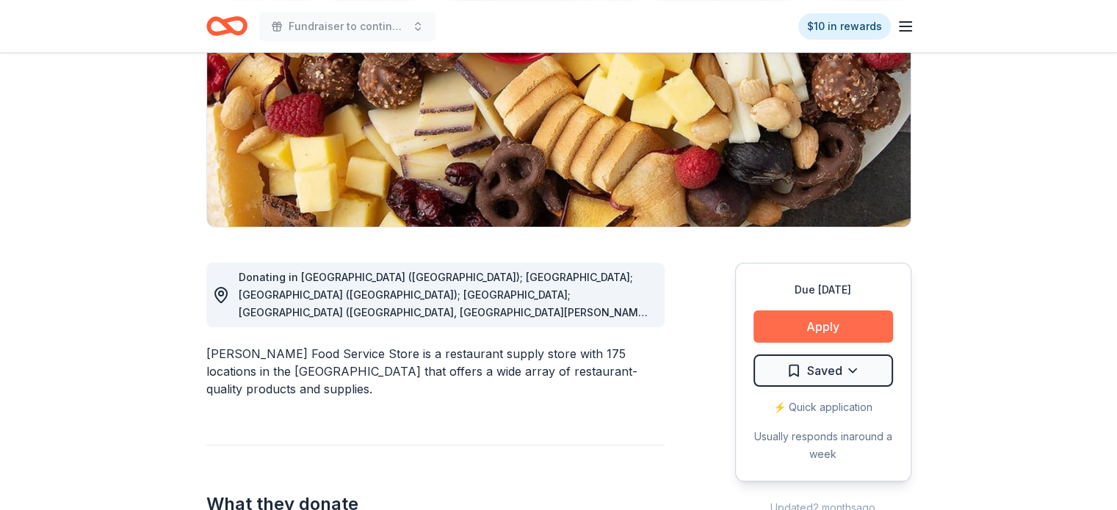
click at [806, 325] on button "Apply" at bounding box center [824, 327] width 140 height 32
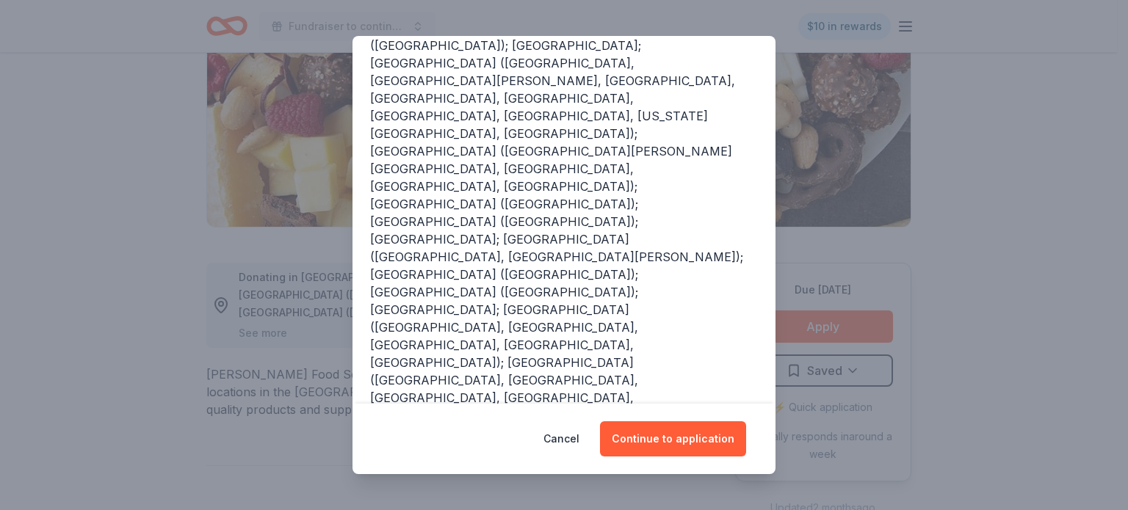
scroll to position [238, 0]
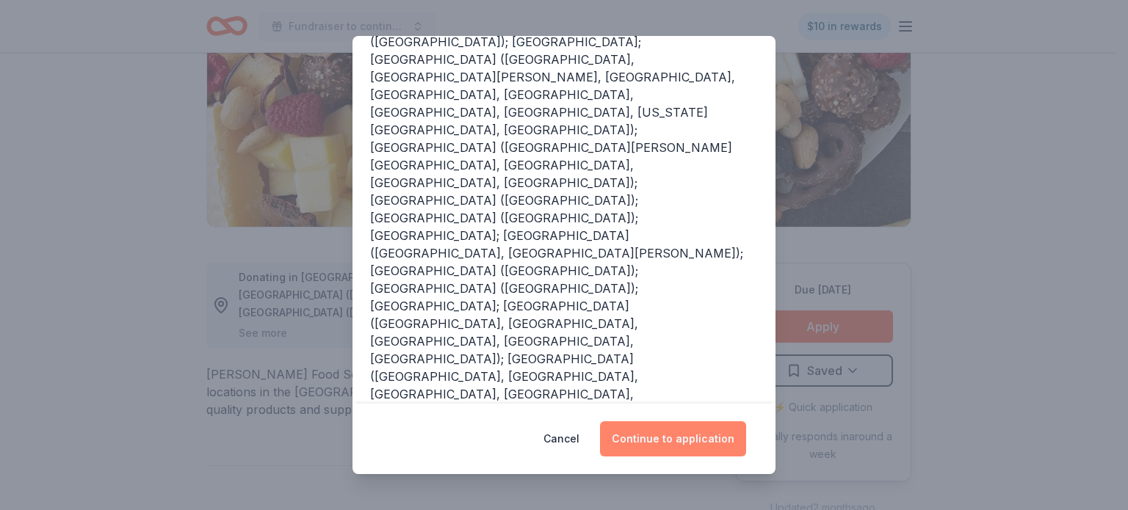
click at [680, 438] on button "Continue to application" at bounding box center [673, 439] width 146 height 35
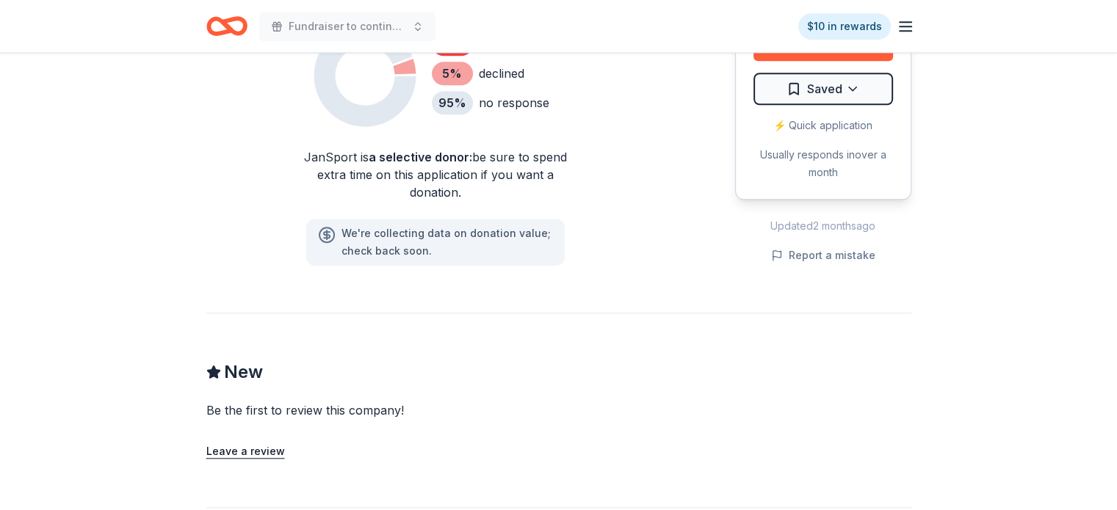
scroll to position [1158, 0]
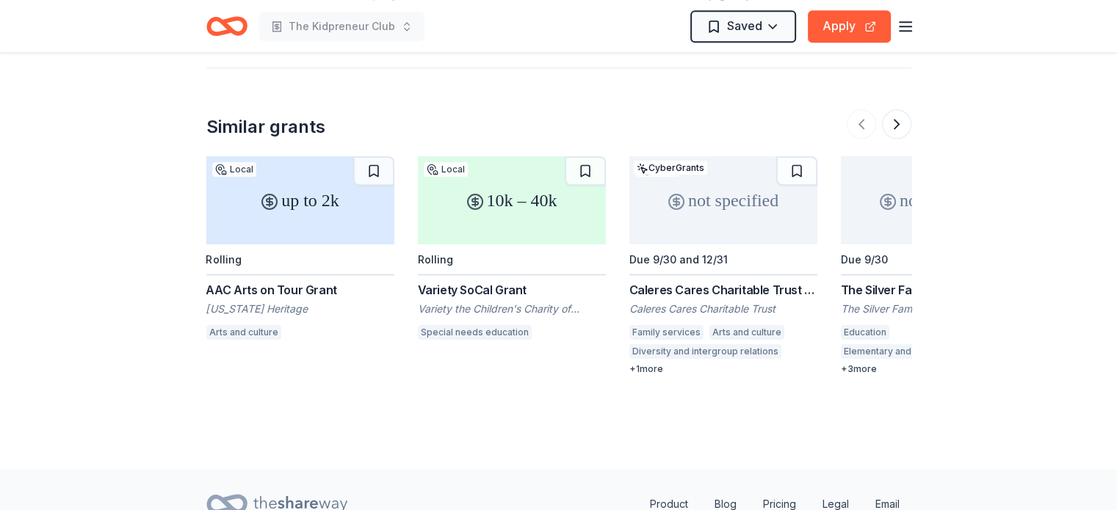
scroll to position [1926, 0]
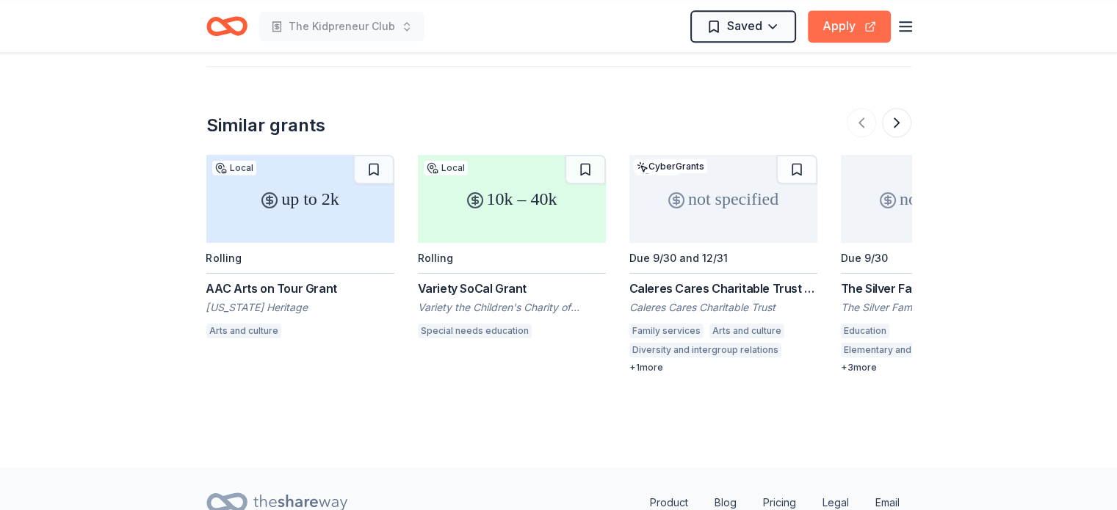
click at [855, 30] on button "Apply" at bounding box center [849, 26] width 83 height 32
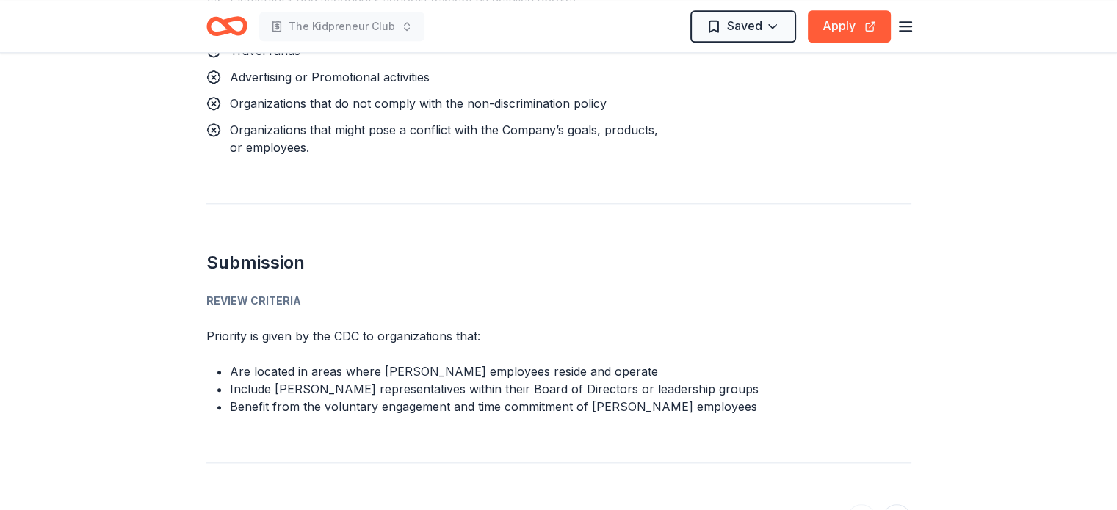
scroll to position [1528, 0]
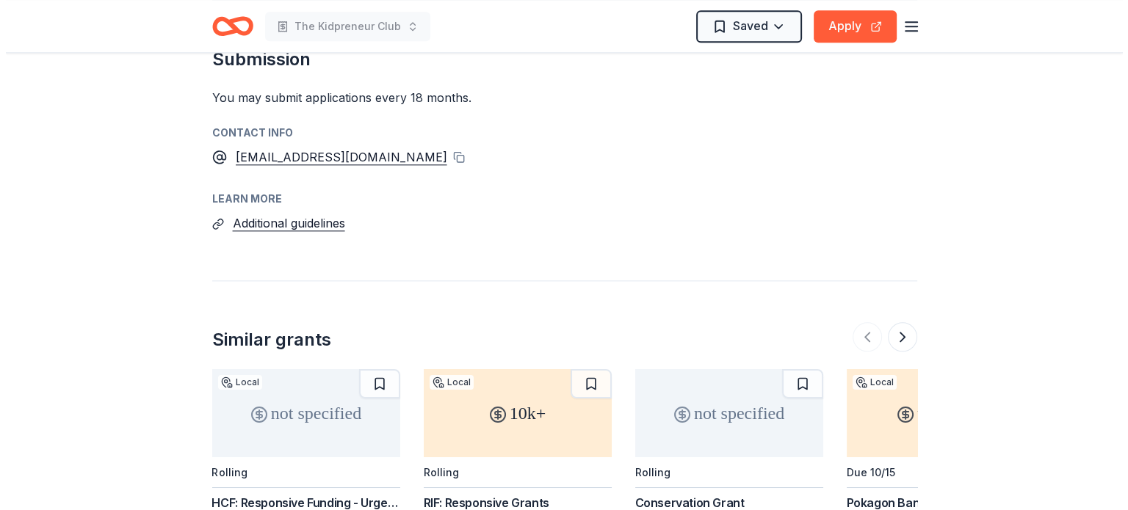
scroll to position [1680, 0]
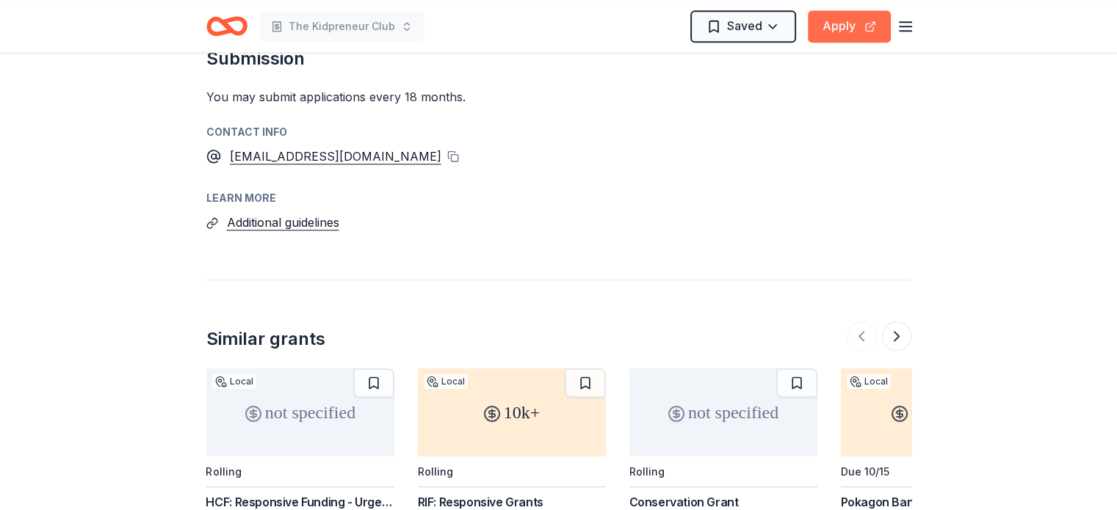
click at [849, 24] on button "Apply" at bounding box center [849, 26] width 83 height 32
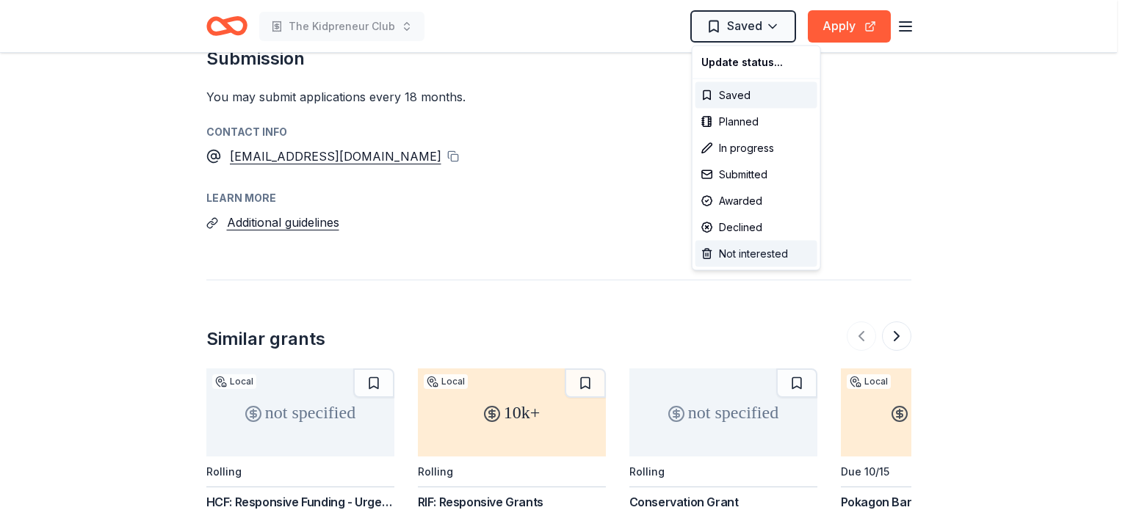
click at [746, 257] on div "Not interested" at bounding box center [757, 254] width 122 height 26
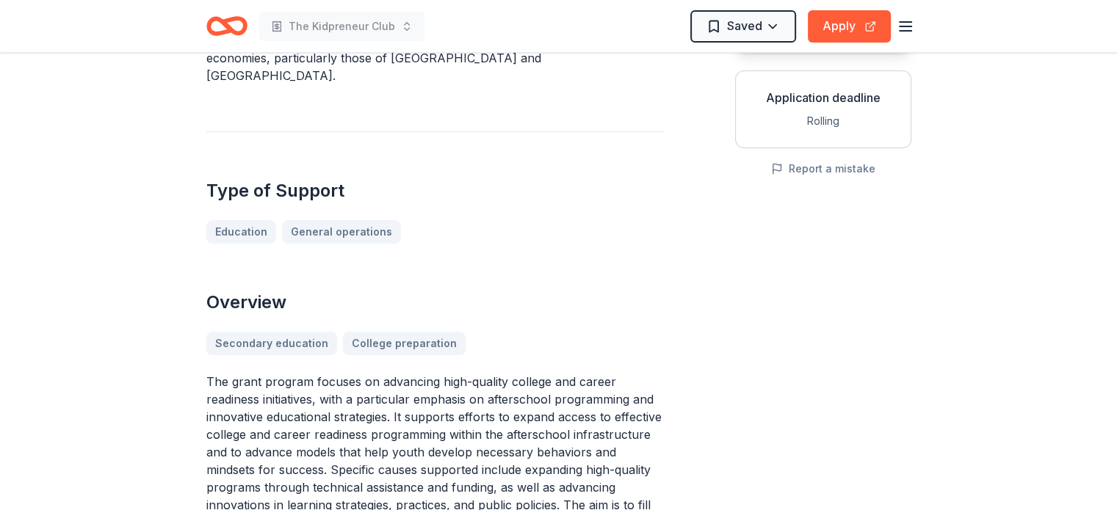
scroll to position [266, 0]
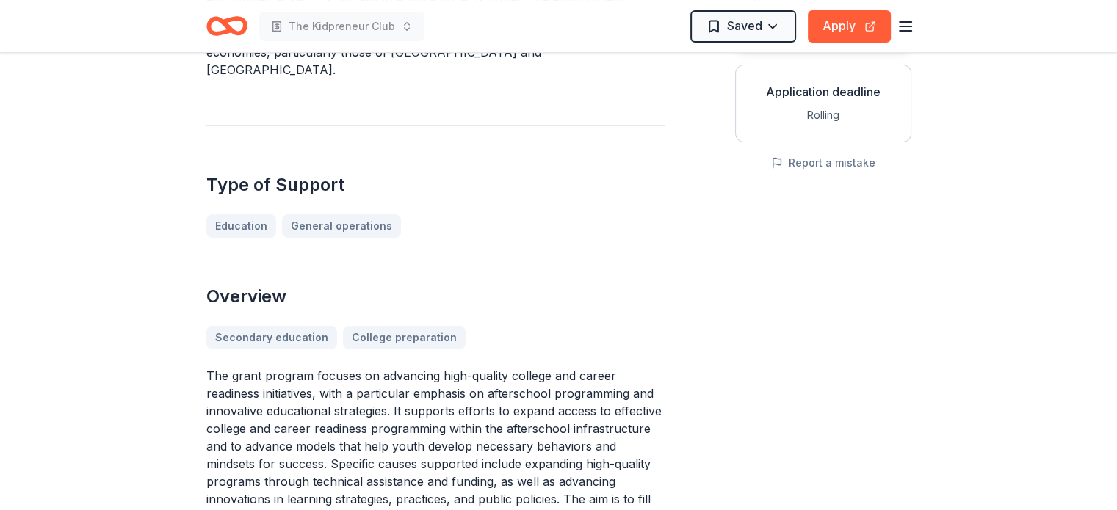
drag, startPoint x: 208, startPoint y: 271, endPoint x: 217, endPoint y: 229, distance: 42.8
click at [217, 229] on div "Education - Graduating High School College & Career Ready From Charles Stewart …" at bounding box center [435, 475] width 458 height 1319
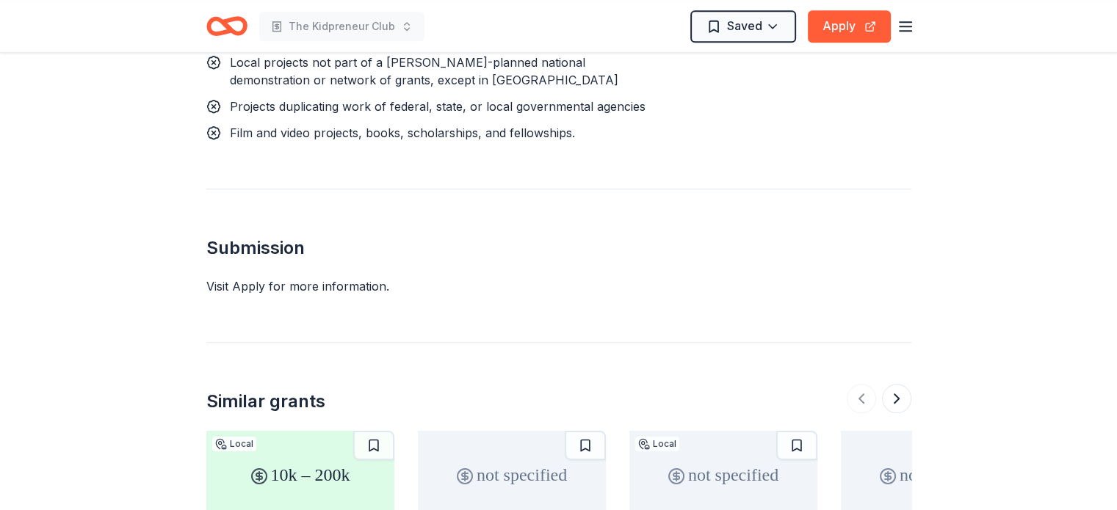
scroll to position [1259, 0]
click at [834, 21] on button "Apply" at bounding box center [849, 26] width 83 height 32
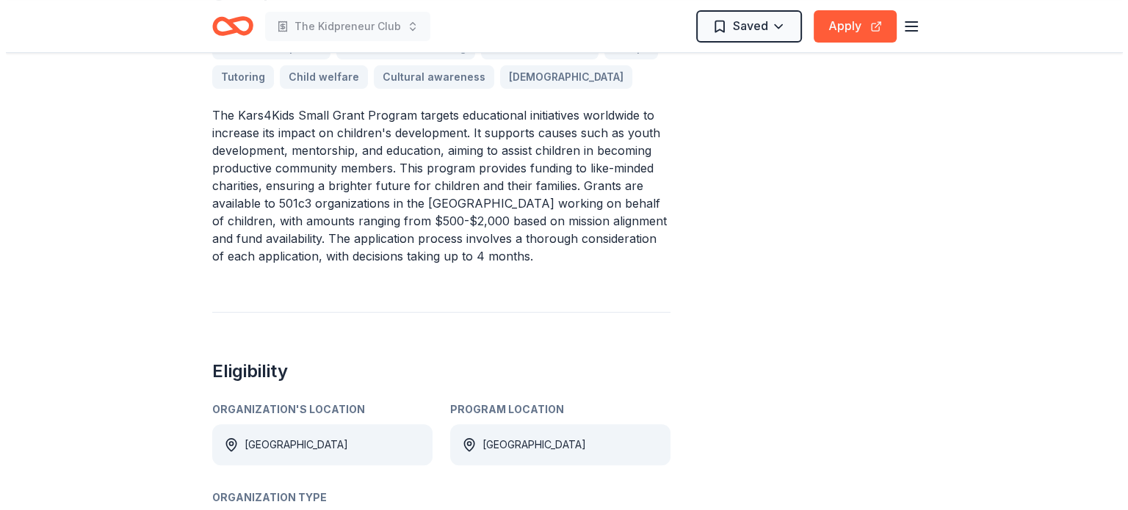
scroll to position [488, 0]
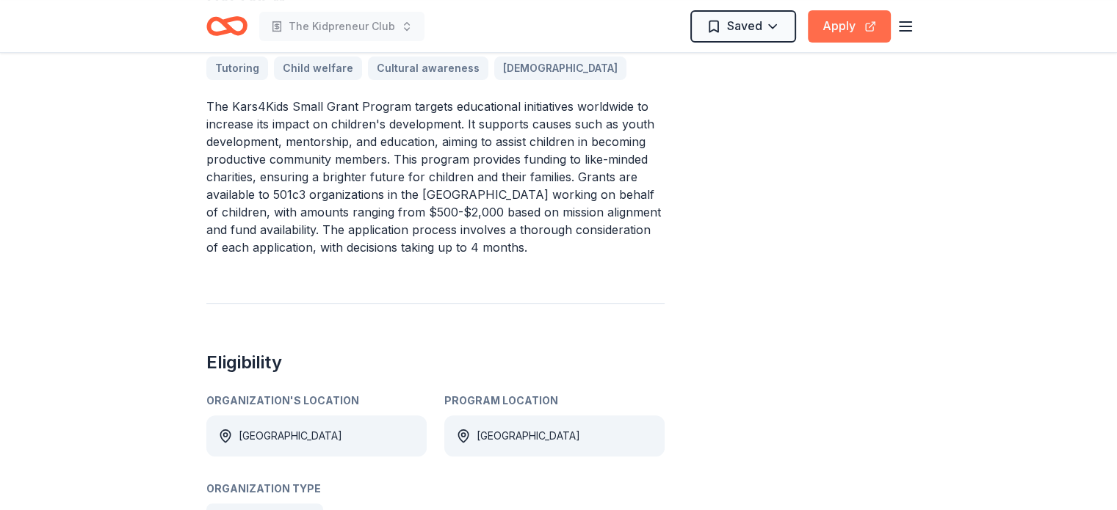
click at [840, 28] on button "Apply" at bounding box center [849, 26] width 83 height 32
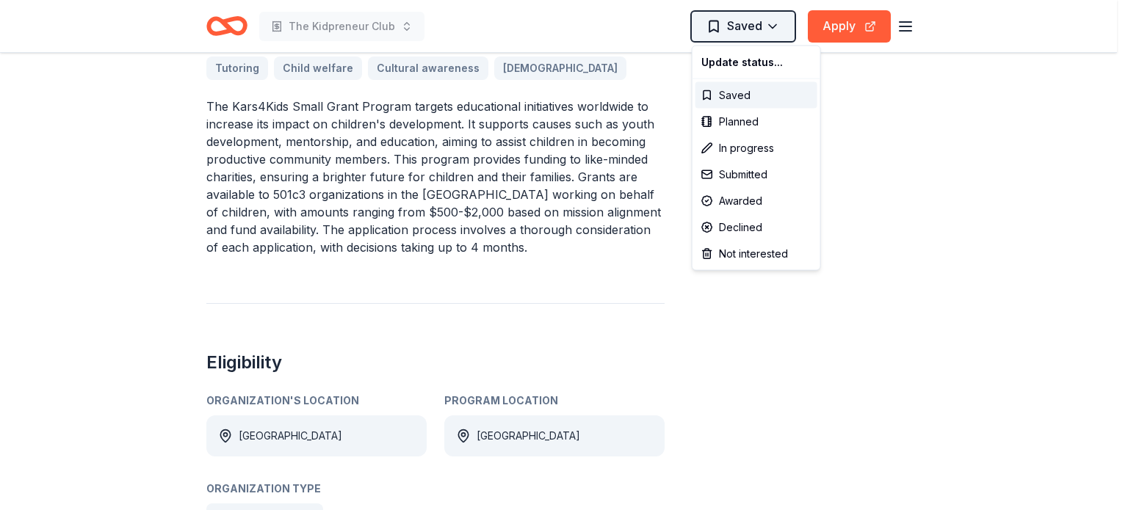
click at [746, 176] on div "Submitted" at bounding box center [757, 175] width 122 height 26
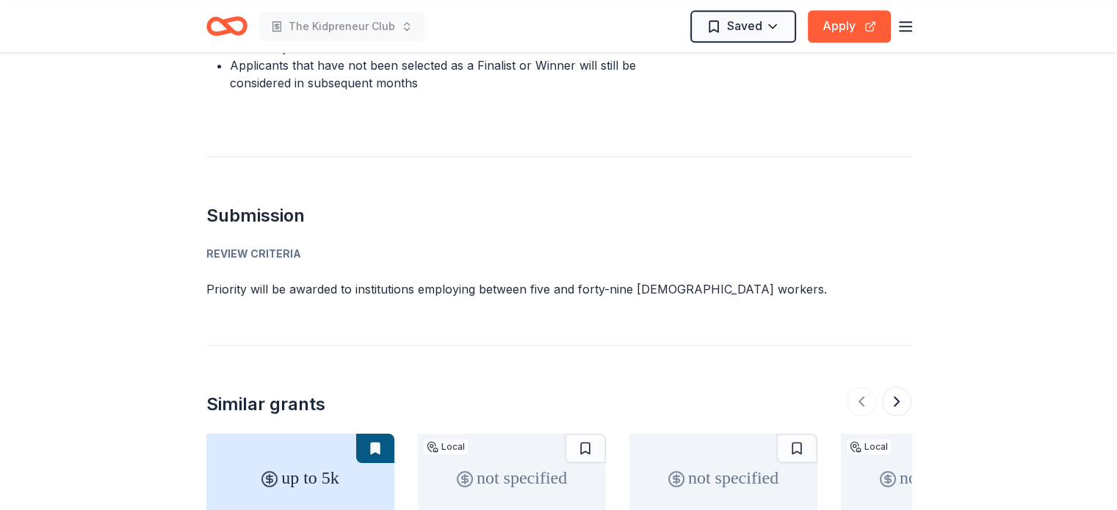
scroll to position [1089, 0]
click at [853, 27] on button "Apply" at bounding box center [849, 26] width 83 height 32
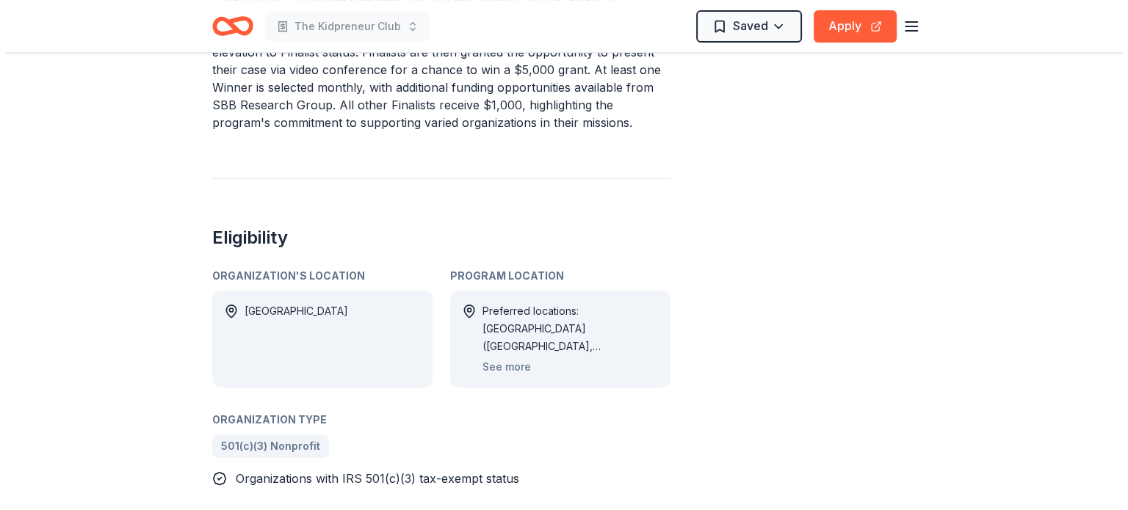
scroll to position [596, 0]
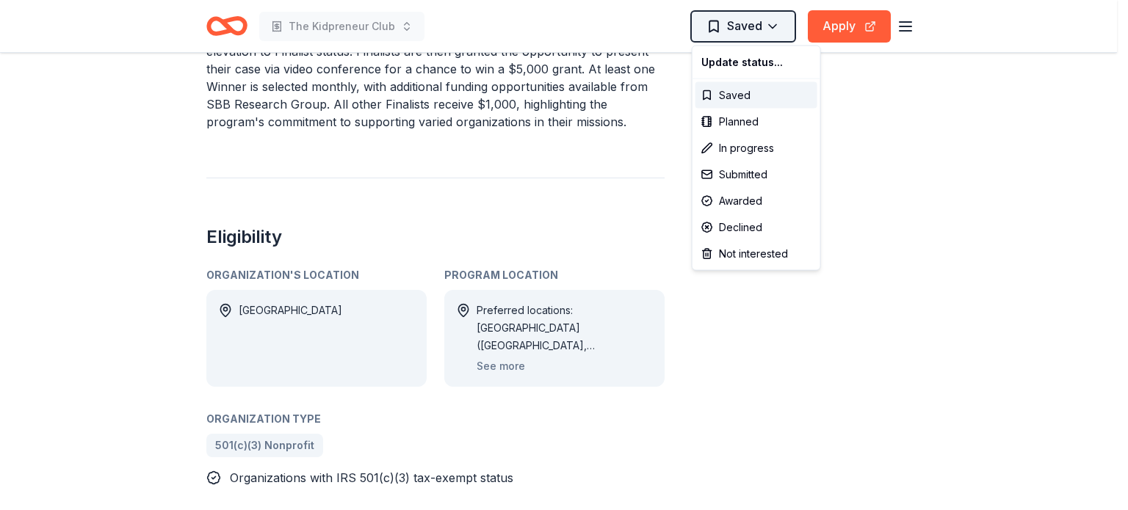
click at [733, 254] on div "Not interested" at bounding box center [757, 254] width 122 height 26
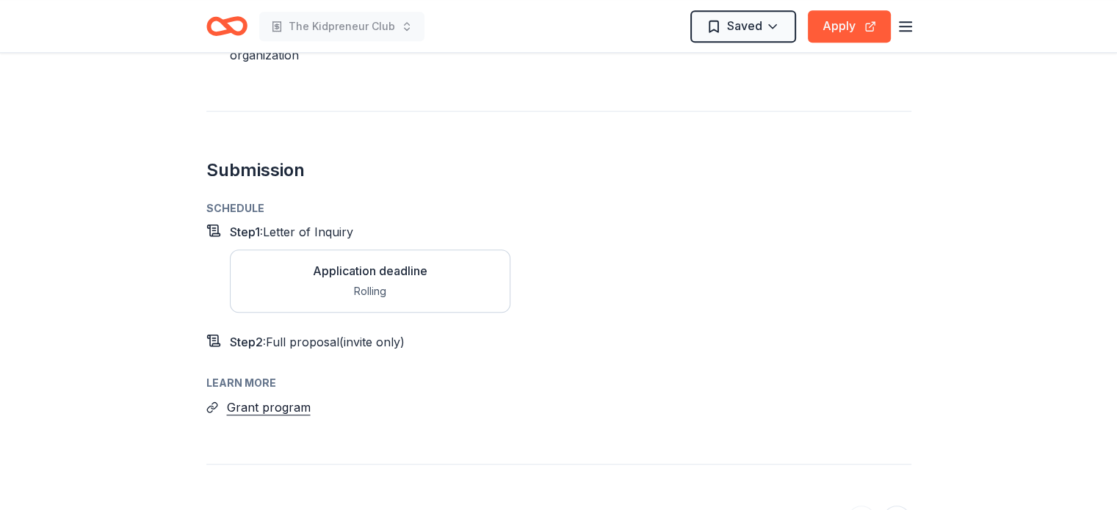
scroll to position [1257, 0]
click at [837, 32] on button "Apply" at bounding box center [849, 26] width 83 height 32
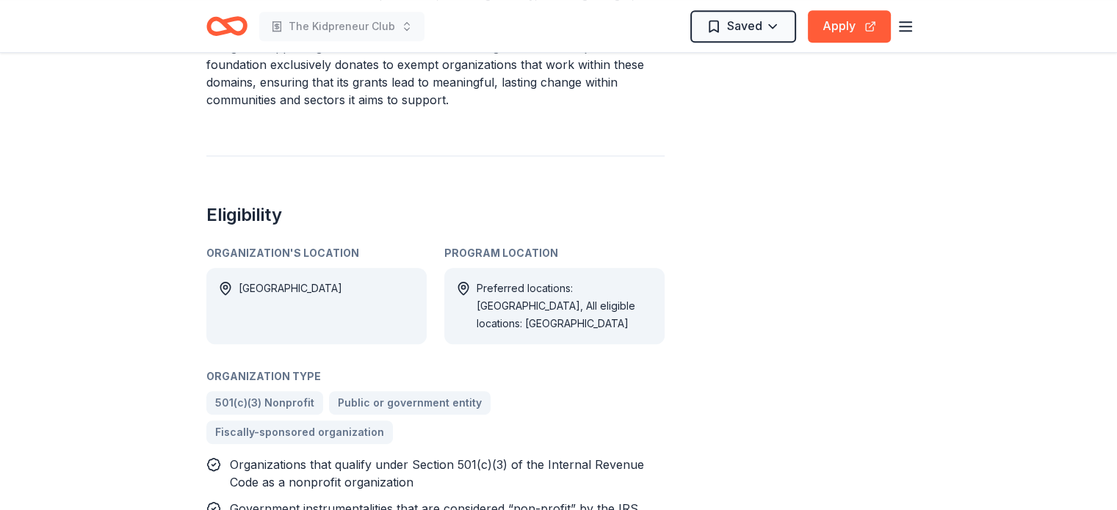
scroll to position [763, 0]
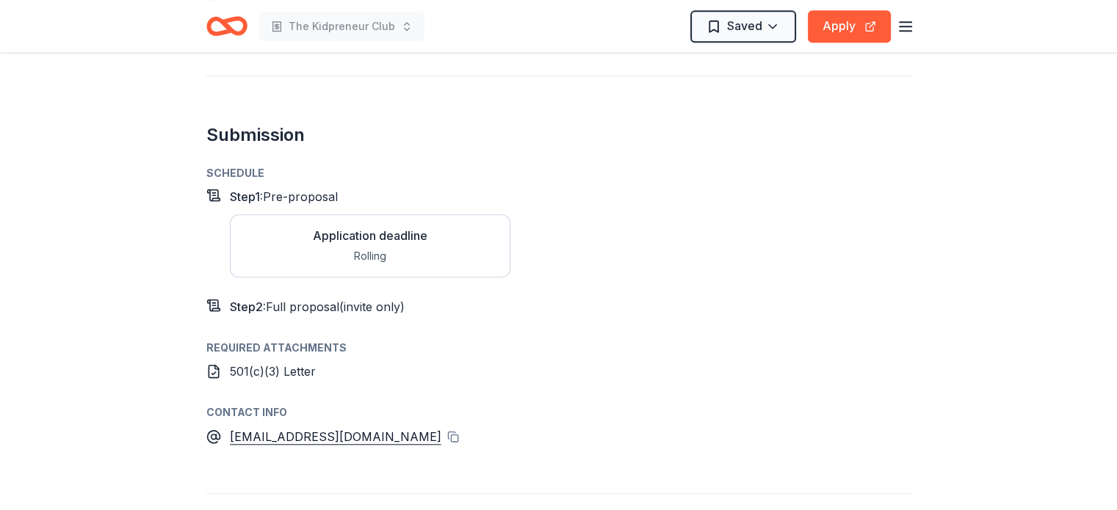
scroll to position [1256, 0]
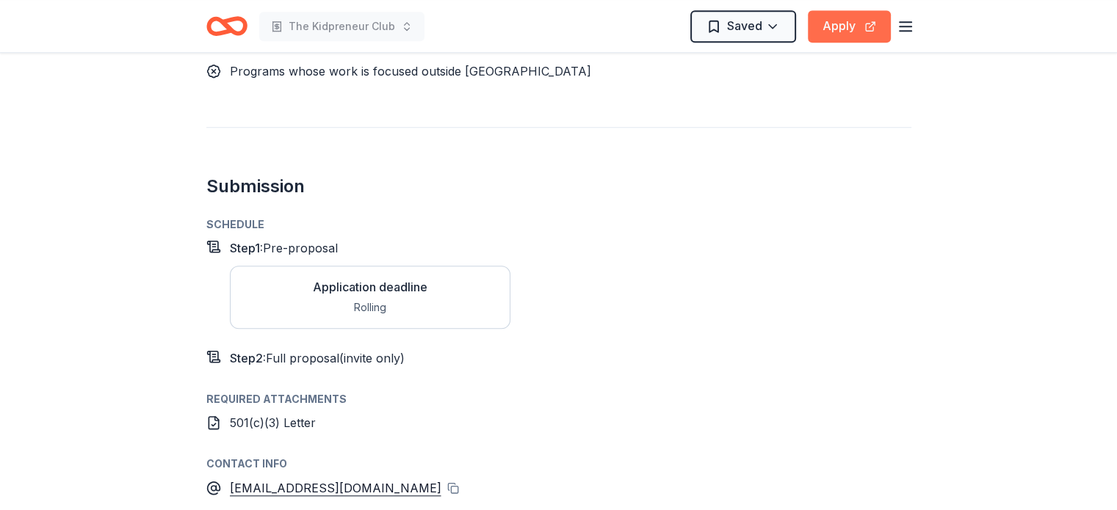
click at [842, 21] on button "Apply" at bounding box center [849, 26] width 83 height 32
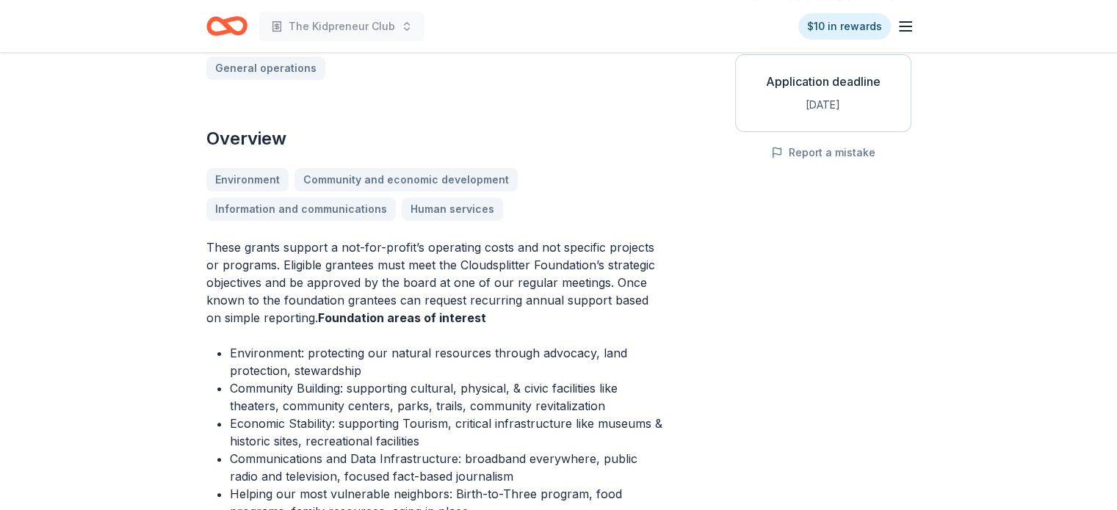
scroll to position [285, 0]
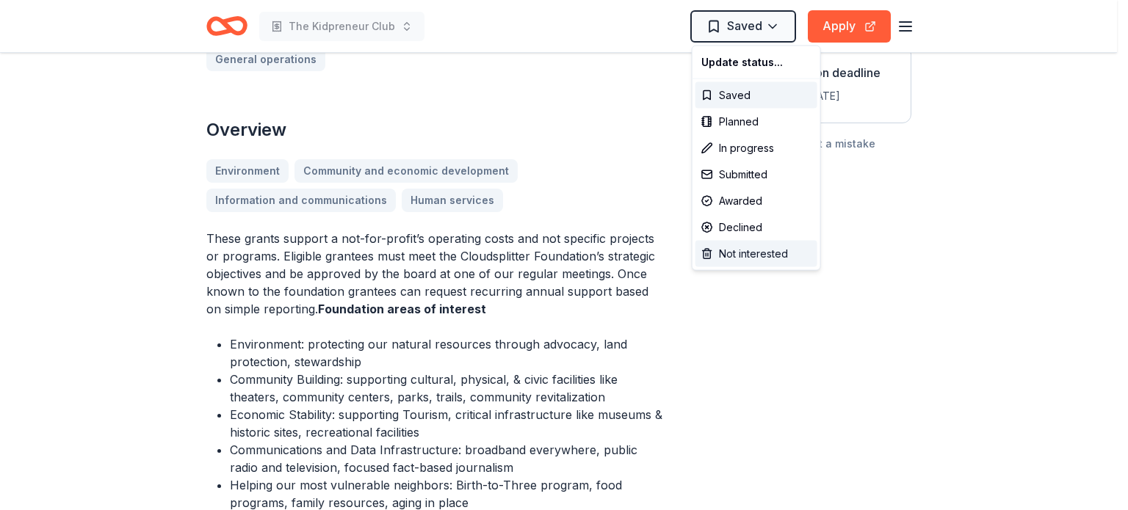
click at [720, 256] on div "Not interested" at bounding box center [757, 254] width 122 height 26
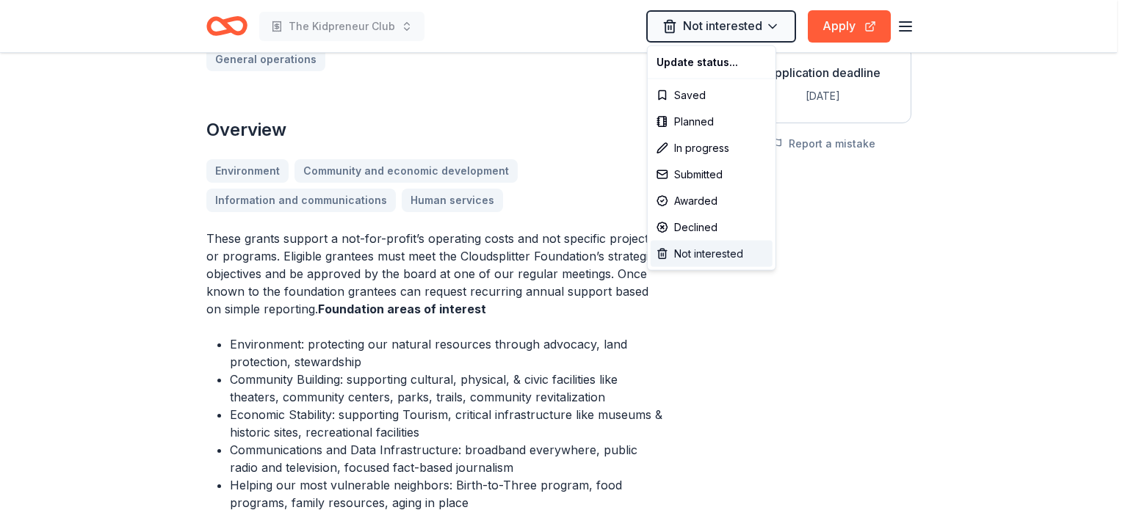
click at [692, 249] on div "Not interested" at bounding box center [712, 254] width 122 height 26
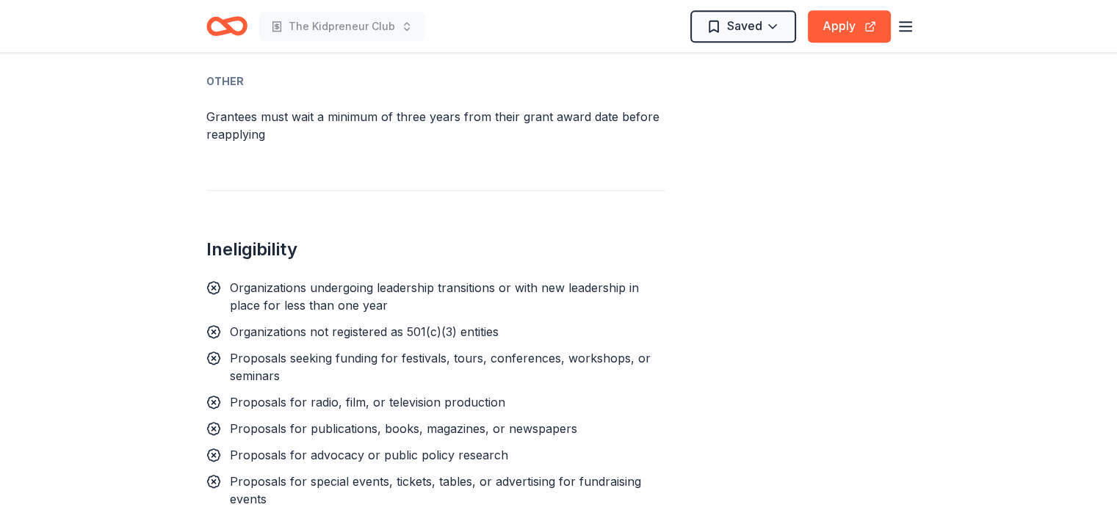
scroll to position [1390, 0]
click at [837, 32] on button "Apply" at bounding box center [849, 26] width 83 height 32
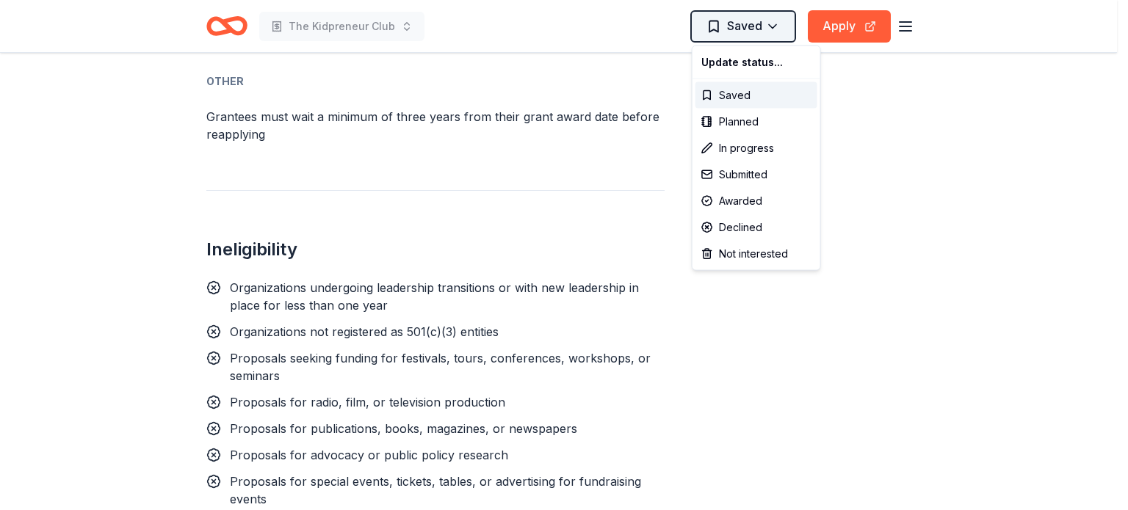
click at [739, 256] on div "Not interested" at bounding box center [757, 254] width 122 height 26
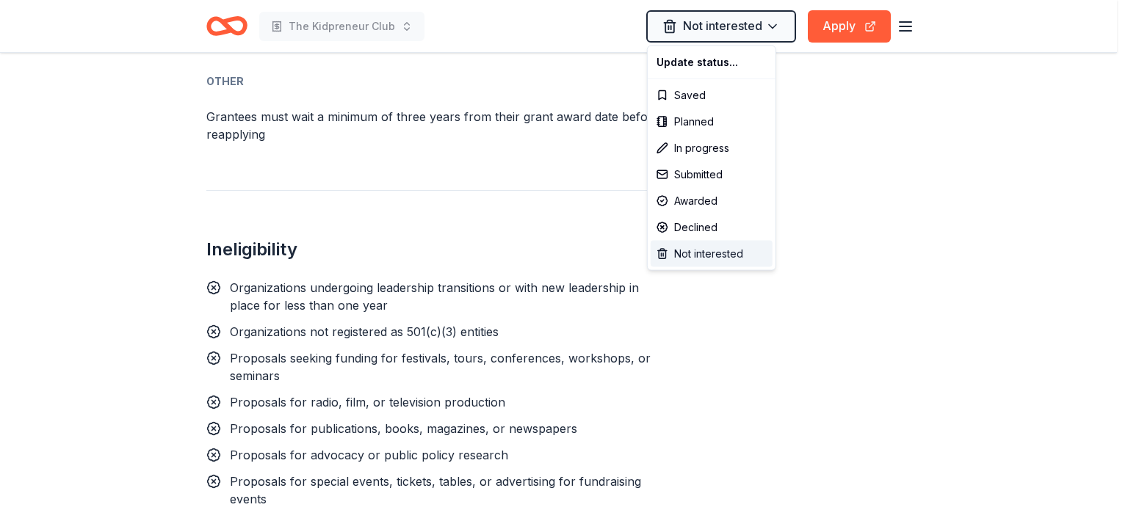
click at [690, 253] on div "Not interested" at bounding box center [712, 254] width 122 height 26
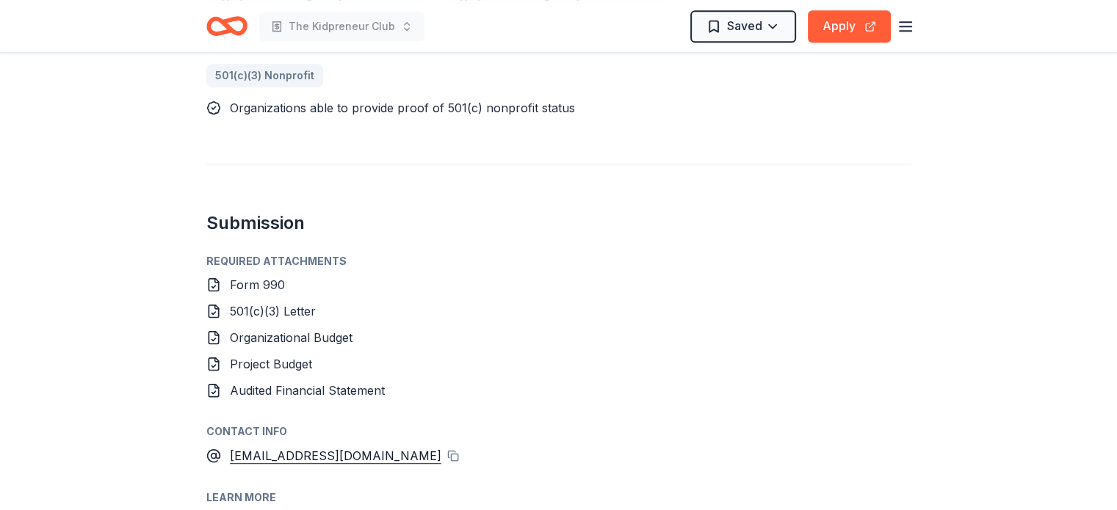
scroll to position [777, 0]
click at [214, 390] on icon at bounding box center [214, 391] width 4 height 2
click at [320, 393] on span "Audited Financial Statement" at bounding box center [307, 389] width 155 height 15
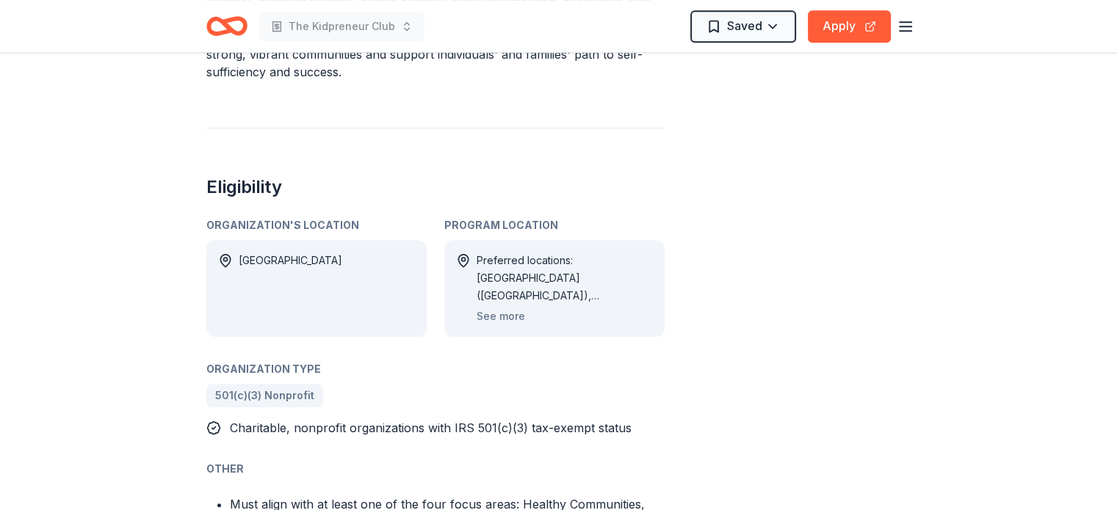
scroll to position [834, 0]
click at [509, 319] on button "See more" at bounding box center [501, 316] width 48 height 18
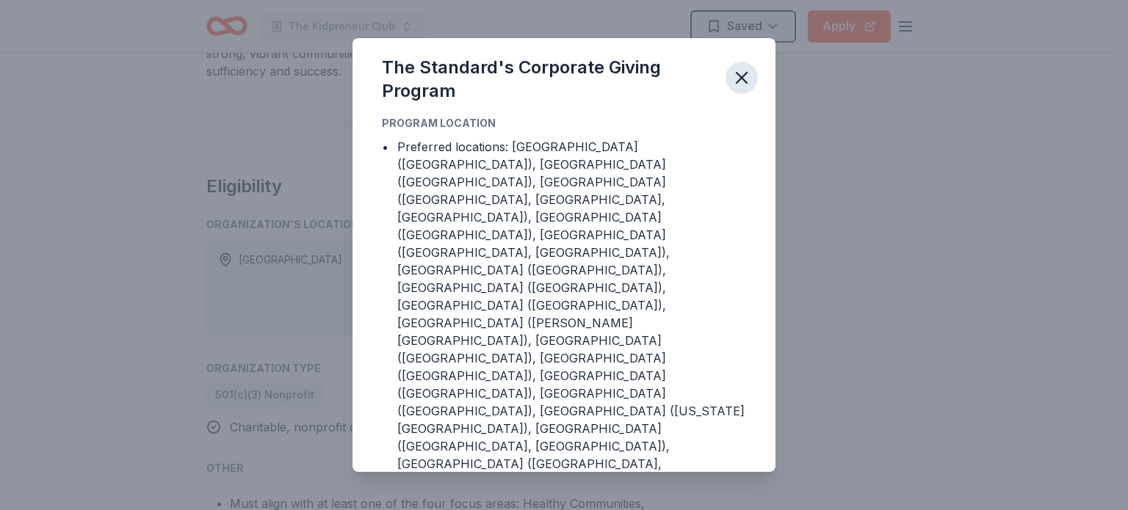
click at [740, 83] on icon "button" at bounding box center [742, 78] width 10 height 10
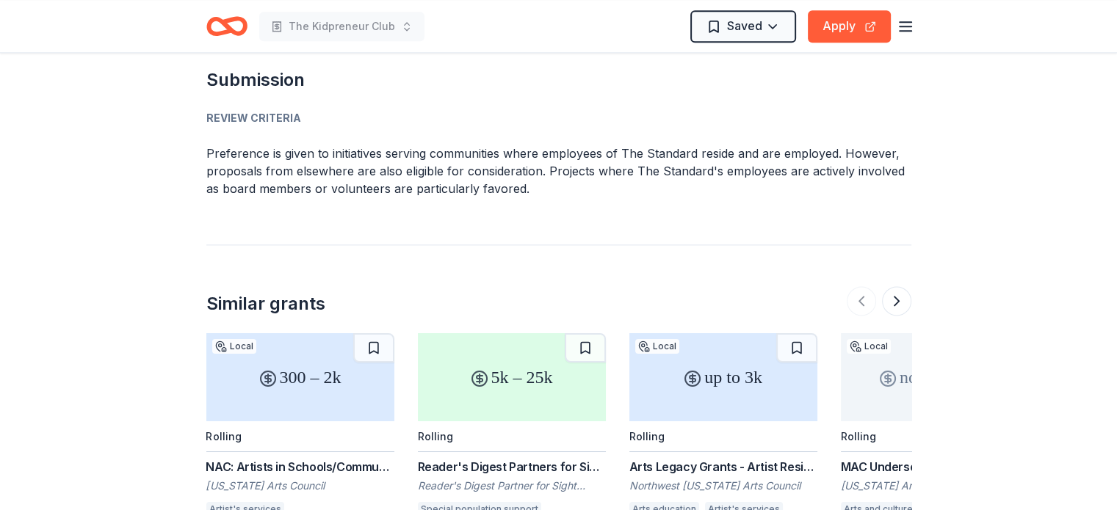
scroll to position [1977, 0]
click at [822, 35] on button "Apply" at bounding box center [849, 26] width 83 height 32
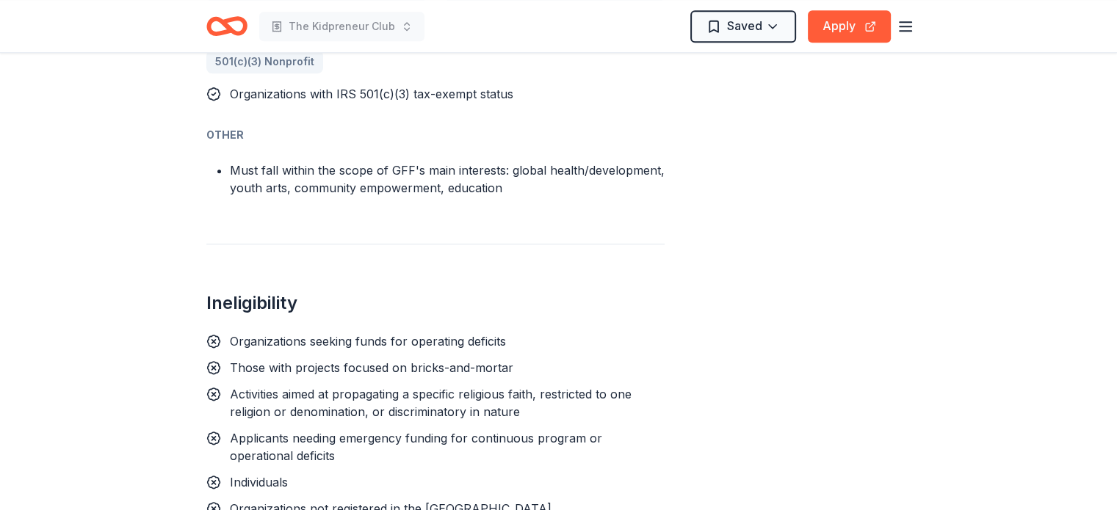
scroll to position [1515, 0]
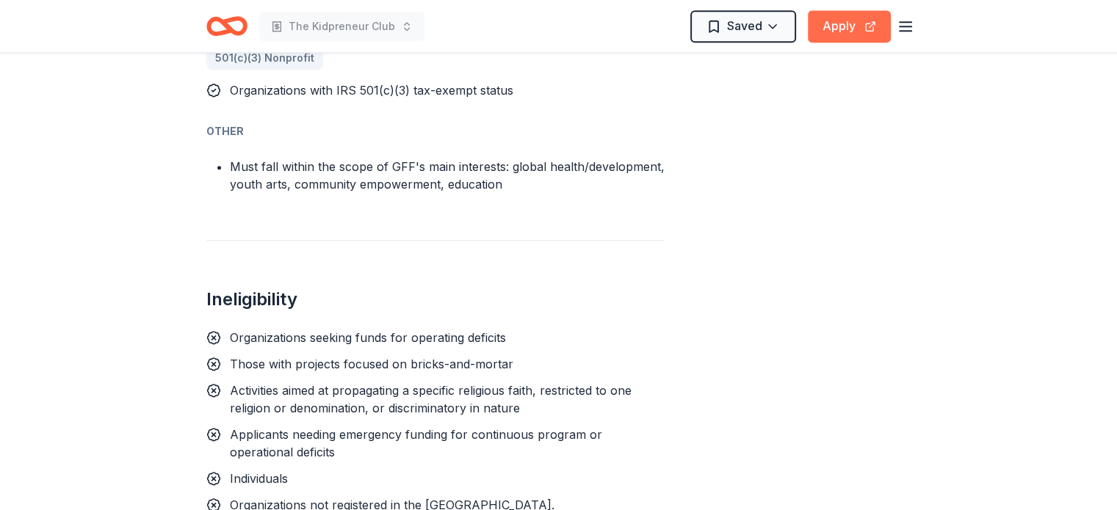
click at [839, 23] on button "Apply" at bounding box center [849, 26] width 83 height 32
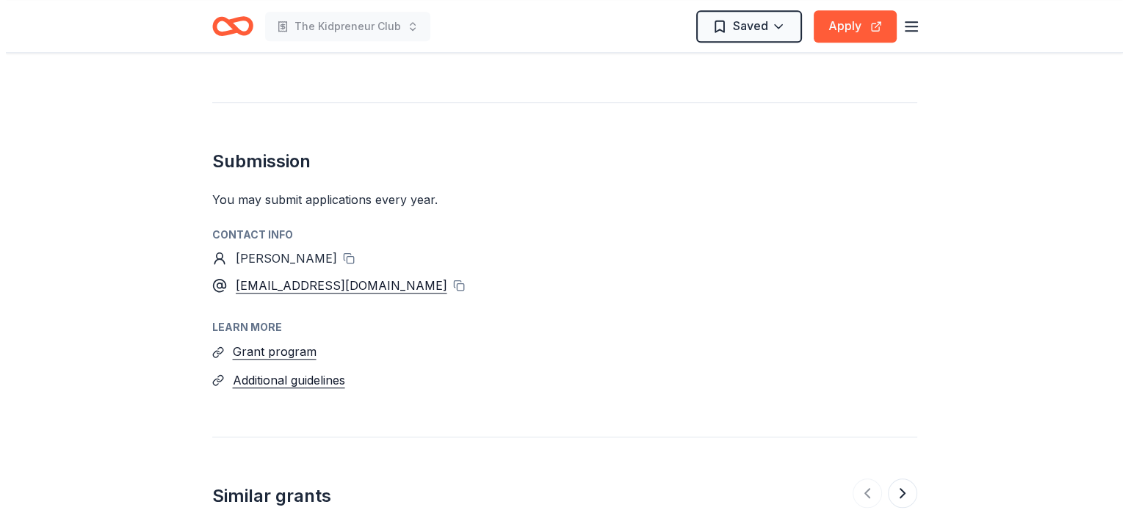
scroll to position [1300, 0]
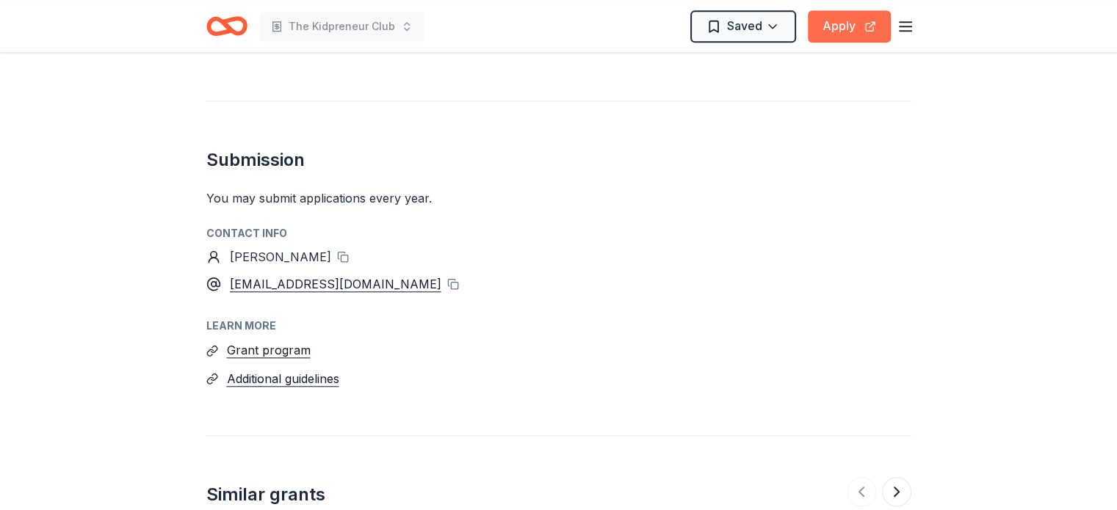
click at [843, 27] on button "Apply" at bounding box center [849, 26] width 83 height 32
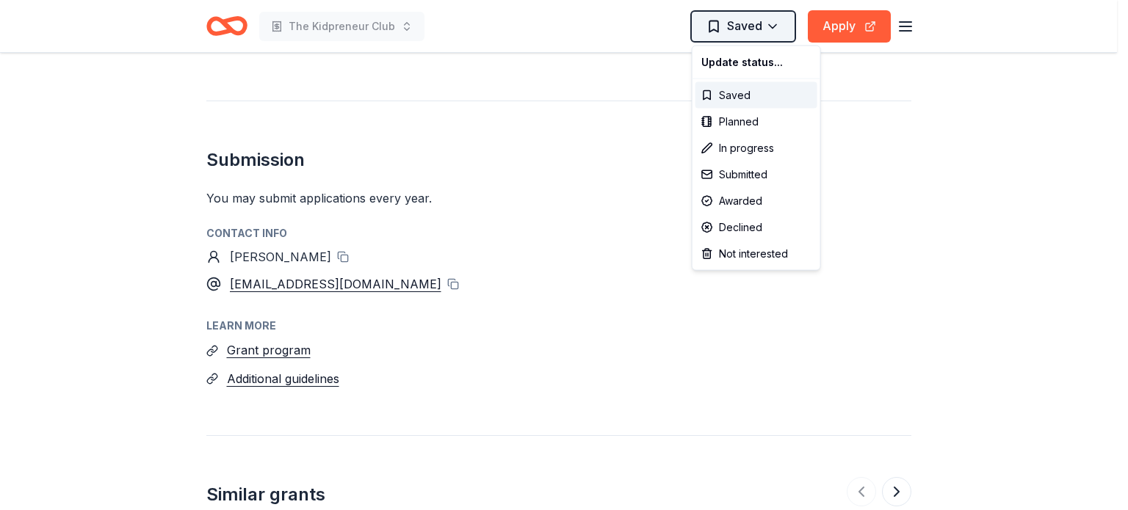
click at [722, 152] on div "In progress" at bounding box center [757, 148] width 122 height 26
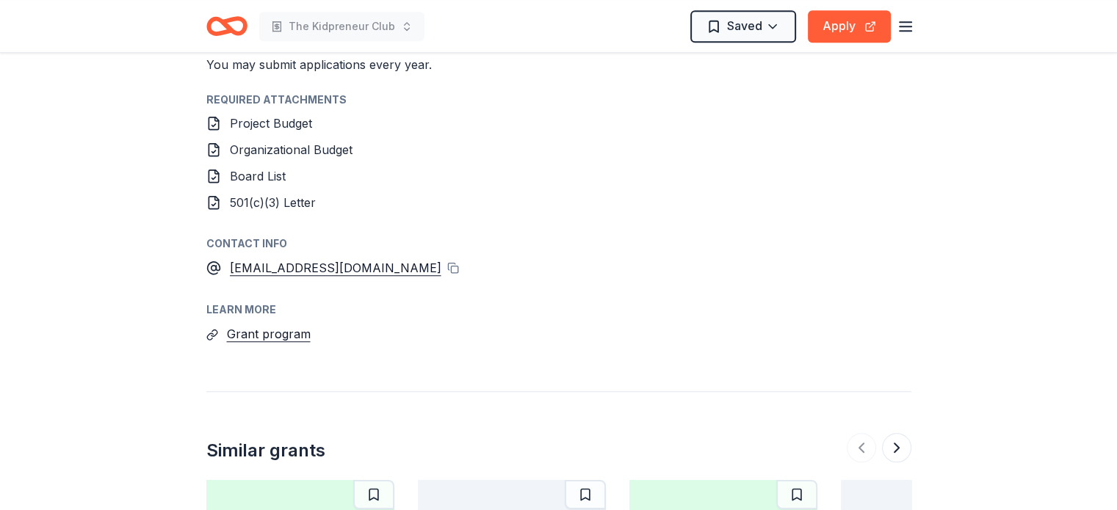
scroll to position [1216, 0]
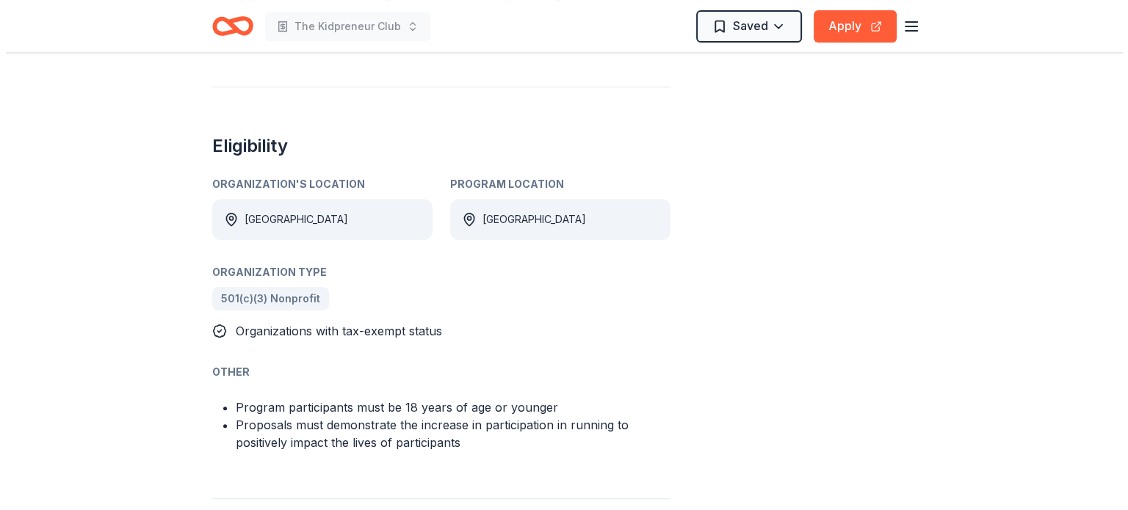
scroll to position [640, 0]
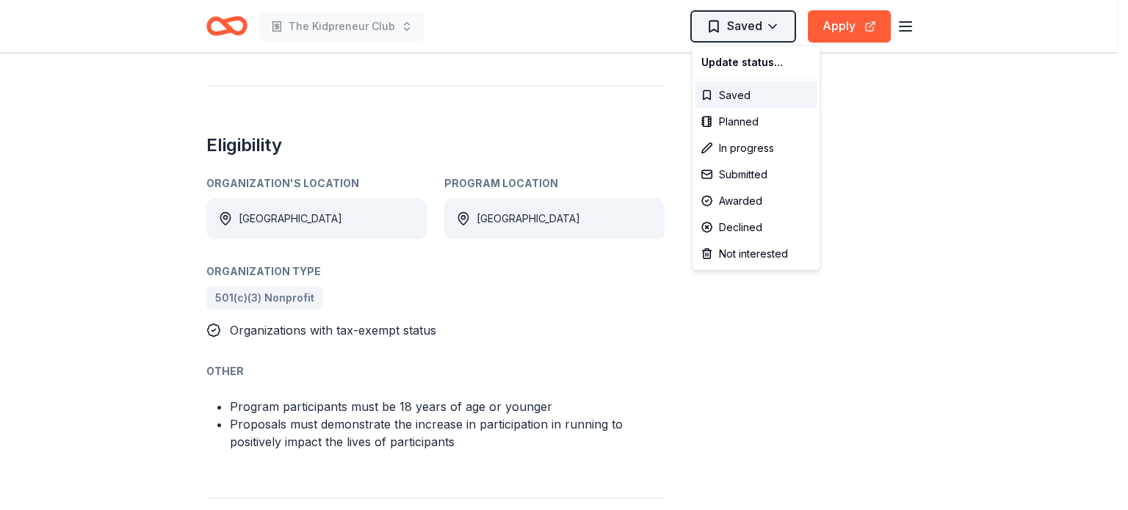
click at [742, 254] on div "Not interested" at bounding box center [757, 254] width 122 height 26
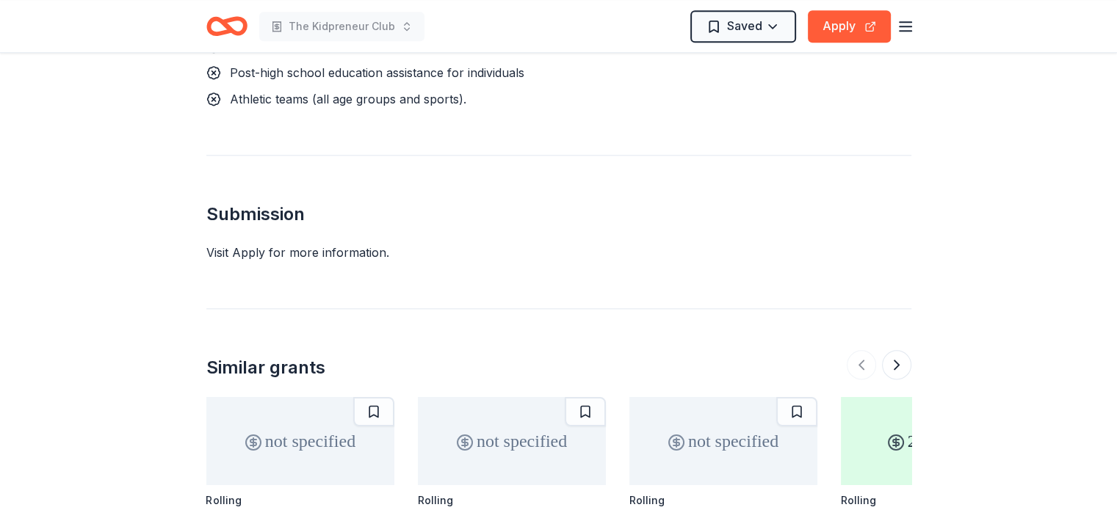
scroll to position [1738, 0]
click at [851, 31] on button "Apply" at bounding box center [849, 26] width 83 height 32
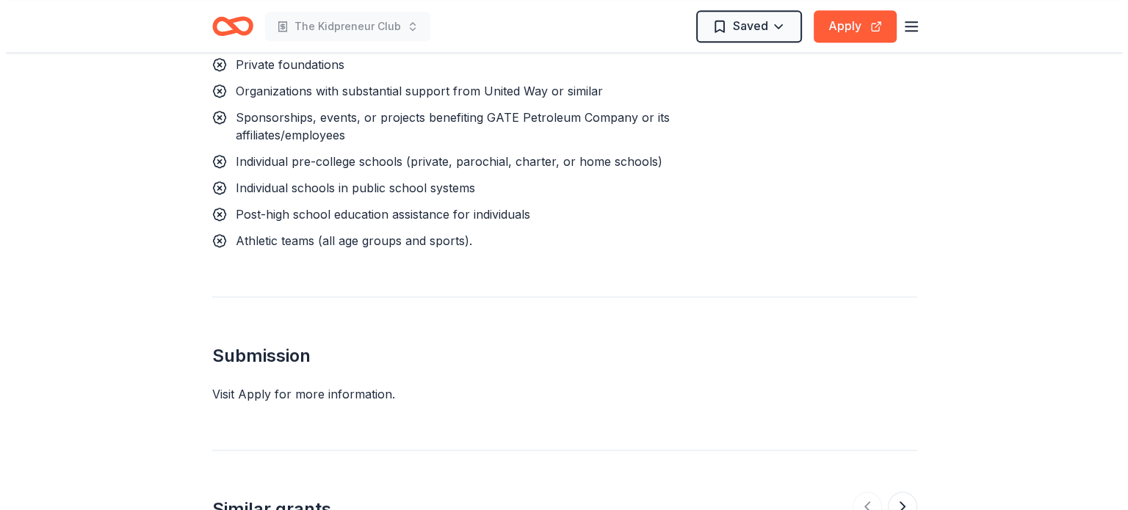
scroll to position [1594, 0]
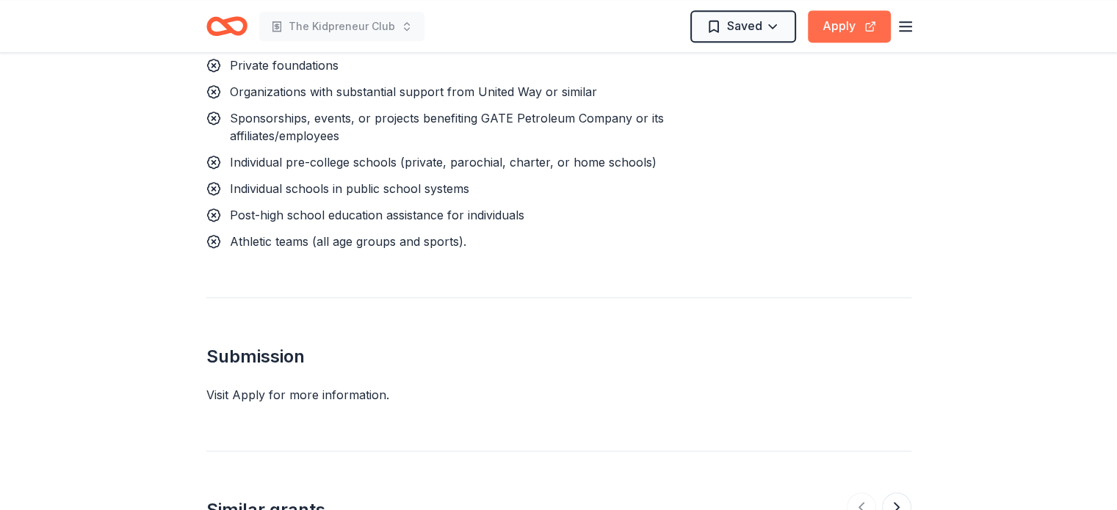
click at [846, 34] on button "Apply" at bounding box center [849, 26] width 83 height 32
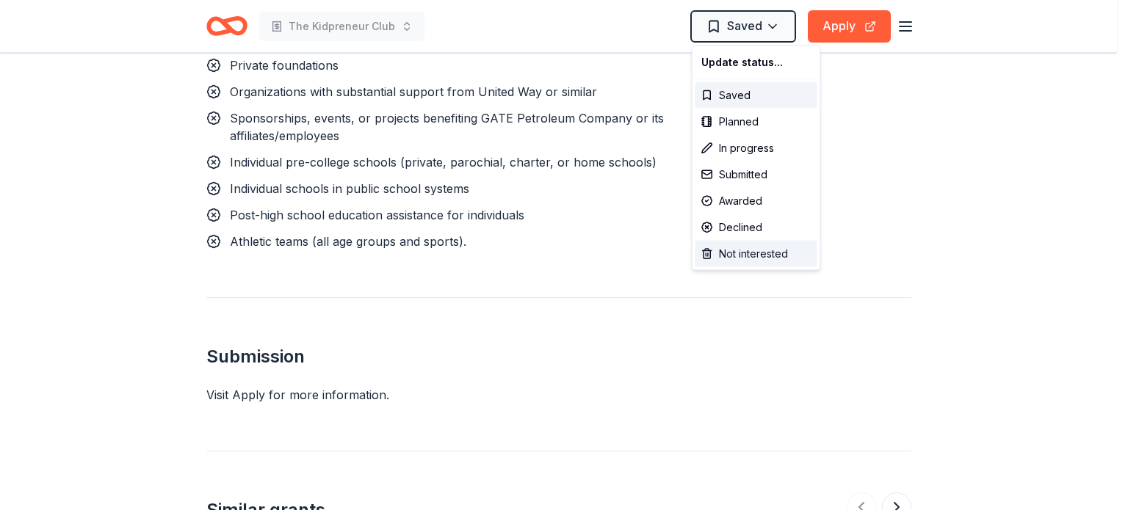
click at [724, 258] on div "Not interested" at bounding box center [757, 254] width 122 height 26
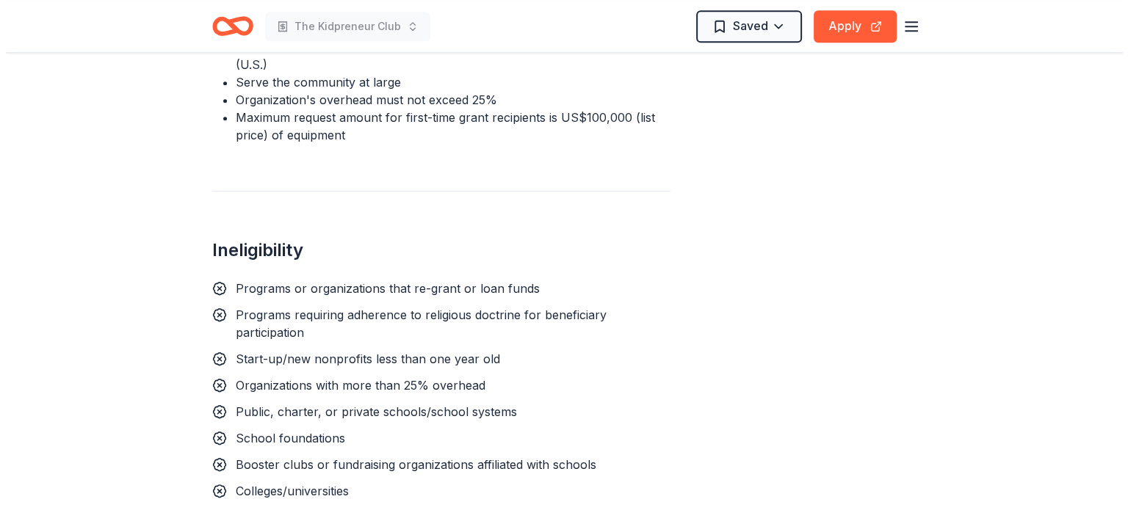
scroll to position [1149, 0]
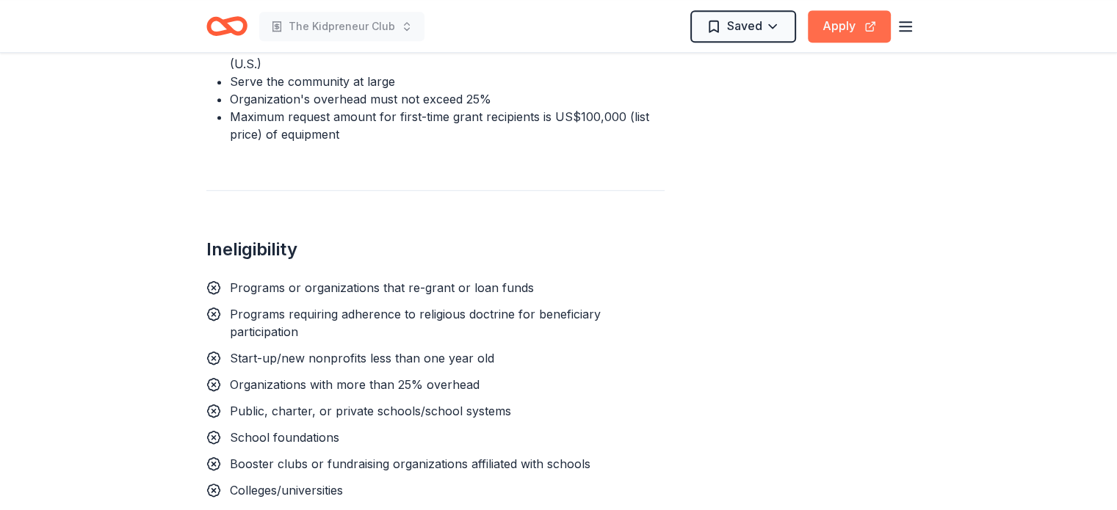
click at [852, 23] on button "Apply" at bounding box center [849, 26] width 83 height 32
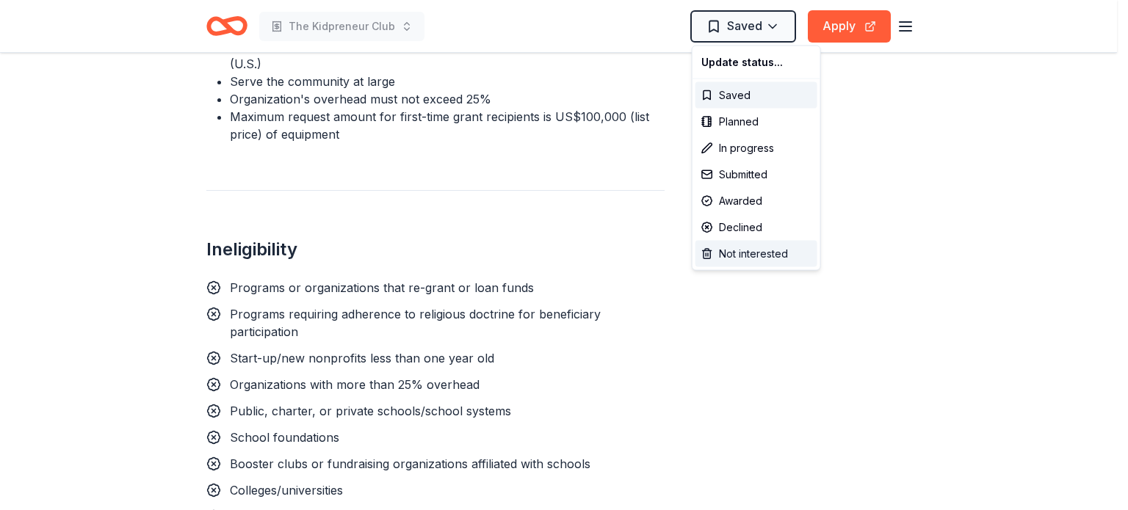
click at [743, 253] on div "Not interested" at bounding box center [757, 254] width 122 height 26
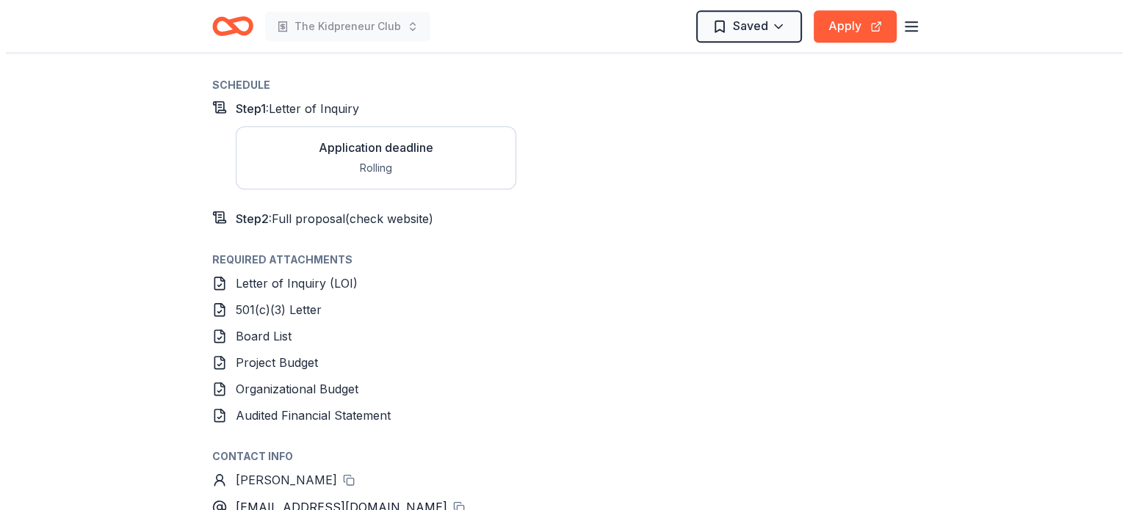
scroll to position [1310, 0]
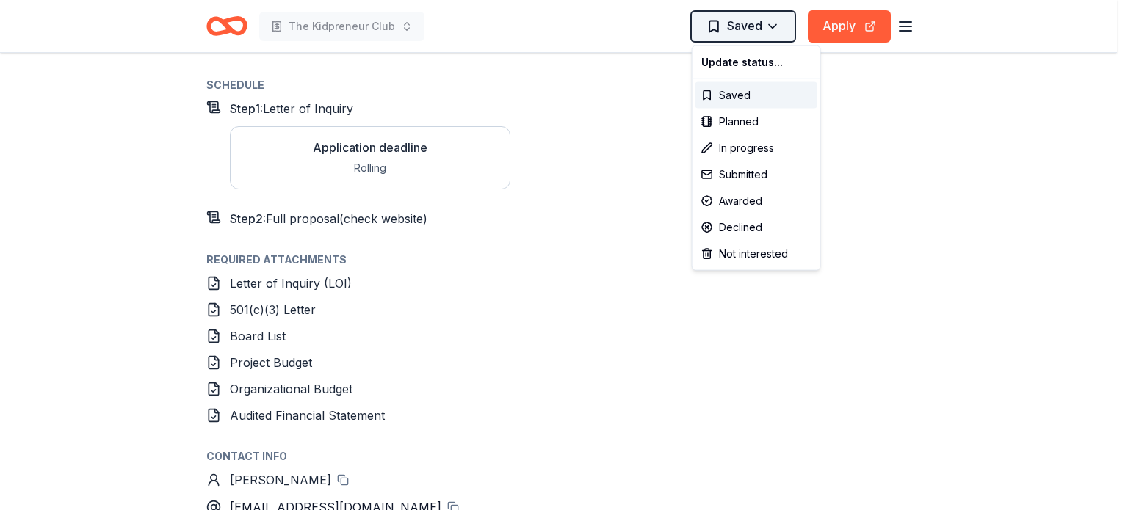
click at [718, 255] on div "Not interested" at bounding box center [757, 254] width 122 height 26
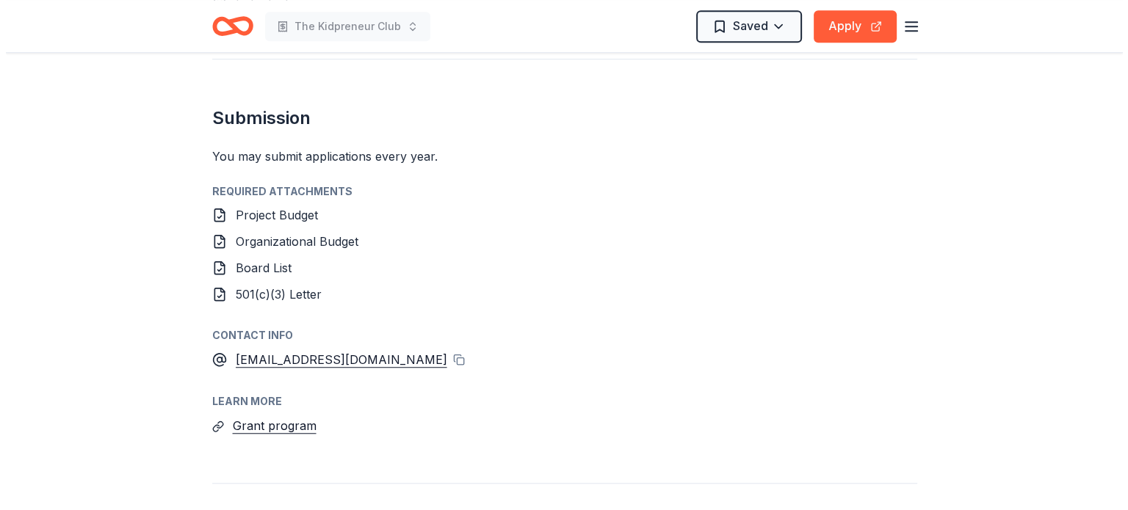
scroll to position [1122, 0]
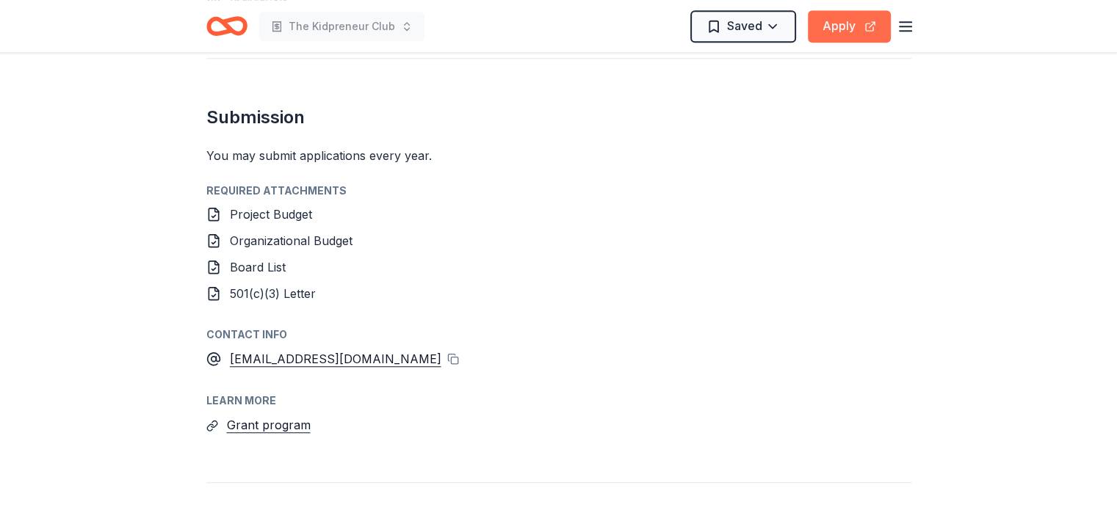
click at [853, 23] on button "Apply" at bounding box center [849, 26] width 83 height 32
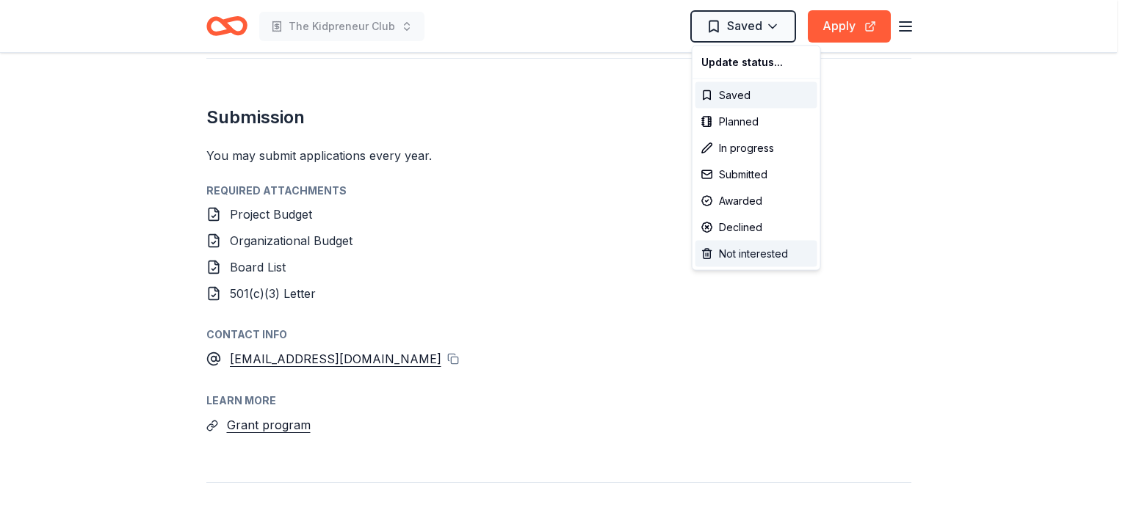
click at [727, 255] on div "Not interested" at bounding box center [757, 254] width 122 height 26
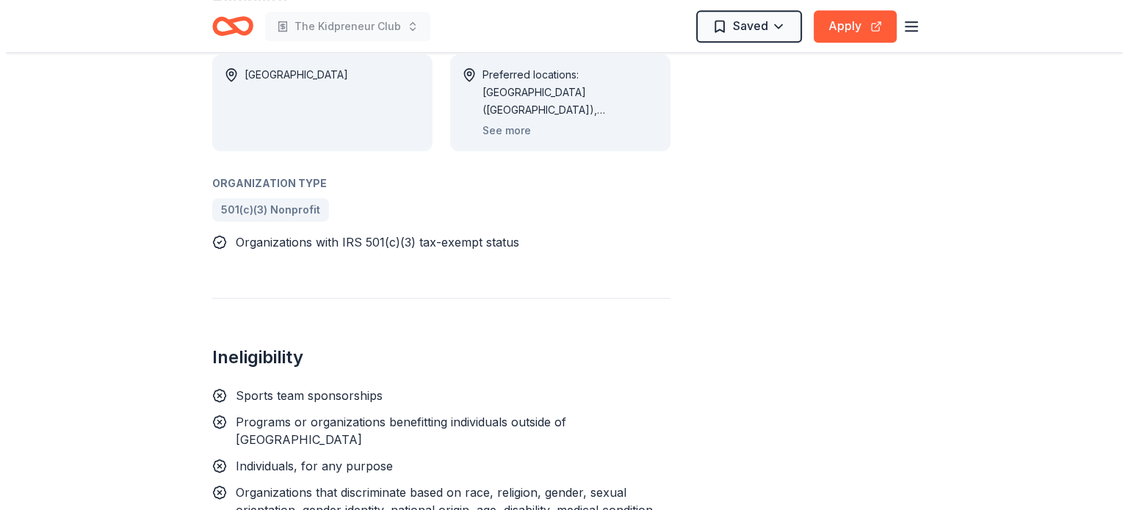
scroll to position [855, 0]
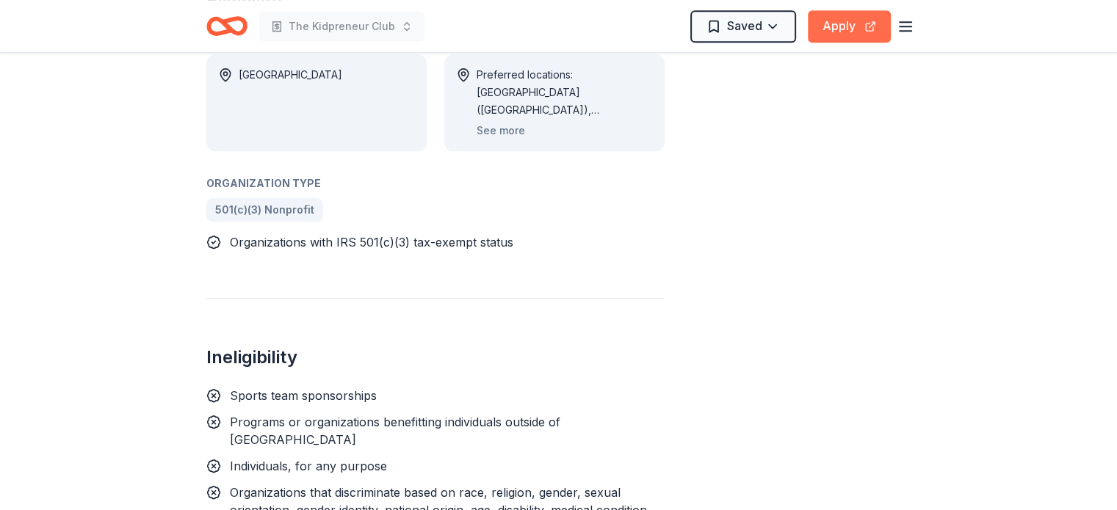
click at [855, 26] on button "Apply" at bounding box center [849, 26] width 83 height 32
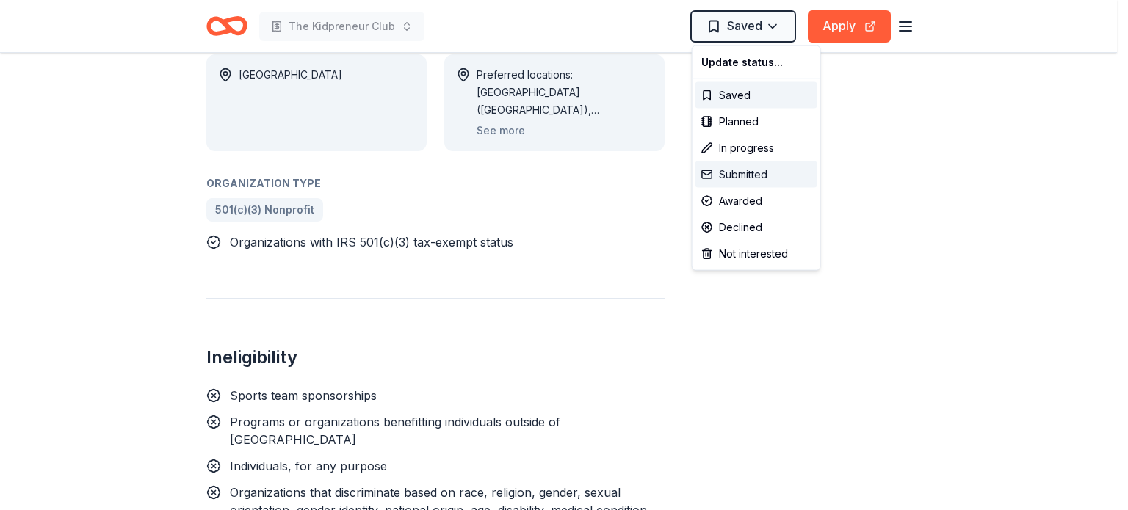
click at [729, 177] on div "Submitted" at bounding box center [757, 175] width 122 height 26
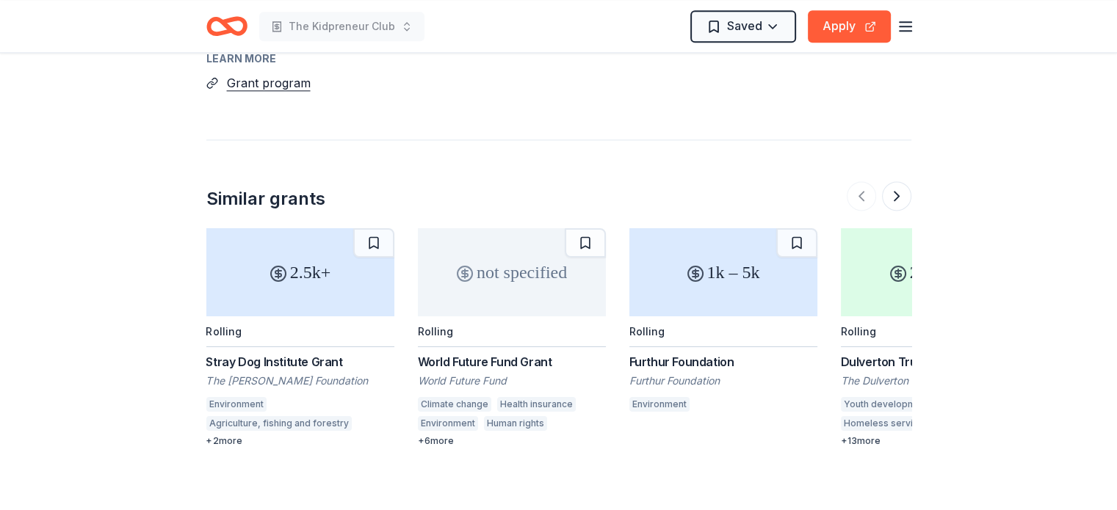
scroll to position [2015, 0]
click at [843, 32] on button "Apply" at bounding box center [849, 26] width 83 height 32
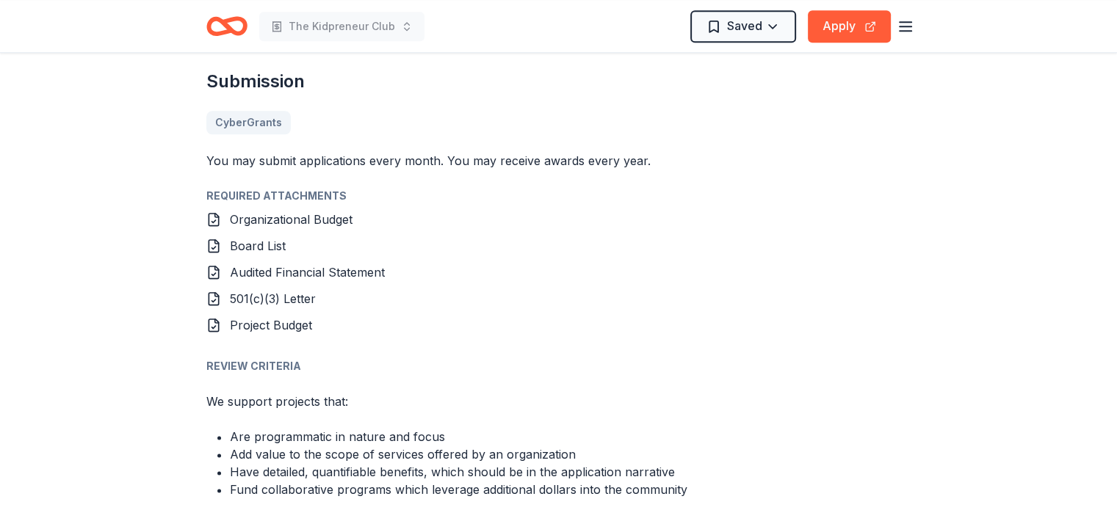
scroll to position [1741, 0]
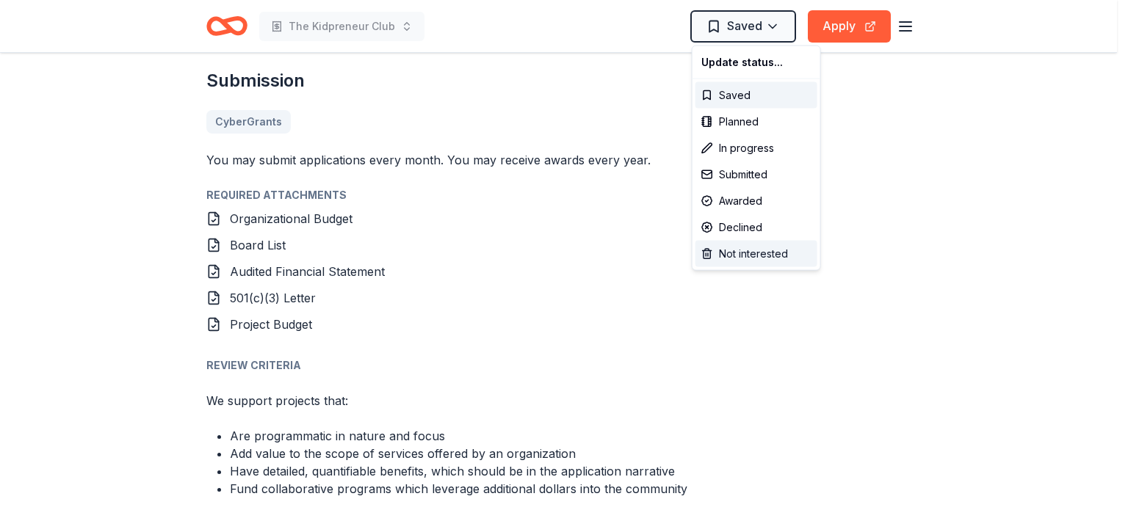
click at [723, 253] on div "Not interested" at bounding box center [757, 254] width 122 height 26
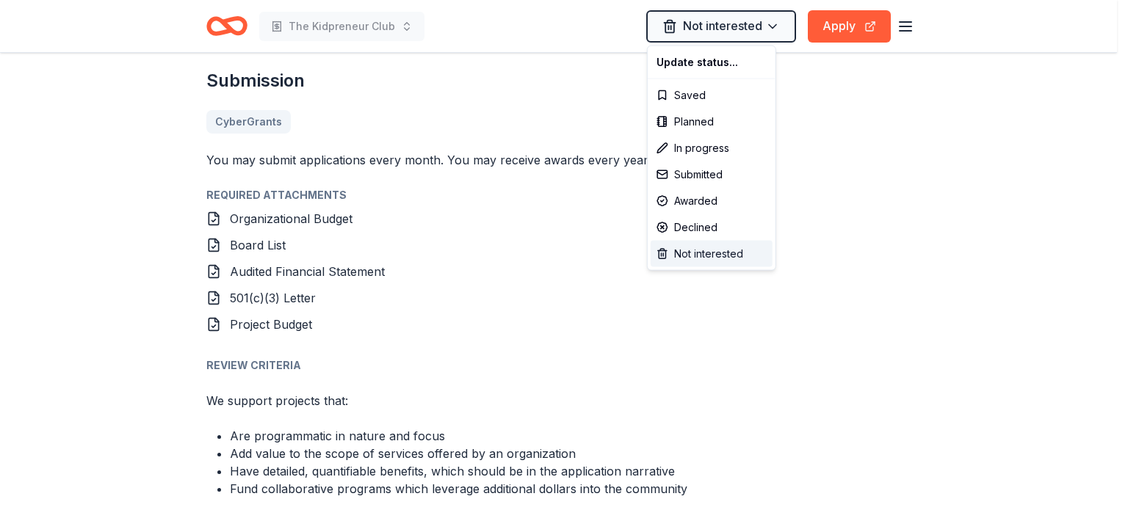
click at [671, 253] on div "Not interested" at bounding box center [712, 254] width 122 height 26
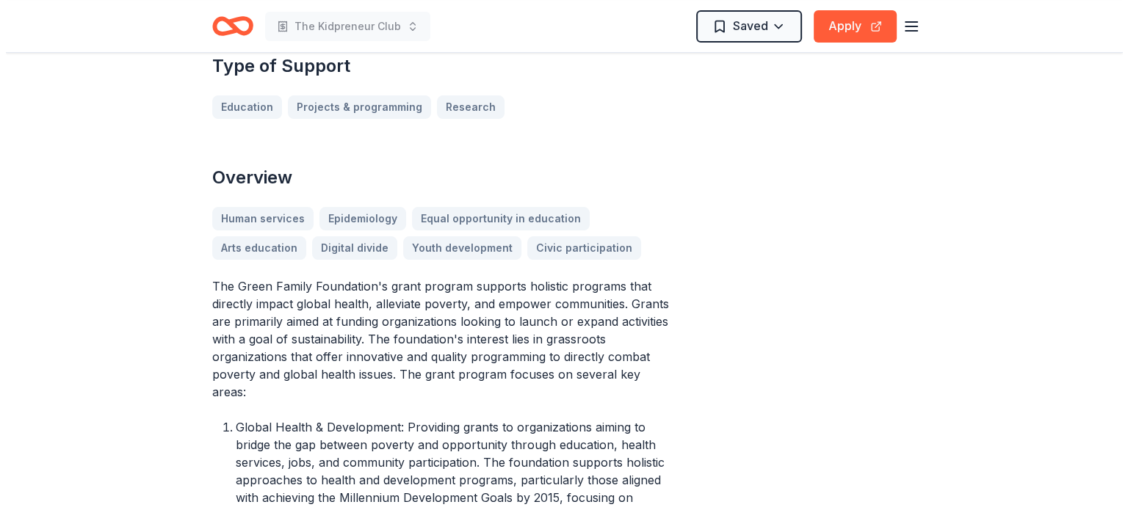
scroll to position [352, 0]
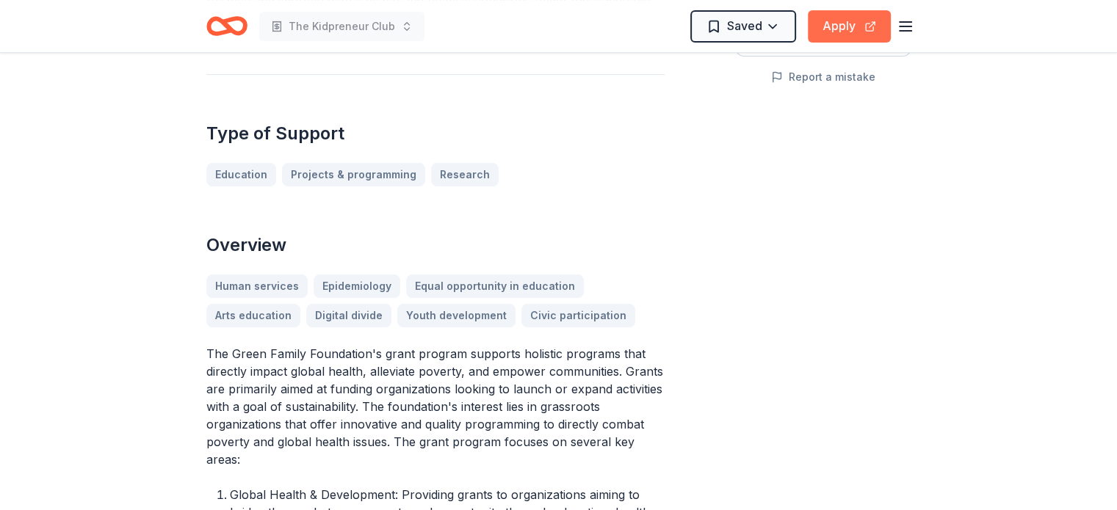
click at [834, 32] on button "Apply" at bounding box center [849, 26] width 83 height 32
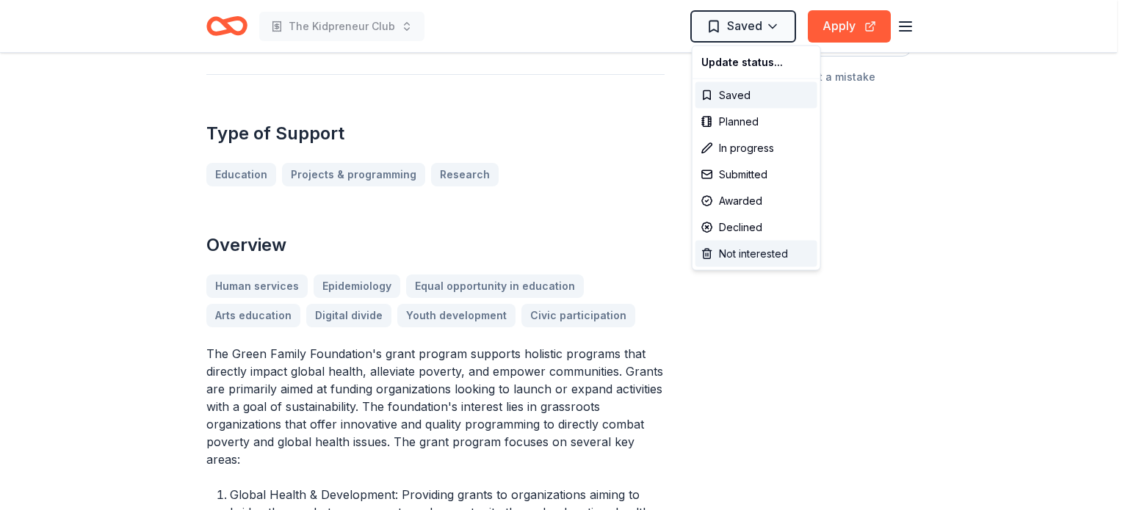
click at [725, 258] on div "Not interested" at bounding box center [757, 254] width 122 height 26
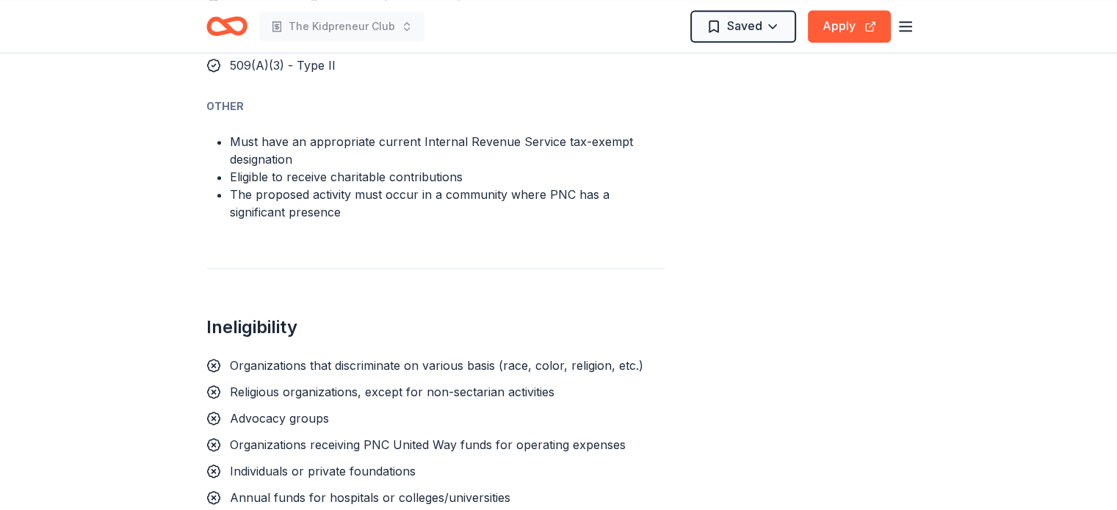
scroll to position [1686, 0]
click at [834, 15] on button "Apply" at bounding box center [849, 26] width 83 height 32
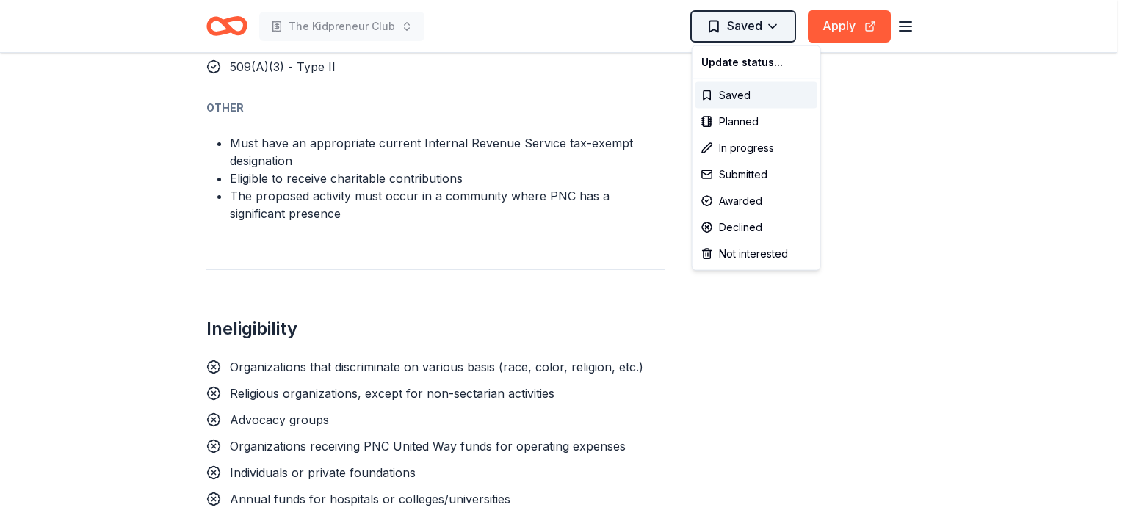
click at [739, 254] on div "Not interested" at bounding box center [757, 254] width 122 height 26
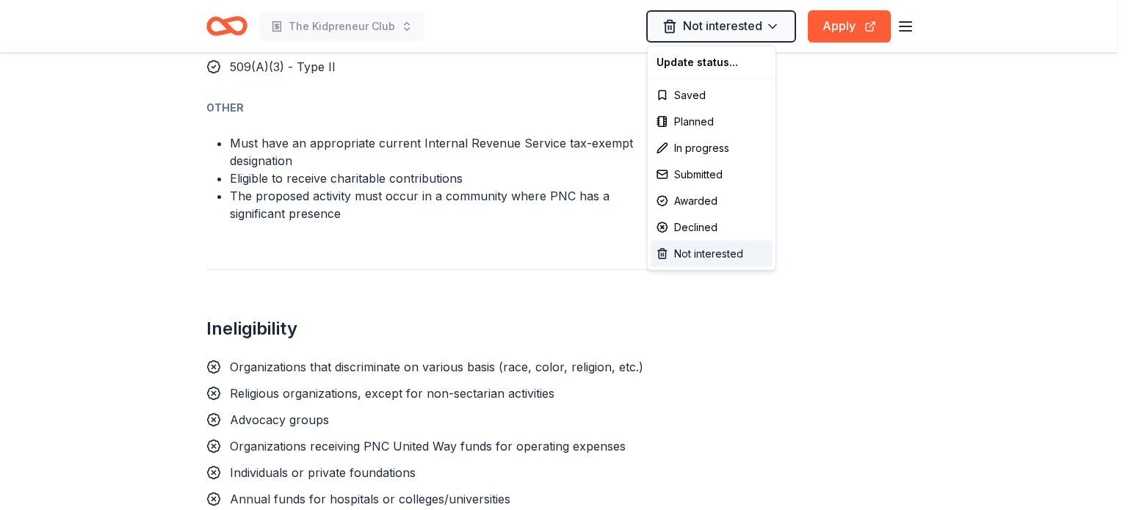
click at [663, 254] on div "Not interested" at bounding box center [712, 254] width 122 height 26
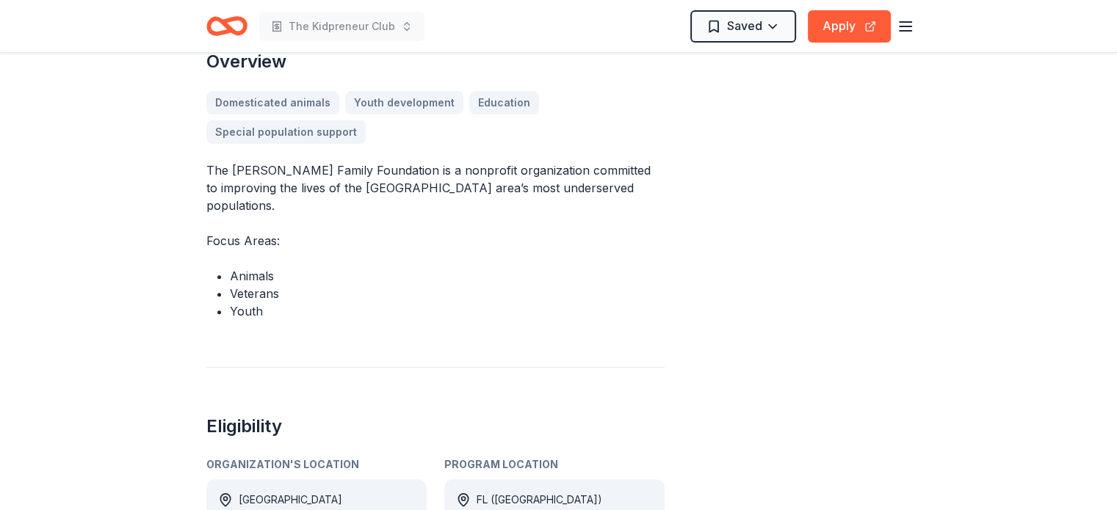
scroll to position [447, 0]
click at [834, 26] on button "Apply" at bounding box center [849, 26] width 83 height 32
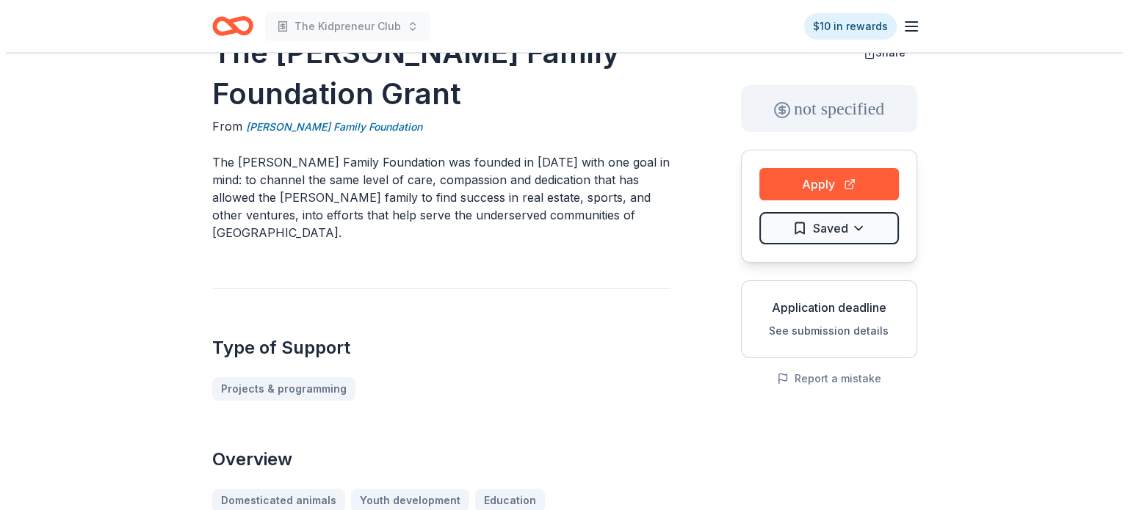
scroll to position [0, 0]
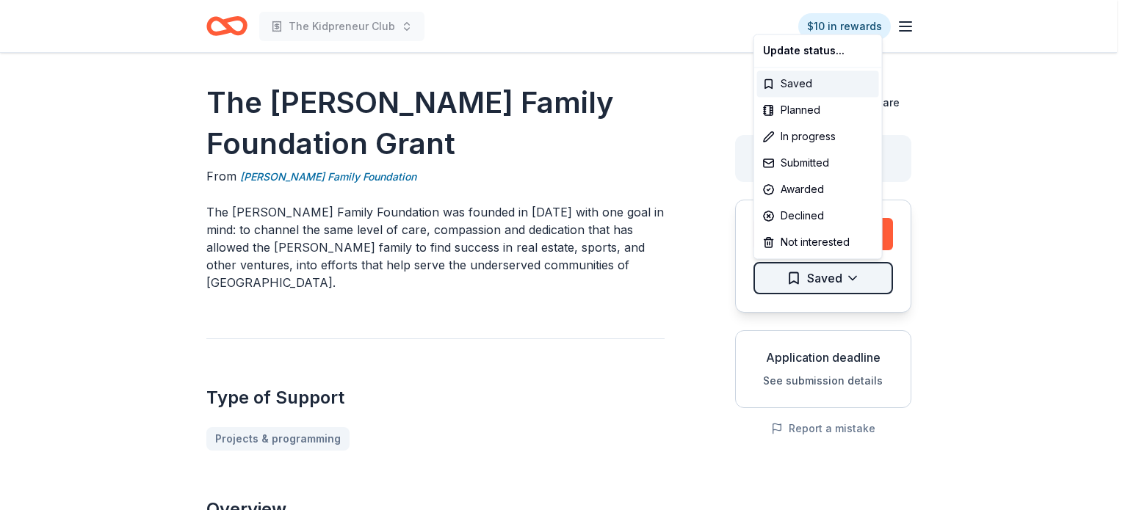
click at [853, 282] on html "The Kidpreneur Club $10 in rewards The [PERSON_NAME] Family Foundation Grant Fr…" at bounding box center [564, 255] width 1128 height 510
click at [770, 108] on div "Planned" at bounding box center [818, 110] width 122 height 26
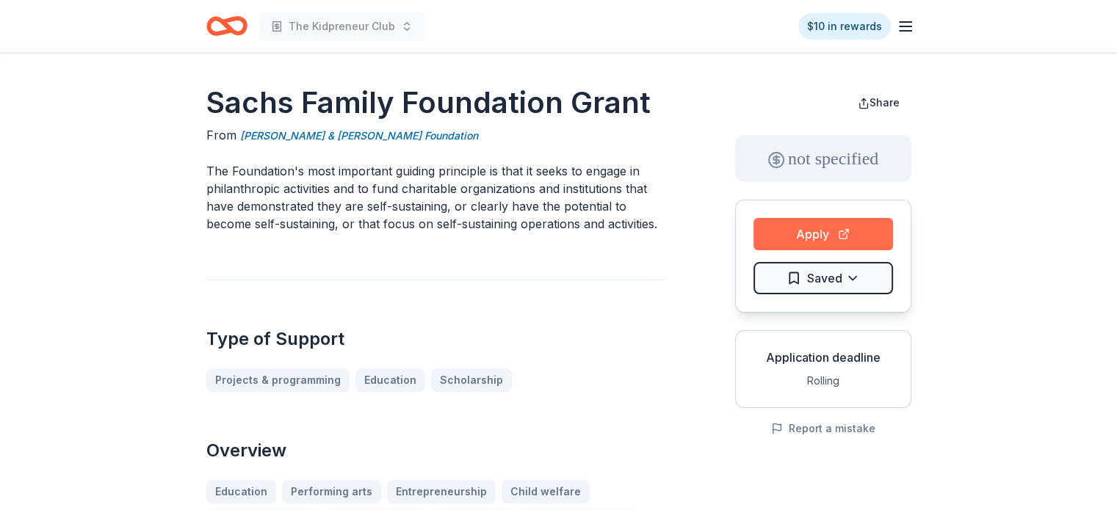
click at [827, 232] on button "Apply" at bounding box center [824, 234] width 140 height 32
click at [839, 278] on html "The Kidpreneur Club $10 in rewards Sachs Family Foundation Grant From [PERSON_N…" at bounding box center [558, 255] width 1117 height 510
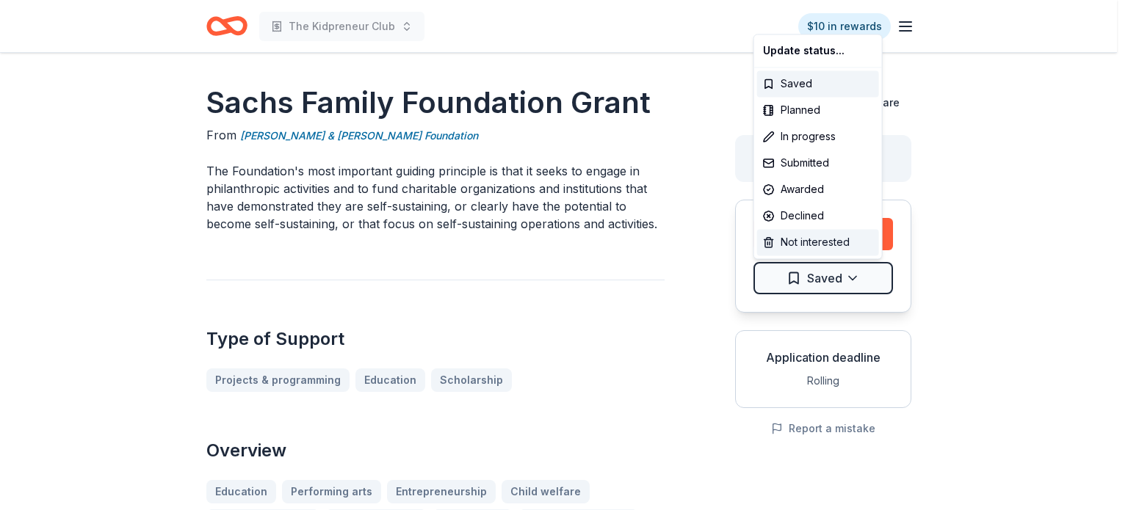
click at [814, 242] on div "Not interested" at bounding box center [818, 242] width 122 height 26
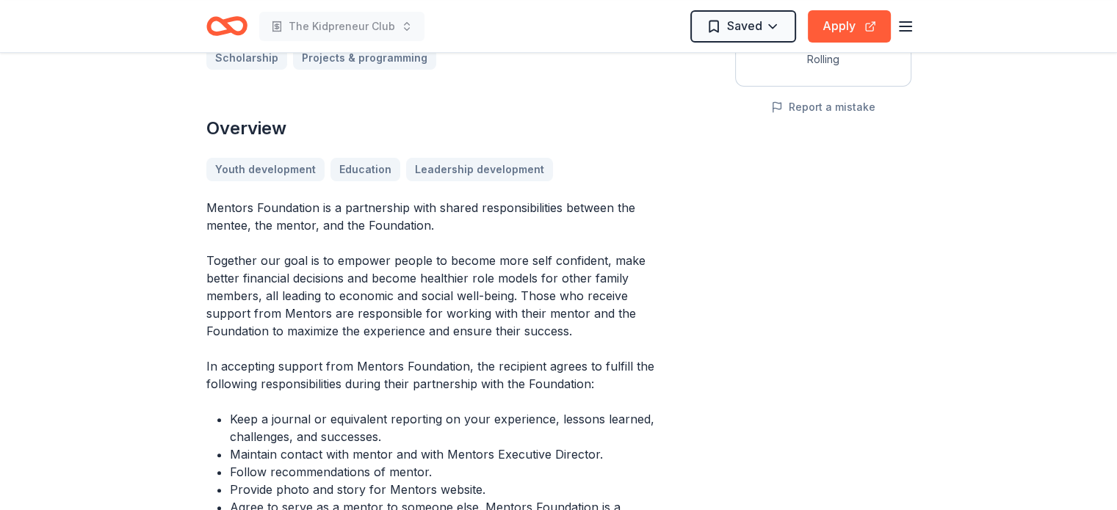
scroll to position [326, 0]
